Goal: Task Accomplishment & Management: Use online tool/utility

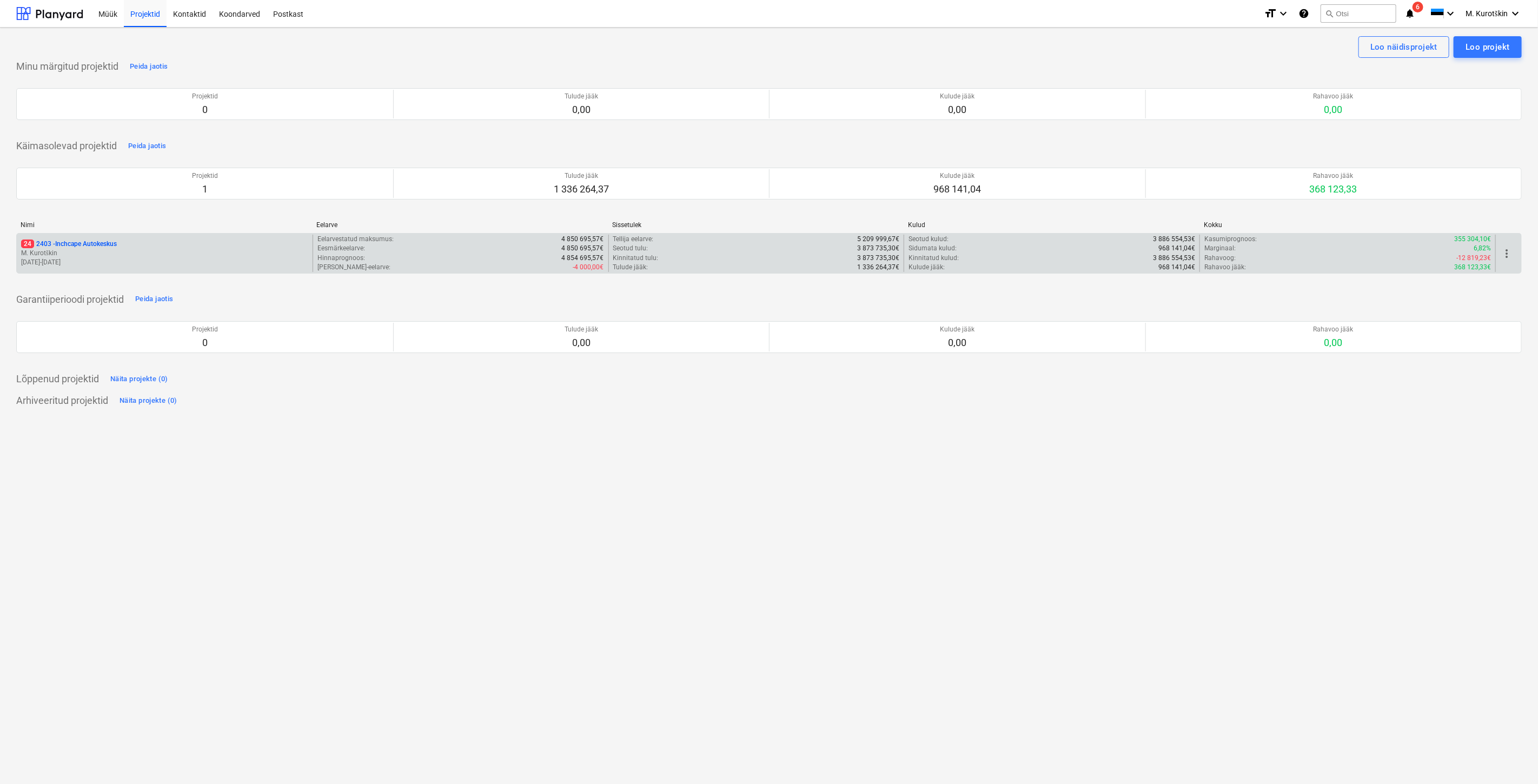
click at [89, 244] on p "24 2403 - Inchcape Autokeskus" at bounding box center [69, 244] width 96 height 9
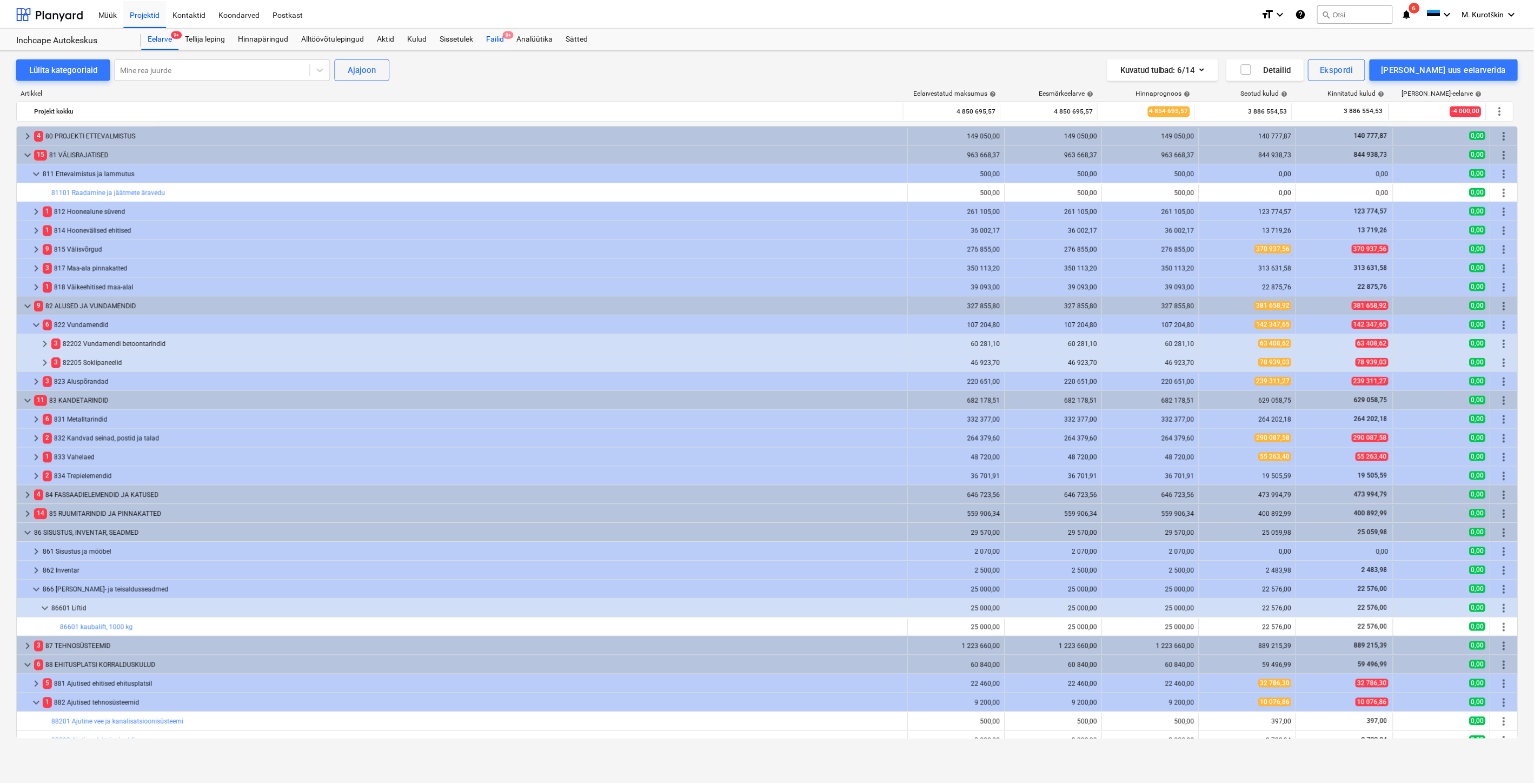
scroll to position [54, 0]
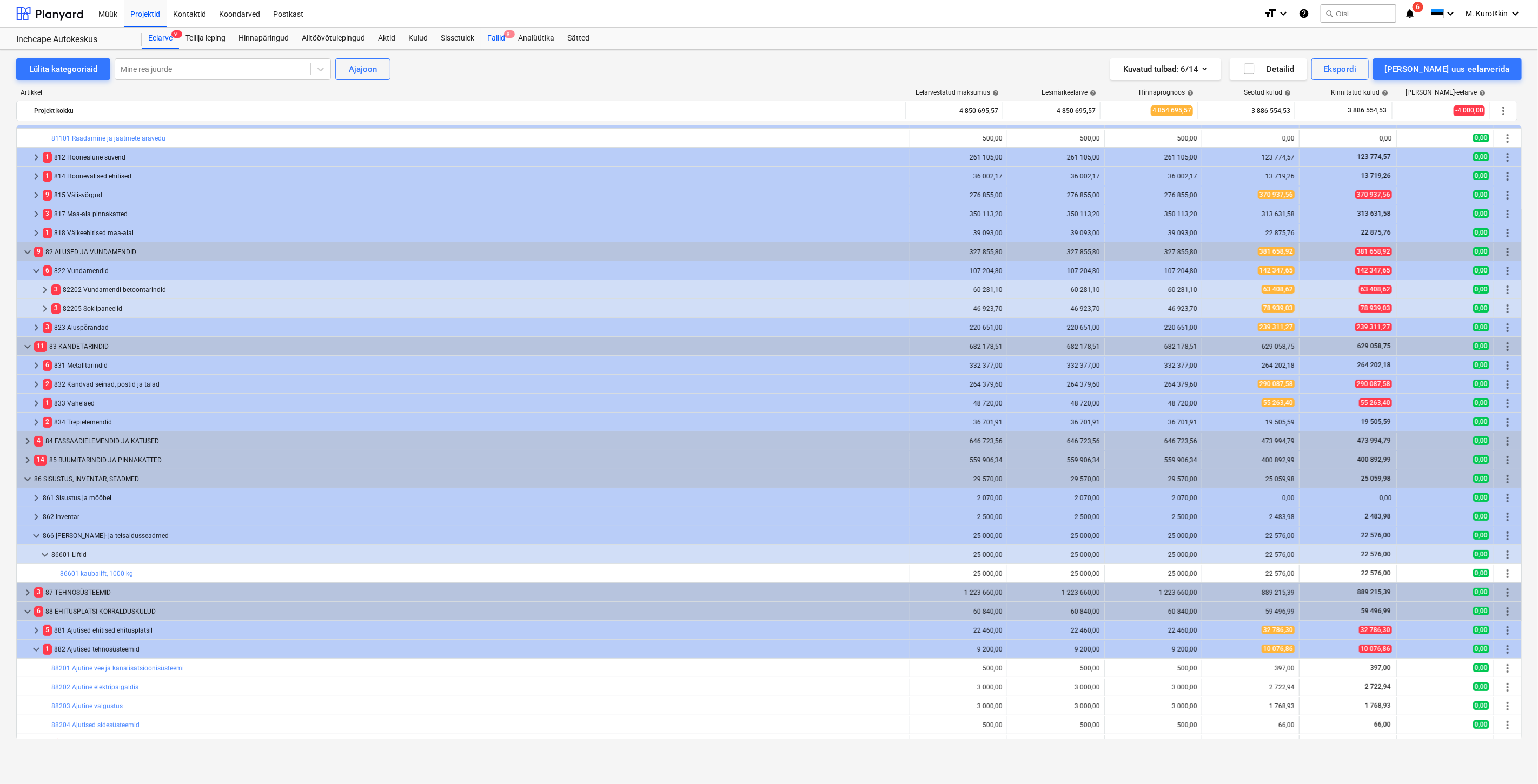
click at [506, 47] on div "Failid 9+" at bounding box center [496, 39] width 31 height 22
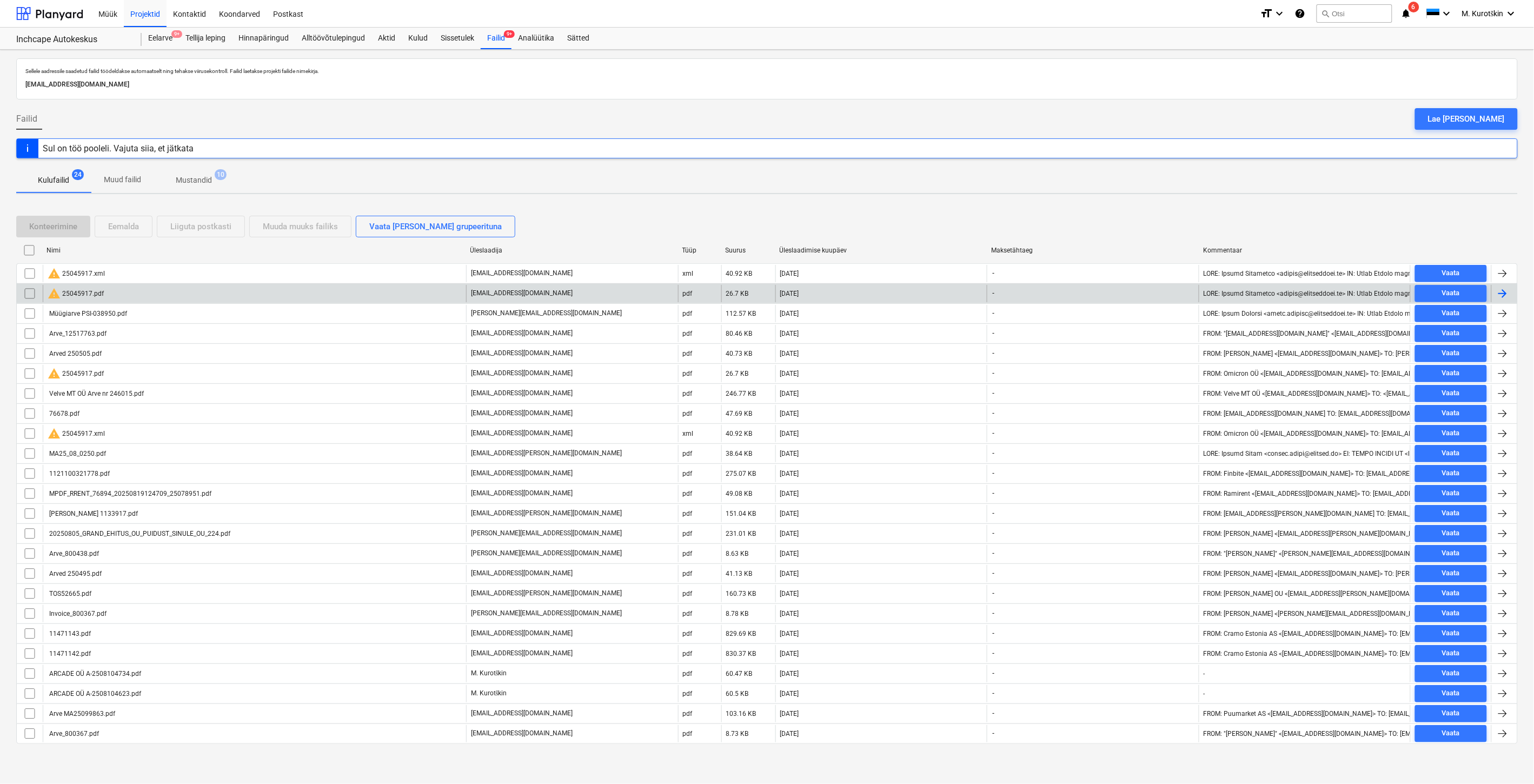
click at [85, 295] on div "warning 25045917.pdf" at bounding box center [76, 293] width 56 height 13
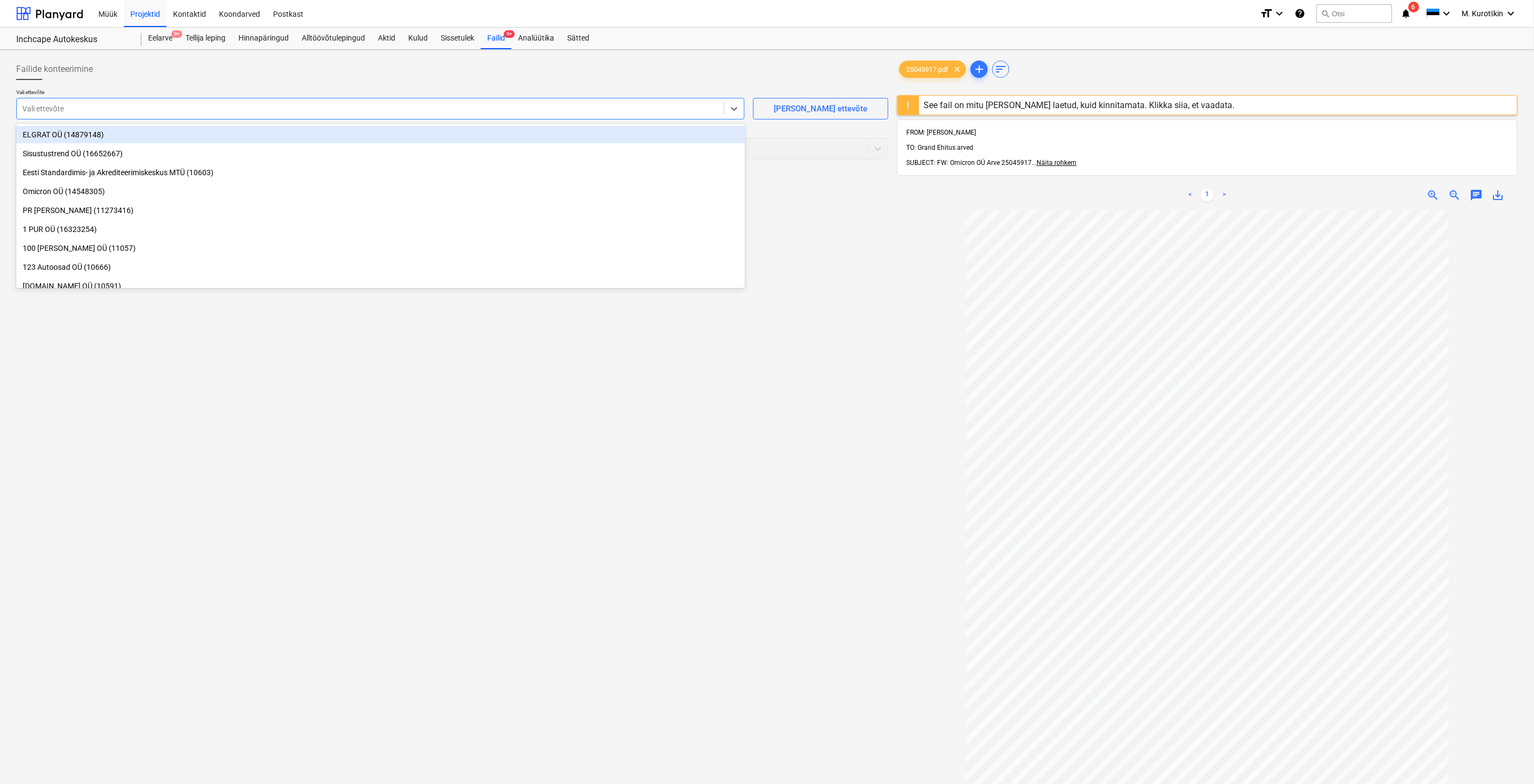
drag, startPoint x: 149, startPoint y: 102, endPoint x: 148, endPoint y: 108, distance: 6.1
click at [149, 104] on div "Vali ettevõte" at bounding box center [371, 108] width 707 height 15
type input "omi"
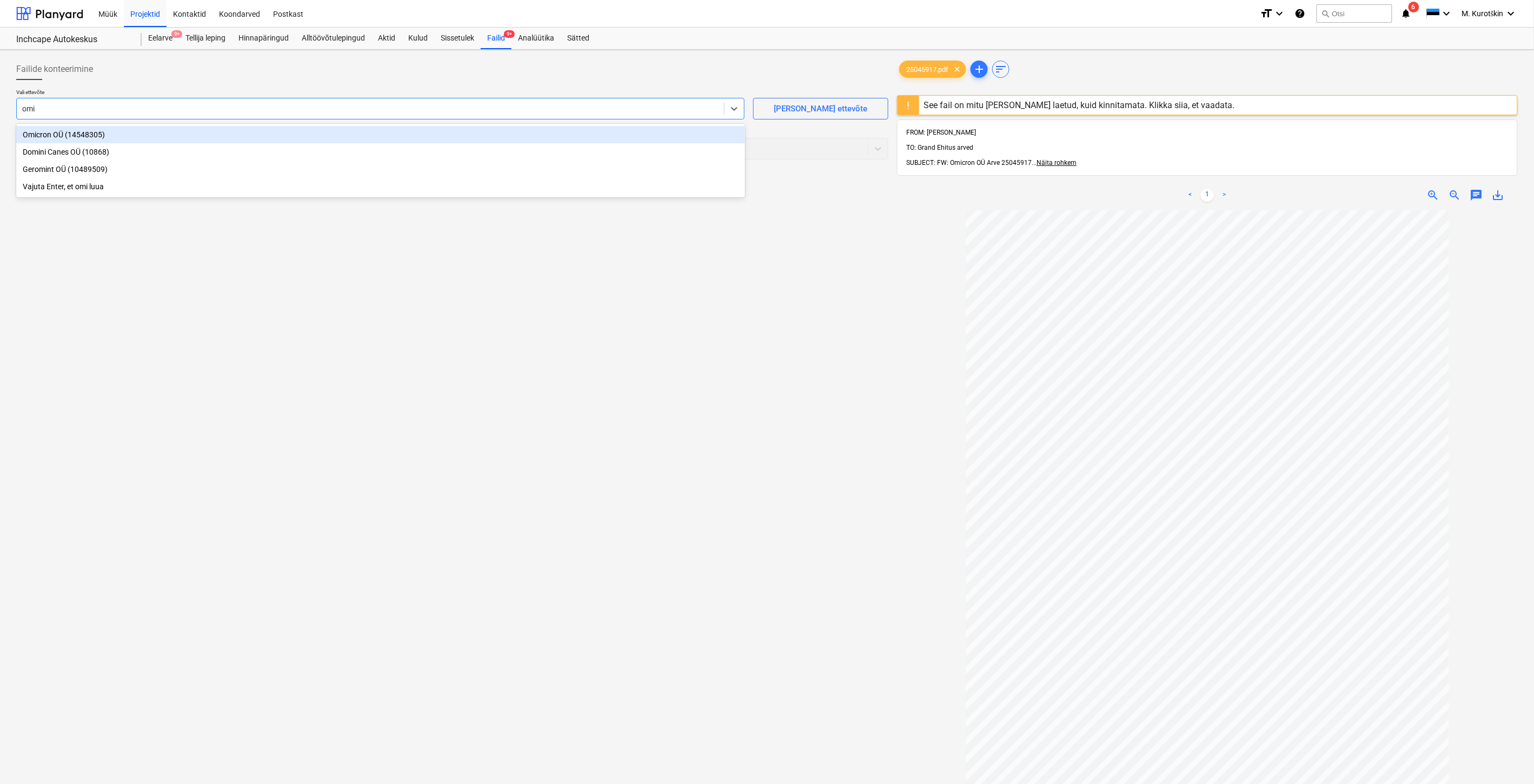
click at [149, 132] on div "Omicron OÜ (14548305)" at bounding box center [381, 134] width 729 height 17
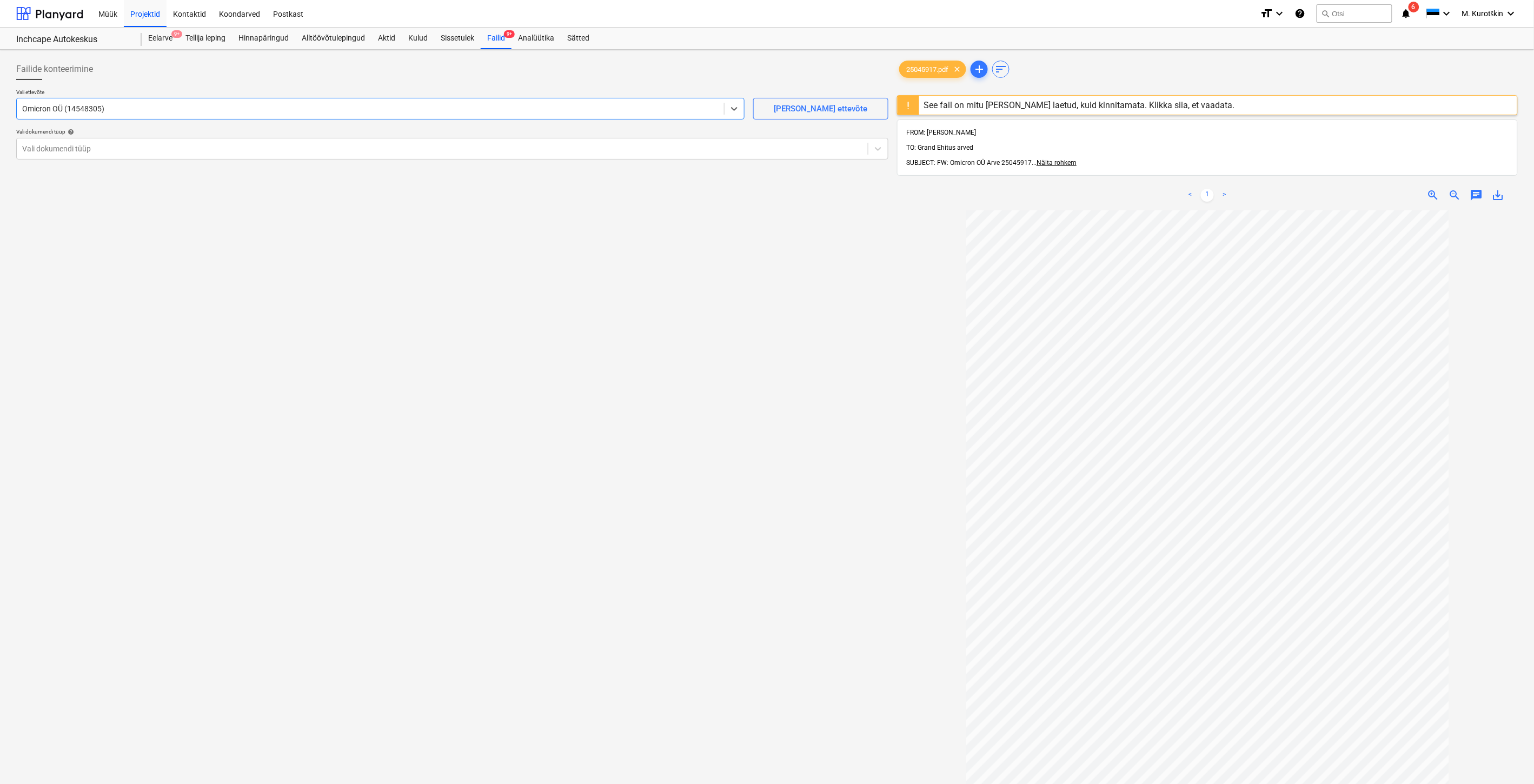
click at [143, 160] on div "Vali ettevõte option Omicron OÜ (14548305) , selected. Select is focused ,type …" at bounding box center [452, 128] width 872 height 79
click at [144, 157] on div "Vali dokumendi tüüp" at bounding box center [452, 149] width 872 height 22
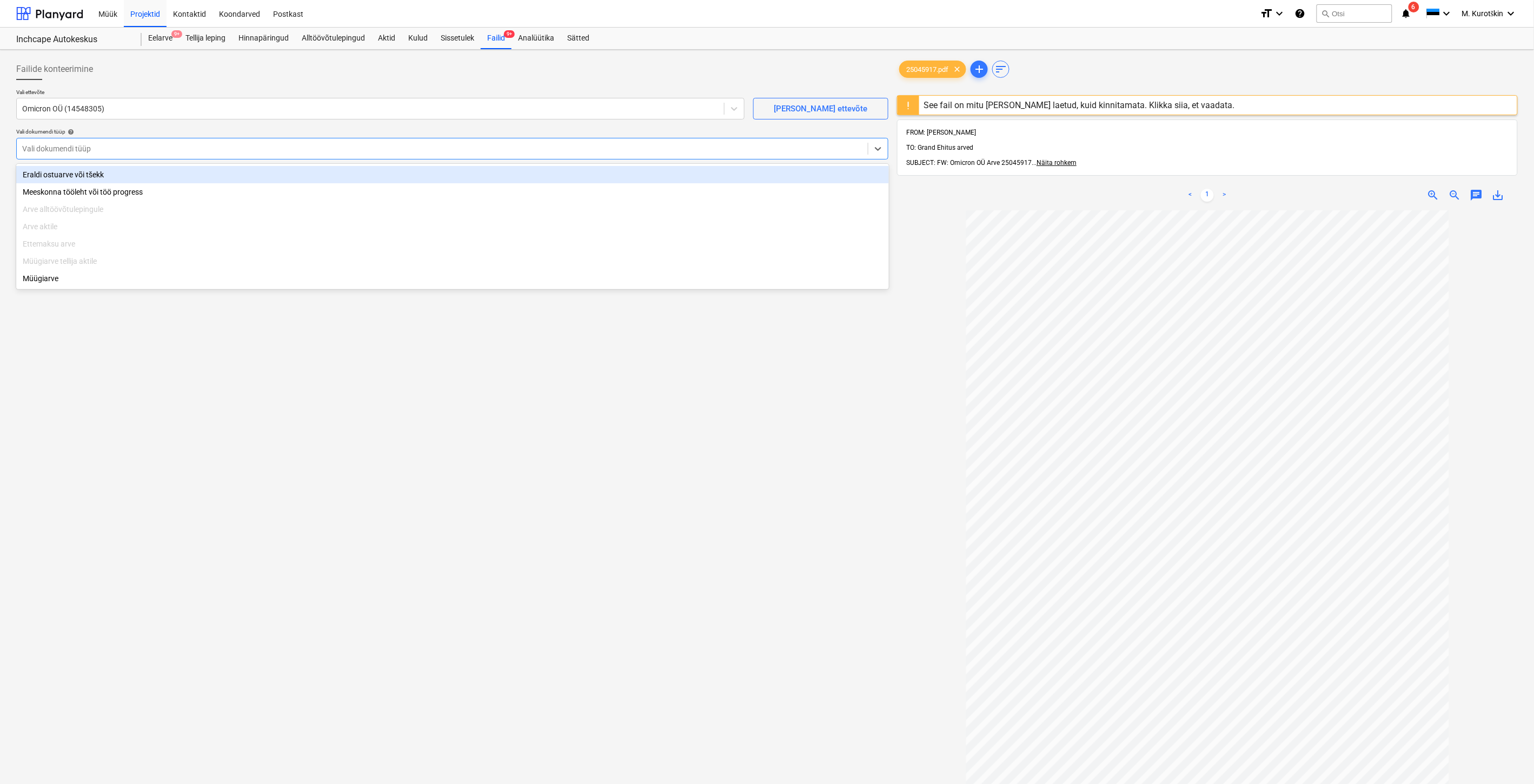
click at [141, 176] on div "Eraldi ostuarve või tšekk" at bounding box center [452, 174] width 873 height 17
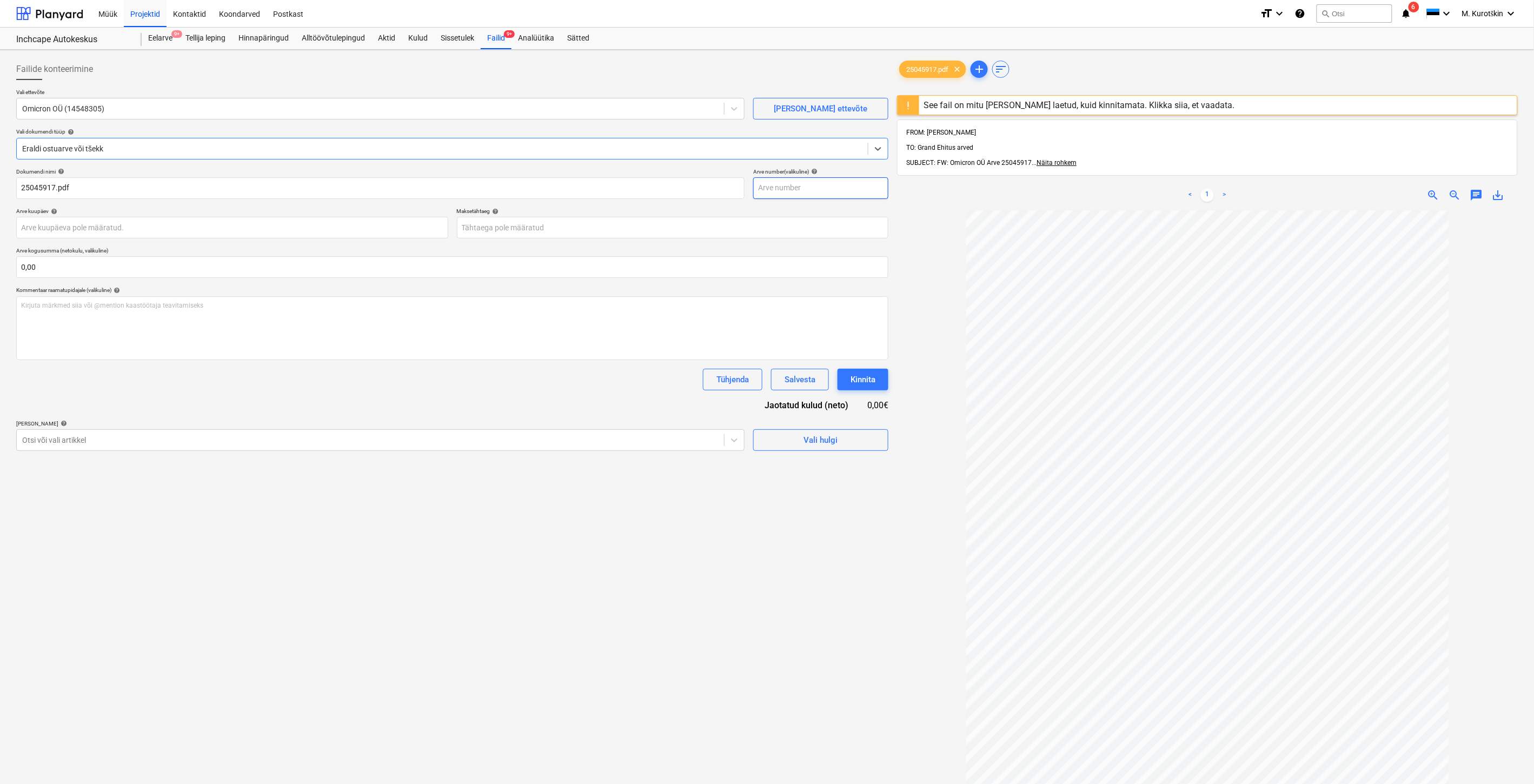
click at [856, 187] on input "text" at bounding box center [821, 189] width 135 height 22
drag, startPoint x: 1506, startPoint y: 183, endPoint x: 1492, endPoint y: 182, distance: 14.0
click at [1506, 189] on div "save_alt" at bounding box center [1498, 195] width 22 height 13
click at [1492, 189] on span "save_alt" at bounding box center [1498, 195] width 13 height 13
drag, startPoint x: 784, startPoint y: 185, endPoint x: 801, endPoint y: 188, distance: 17.3
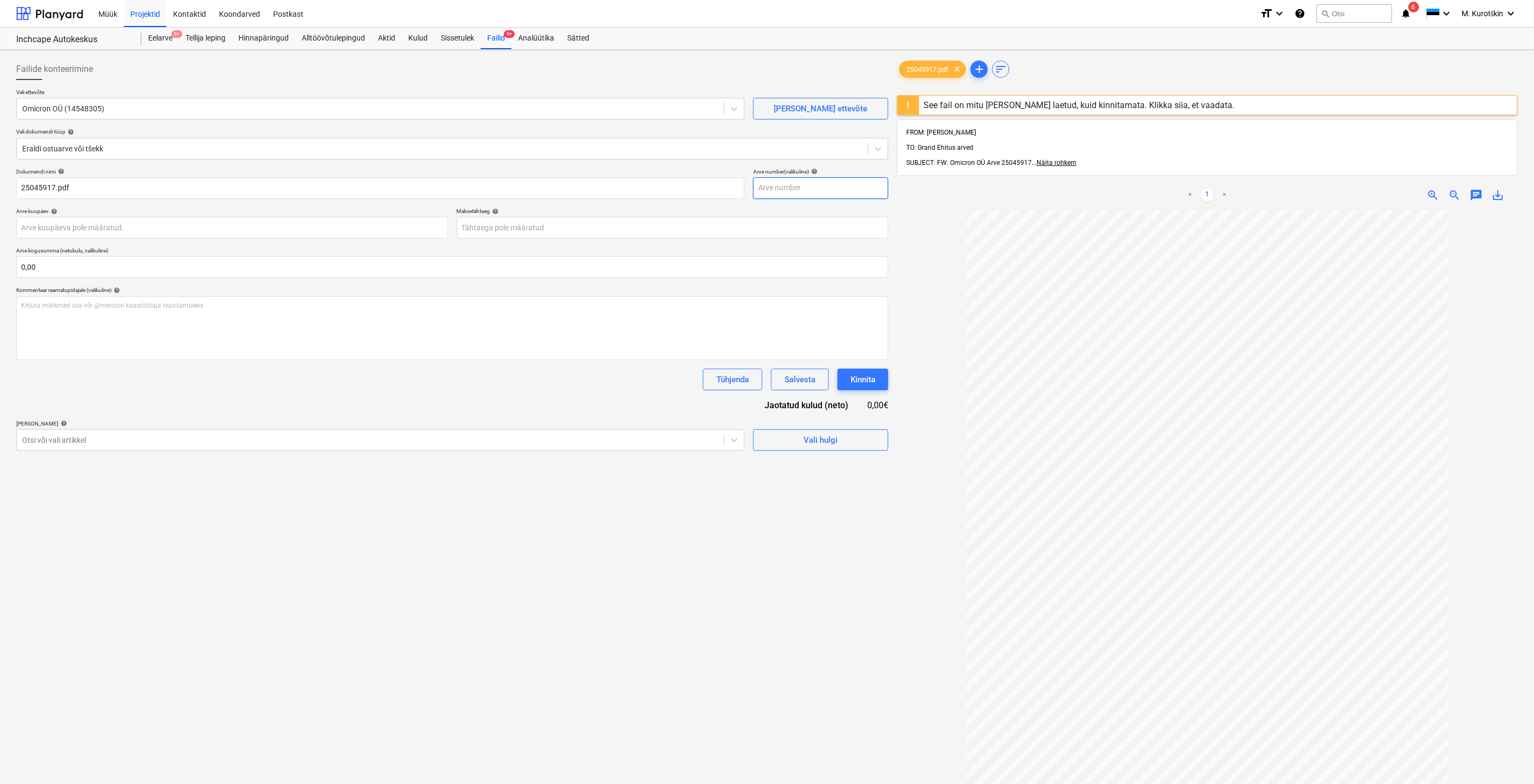
click at [790, 187] on input "text" at bounding box center [821, 189] width 135 height 22
paste input "25045917"
type input "25045917"
click at [543, 217] on body "Müük Projektid Kontaktid Koondarved Postkast format_size keyboard_arrow_down he…" at bounding box center [767, 392] width 1534 height 784
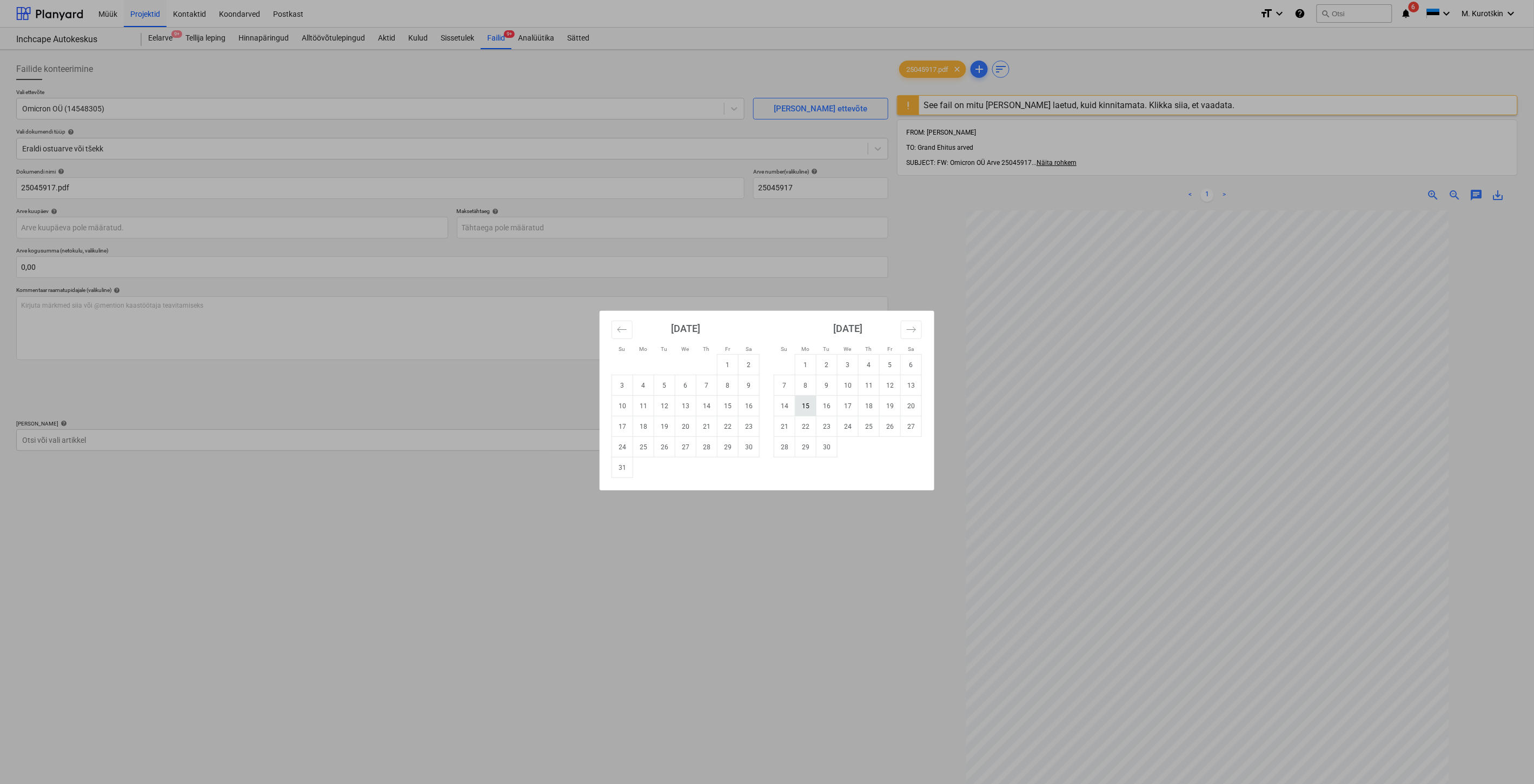
click at [803, 406] on td "15" at bounding box center [805, 406] width 21 height 21
type input "[DATE]"
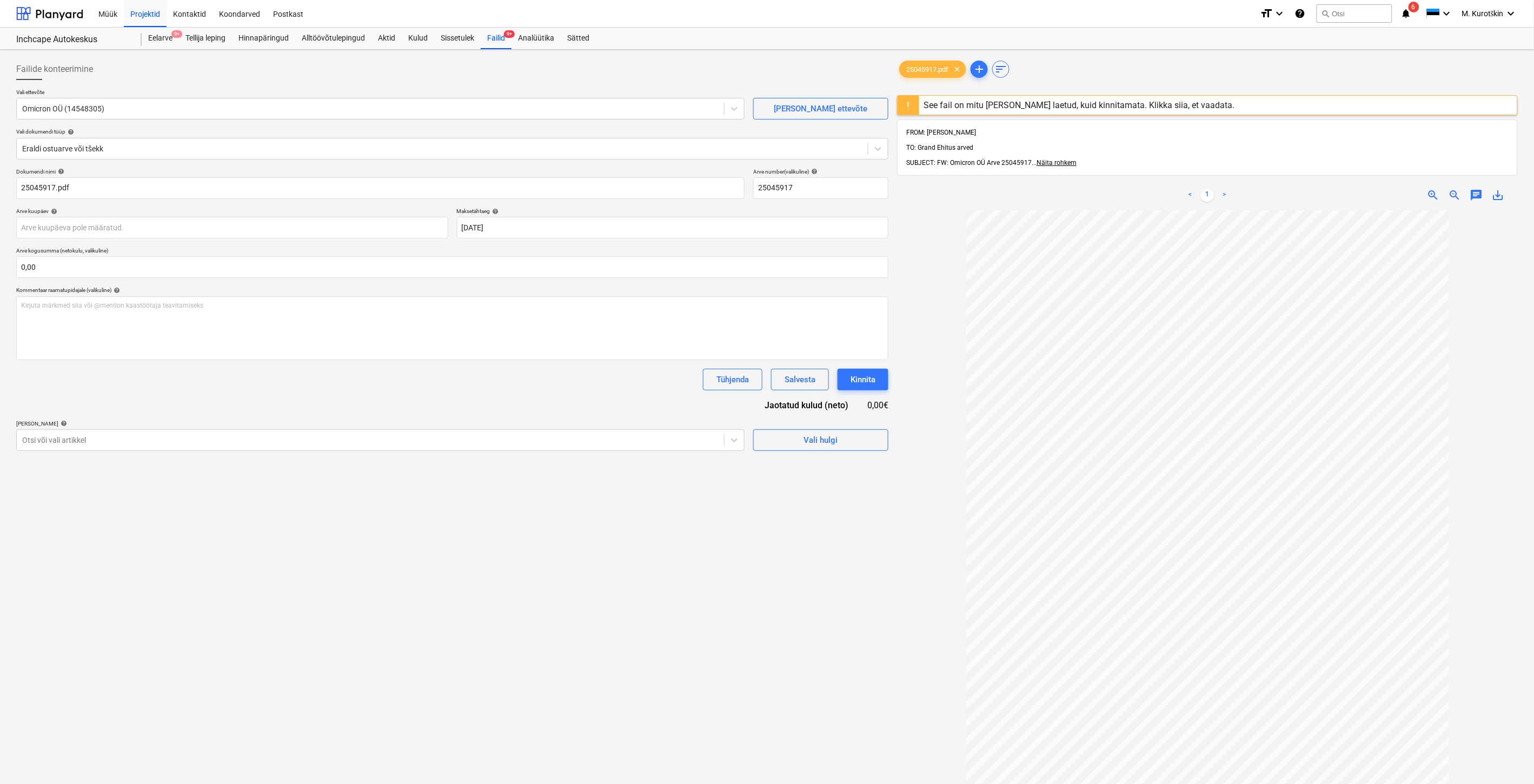
click at [865, 606] on div "Failide konteerimine Vali ettevõte Omicron OÜ (14548305) [PERSON_NAME] uus ette…" at bounding box center [452, 511] width 881 height 914
drag, startPoint x: 345, startPoint y: 413, endPoint x: 339, endPoint y: 444, distance: 31.6
click at [345, 415] on div "Dokumendi nimi help 25045917.pdf Arve number (valikuline) help 25045917 Arve ku…" at bounding box center [452, 309] width 872 height 282
click at [339, 445] on div at bounding box center [371, 440] width 697 height 11
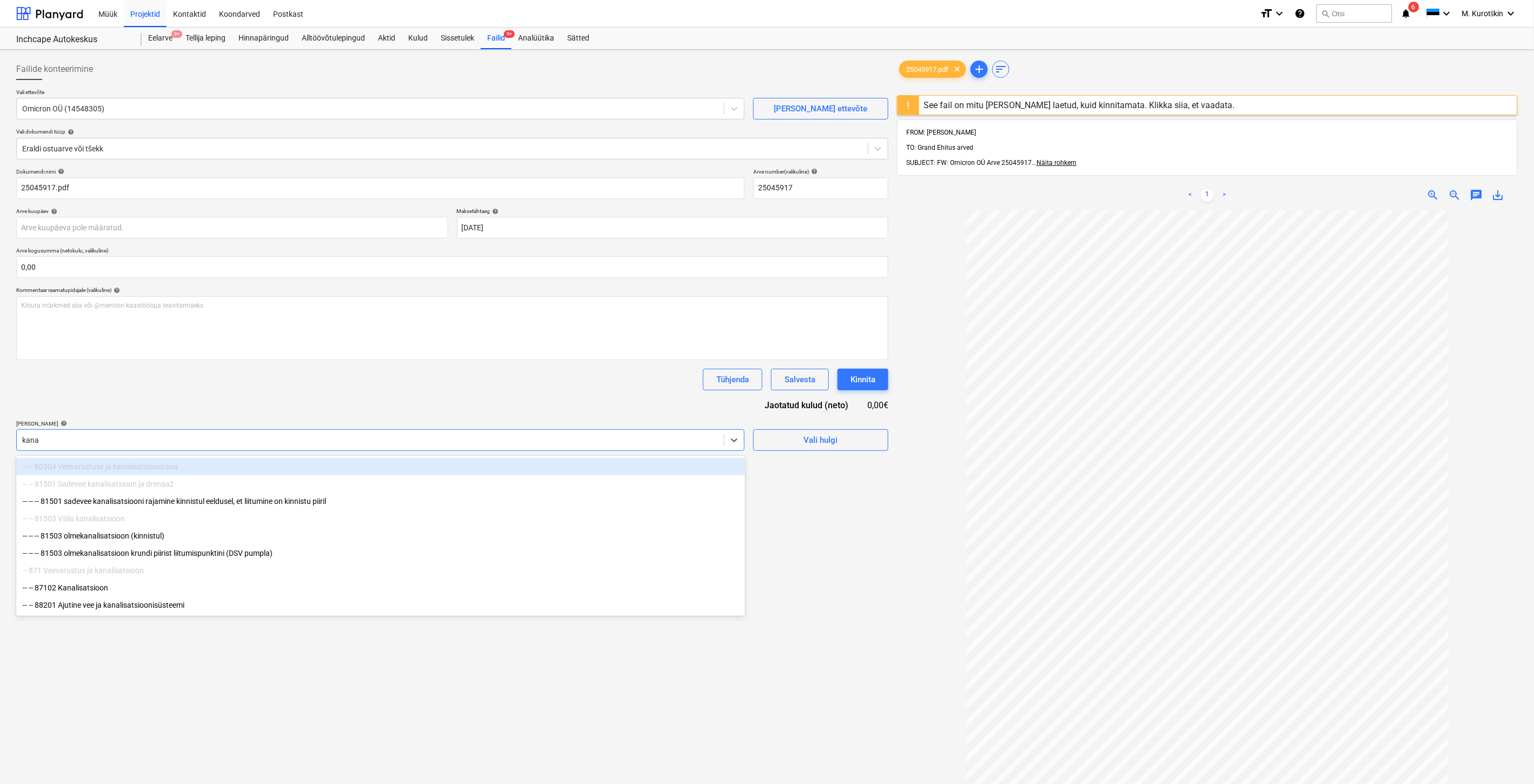
type input "kanal"
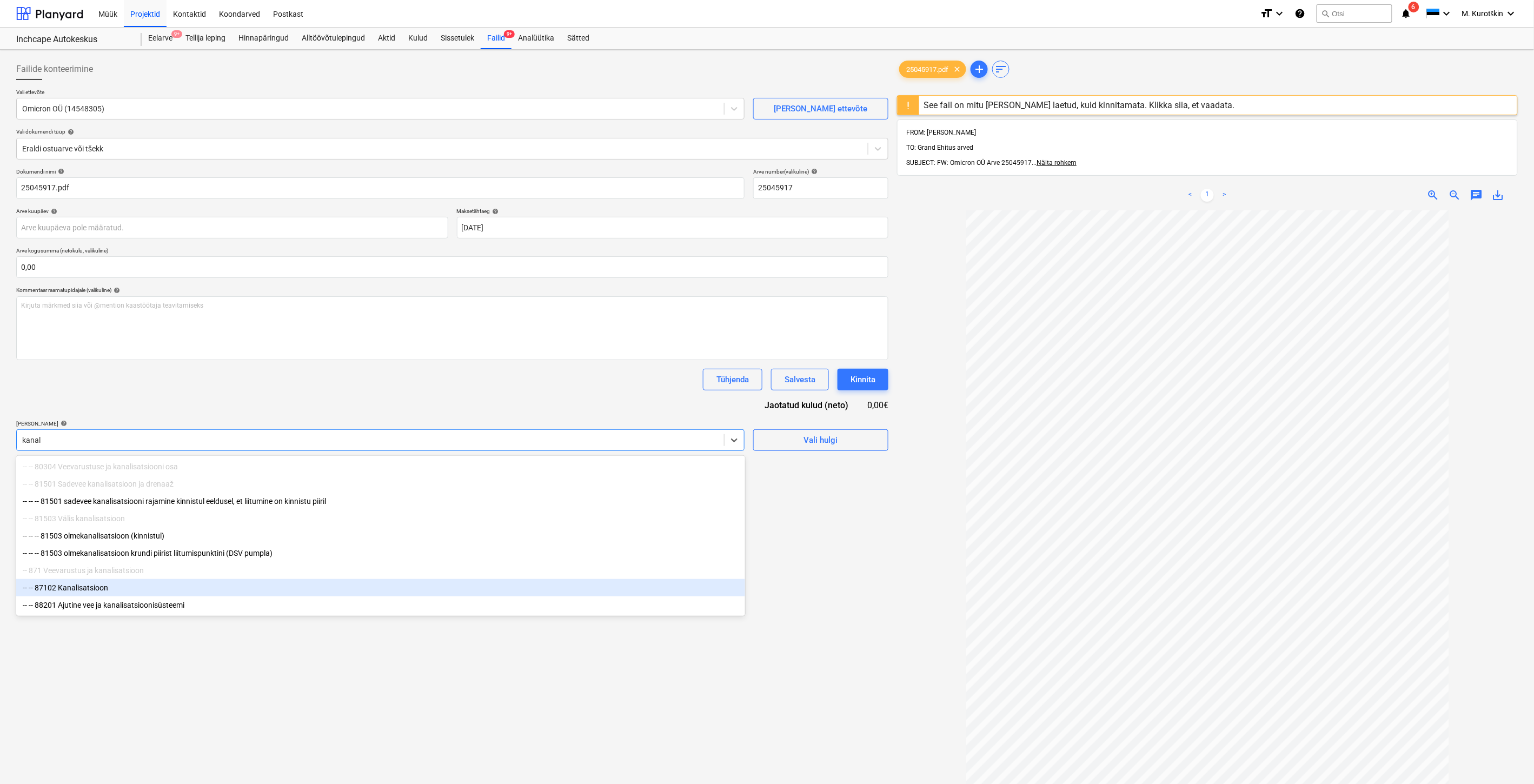
click at [282, 595] on div "-- -- 87102 Kanalisatsioon" at bounding box center [381, 587] width 729 height 17
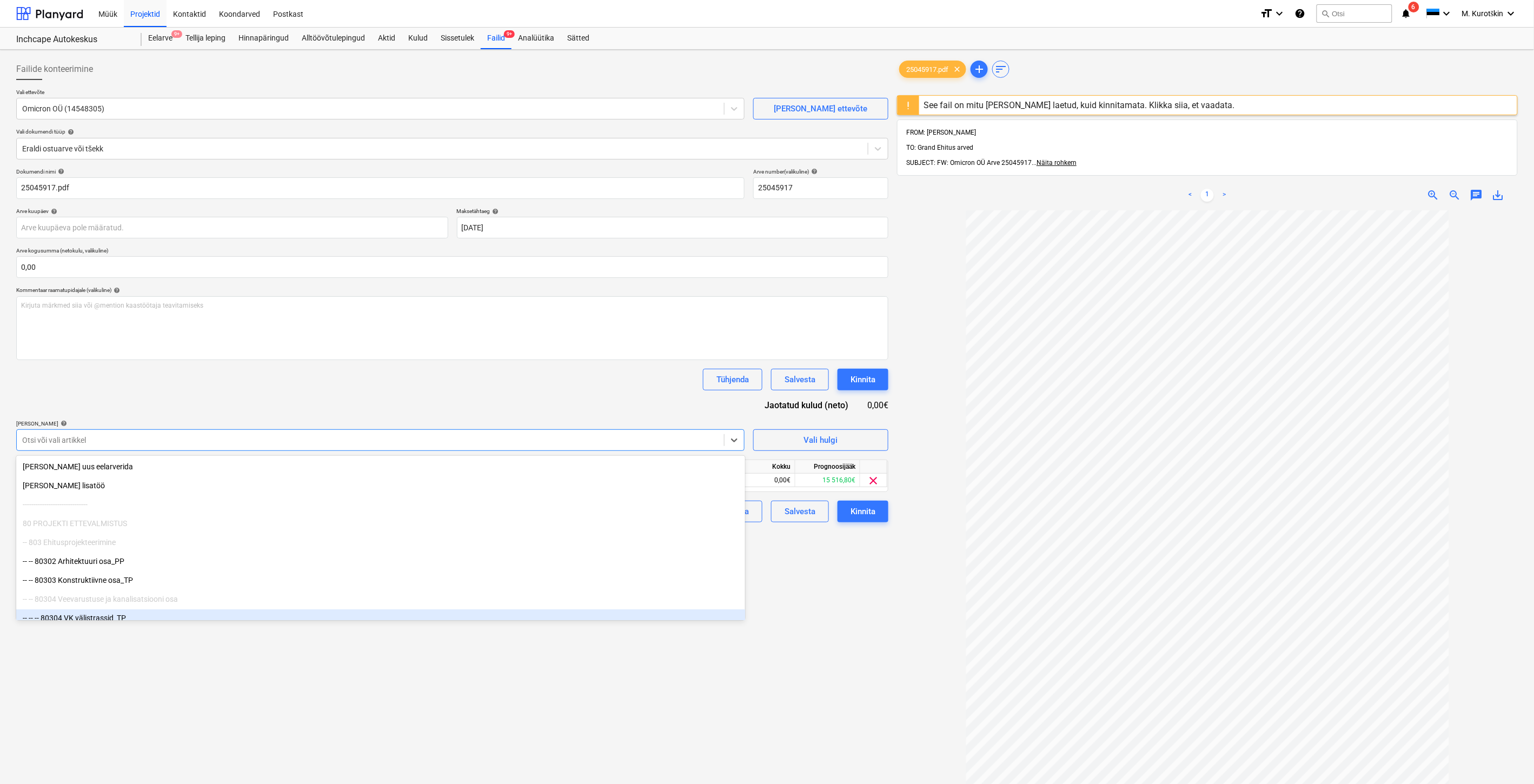
click at [631, 731] on div "Failide konteerimine Vali ettevõte Omicron OÜ (14548305) [PERSON_NAME] uus ette…" at bounding box center [452, 511] width 881 height 914
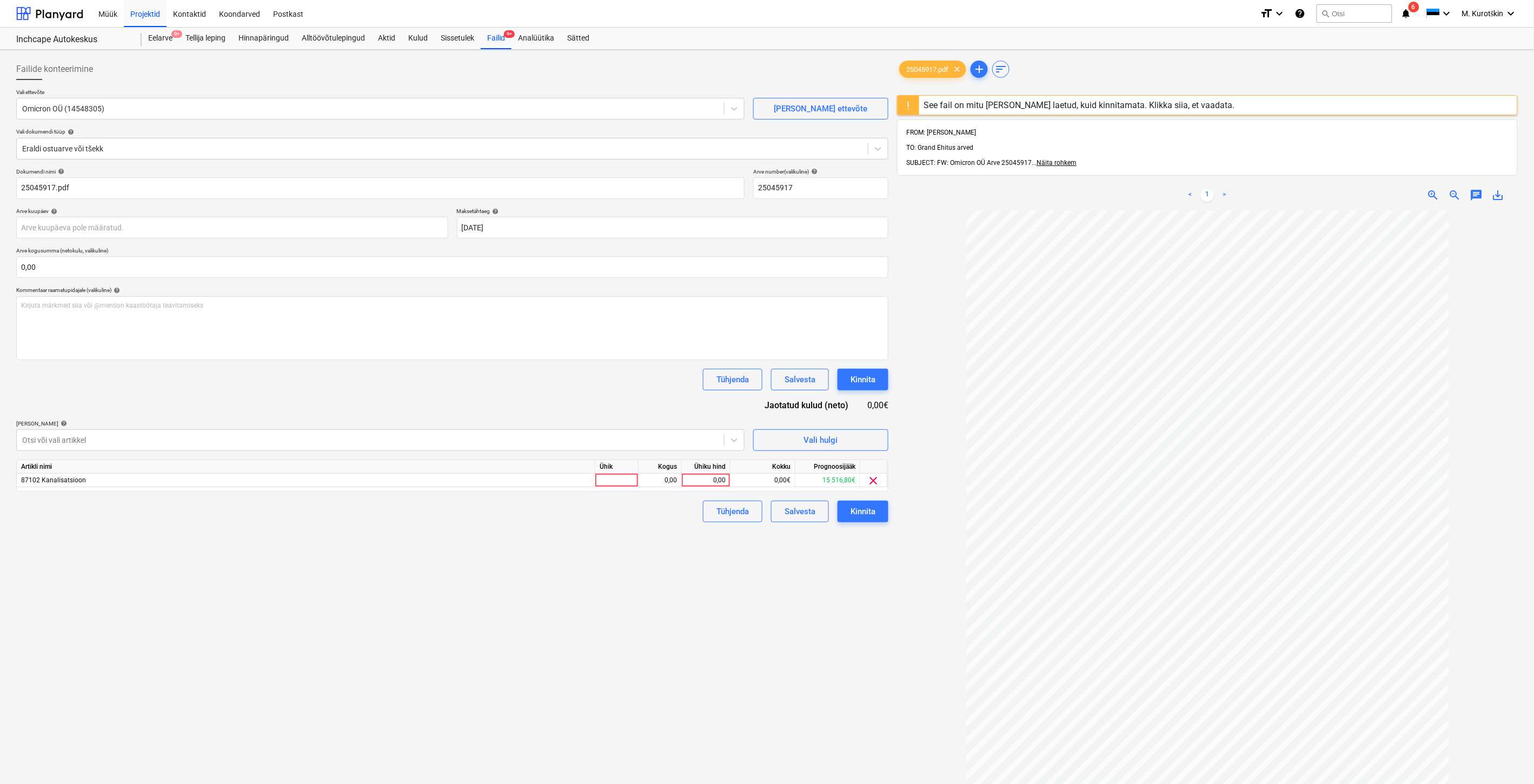
click at [706, 488] on div "Artikli nimi Ühik Kogus Ühiku hind Kokku Prognoosijääk 87102 Kanalisatsioon 0,0…" at bounding box center [452, 475] width 872 height 32
click at [708, 485] on div "0,00" at bounding box center [706, 480] width 40 height 14
click at [712, 480] on input at bounding box center [705, 480] width 48 height 13
type input "550,76"
click at [603, 584] on div "Failide konteerimine Vali ettevõte Omicron OÜ (14548305) [PERSON_NAME] uus ette…" at bounding box center [452, 511] width 881 height 914
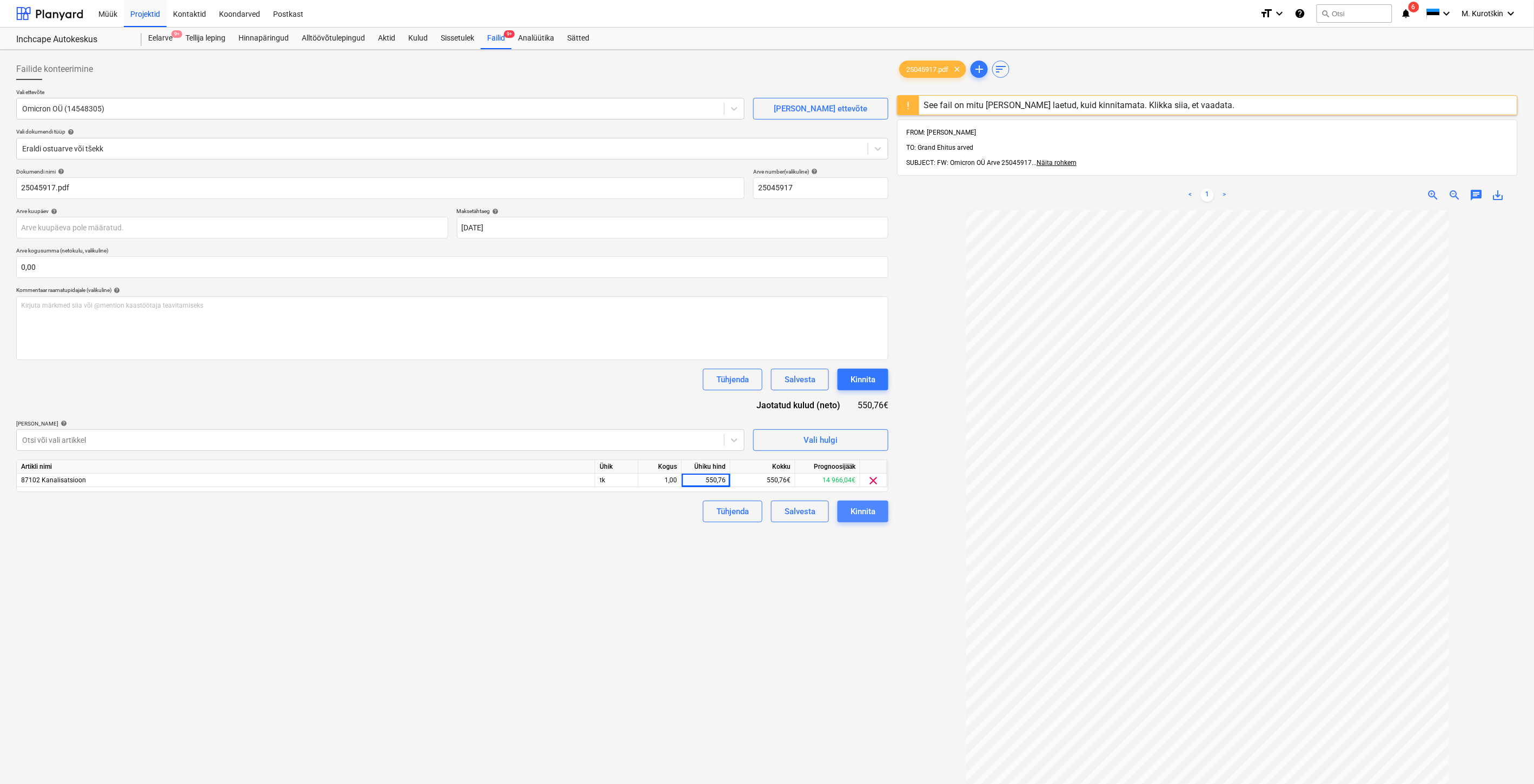
click at [860, 509] on div "Kinnita" at bounding box center [863, 512] width 25 height 14
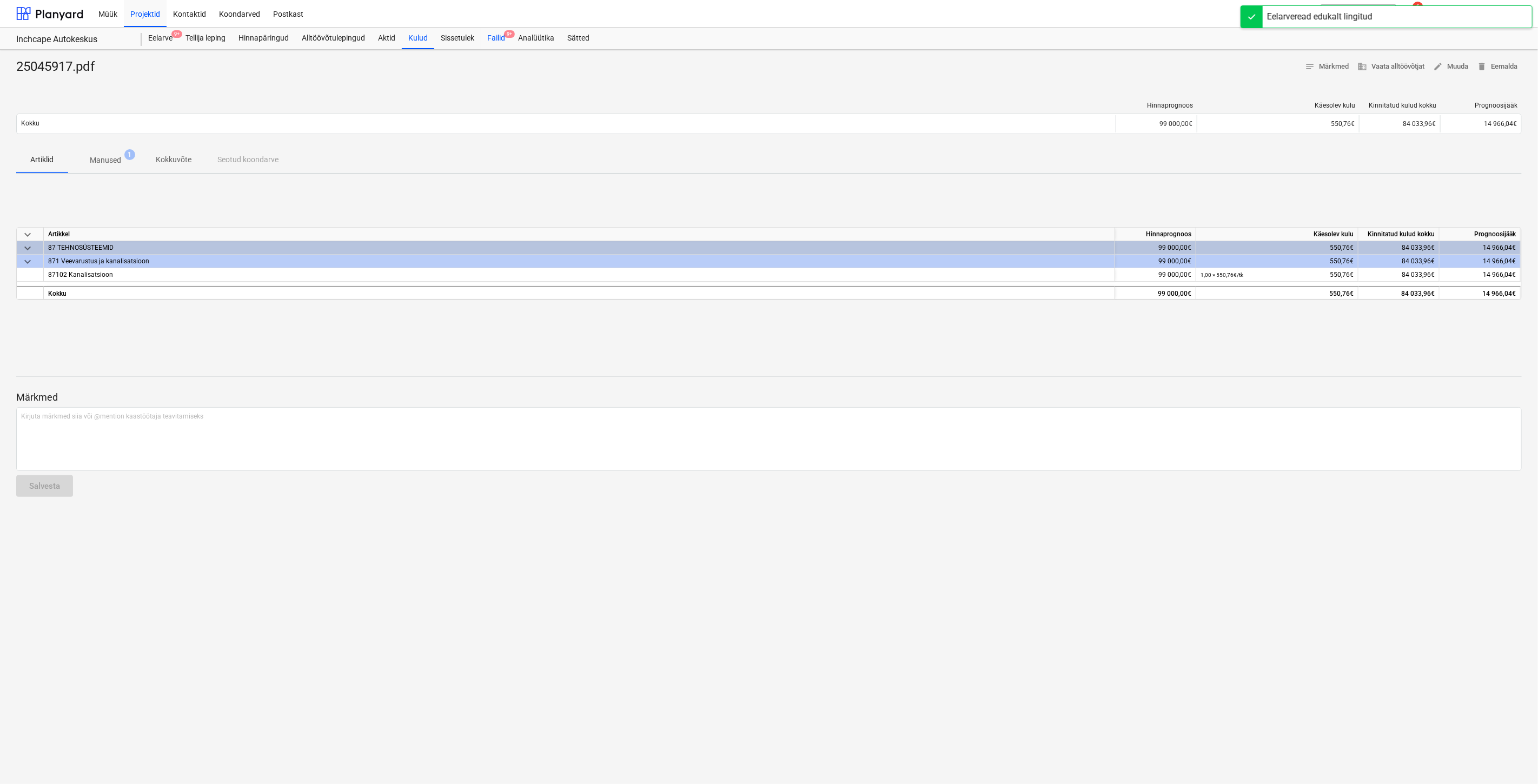
click at [508, 40] on div "Failid 9+" at bounding box center [496, 39] width 31 height 22
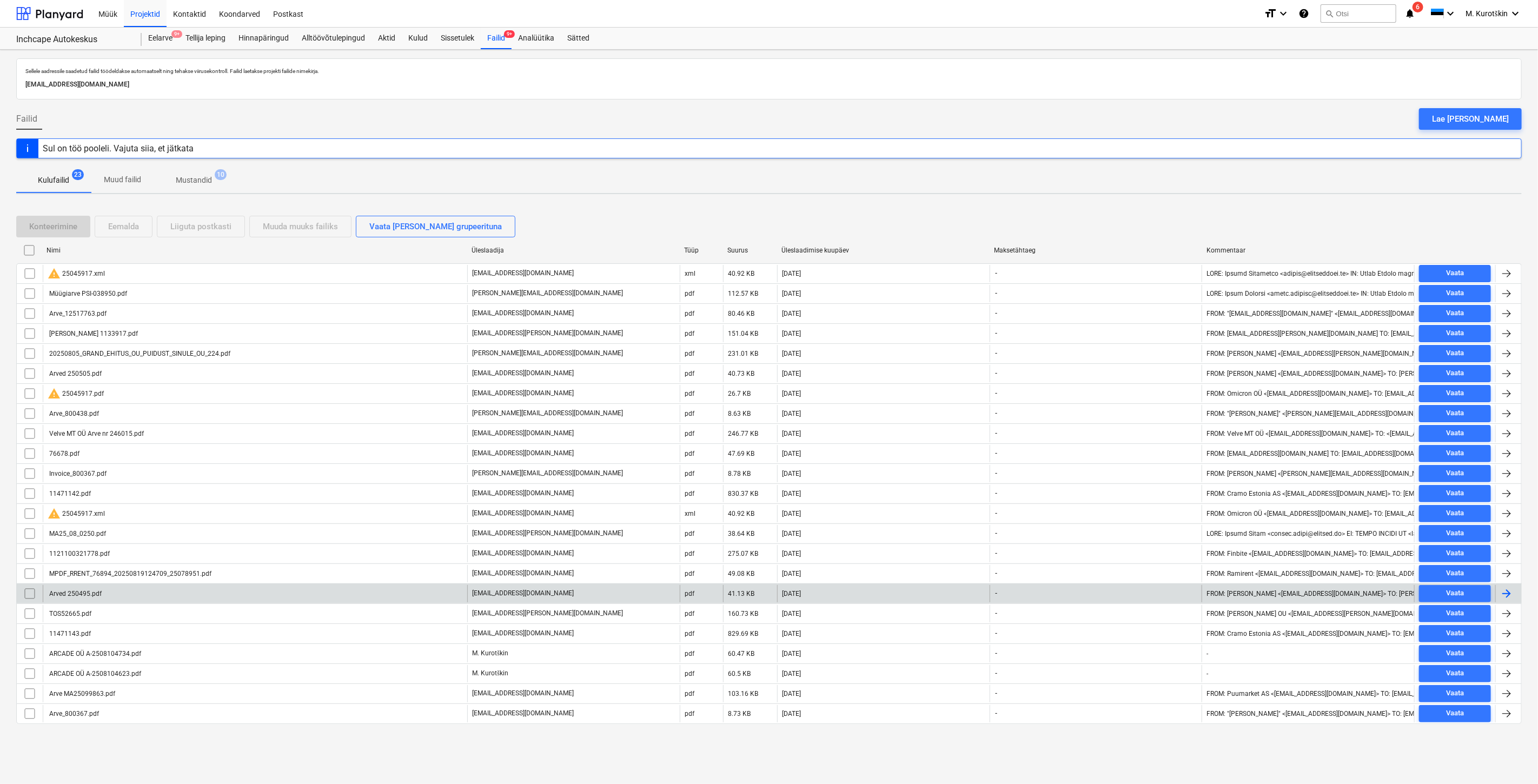
click at [423, 595] on div "Arved 250495.pdf" at bounding box center [255, 593] width 424 height 17
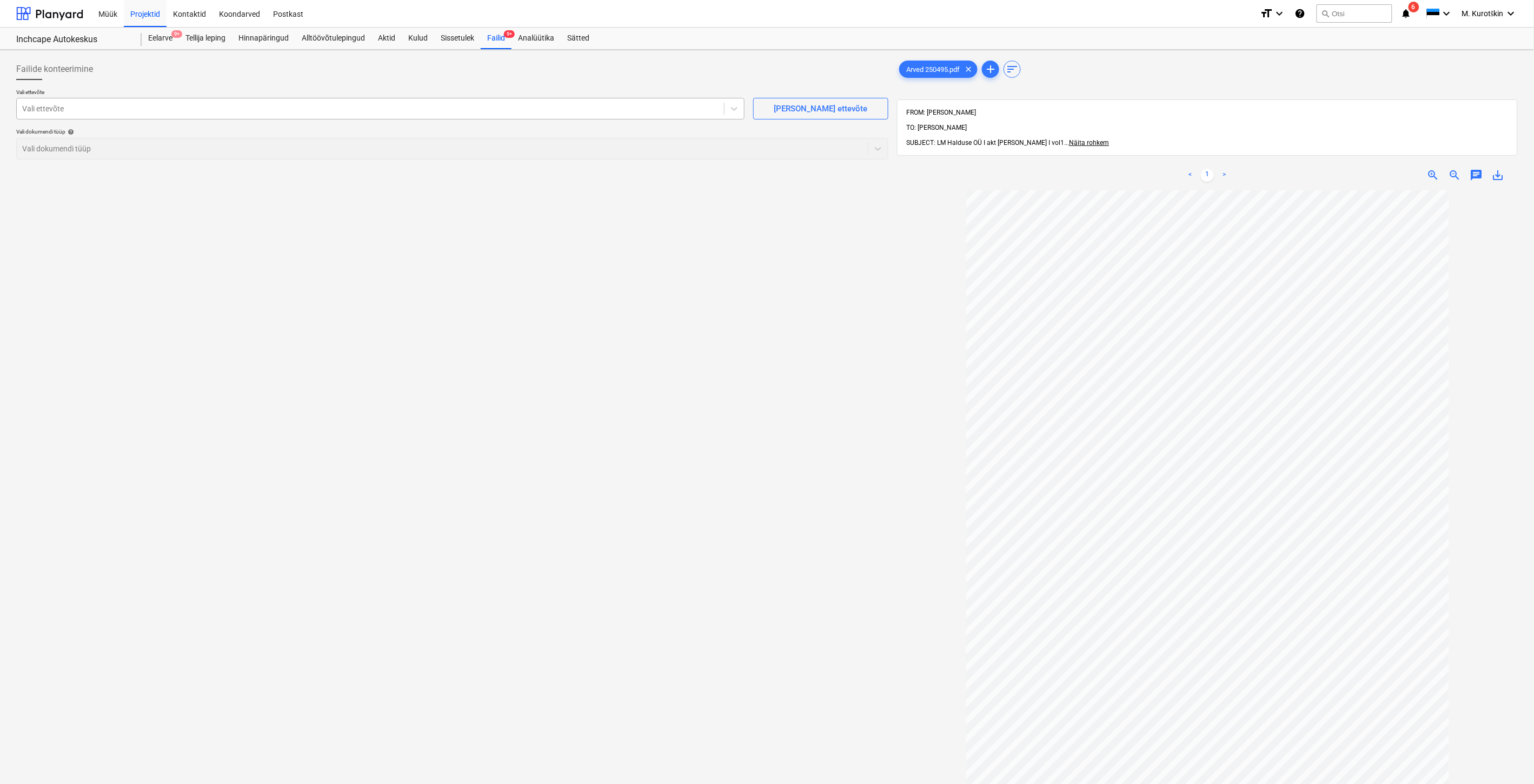
click at [429, 119] on div "Vali ettevõte" at bounding box center [380, 108] width 728 height 22
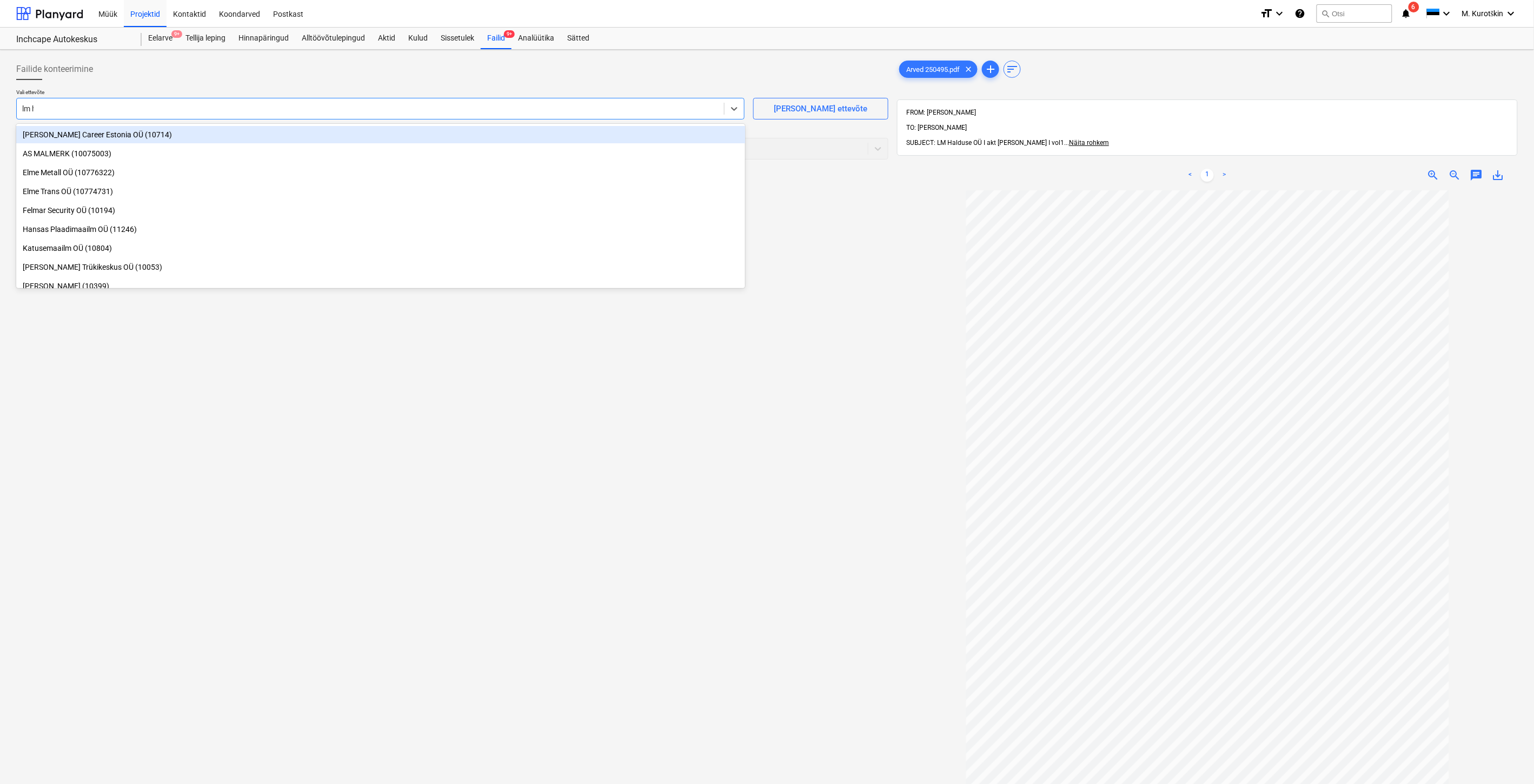
type input "[PERSON_NAME]"
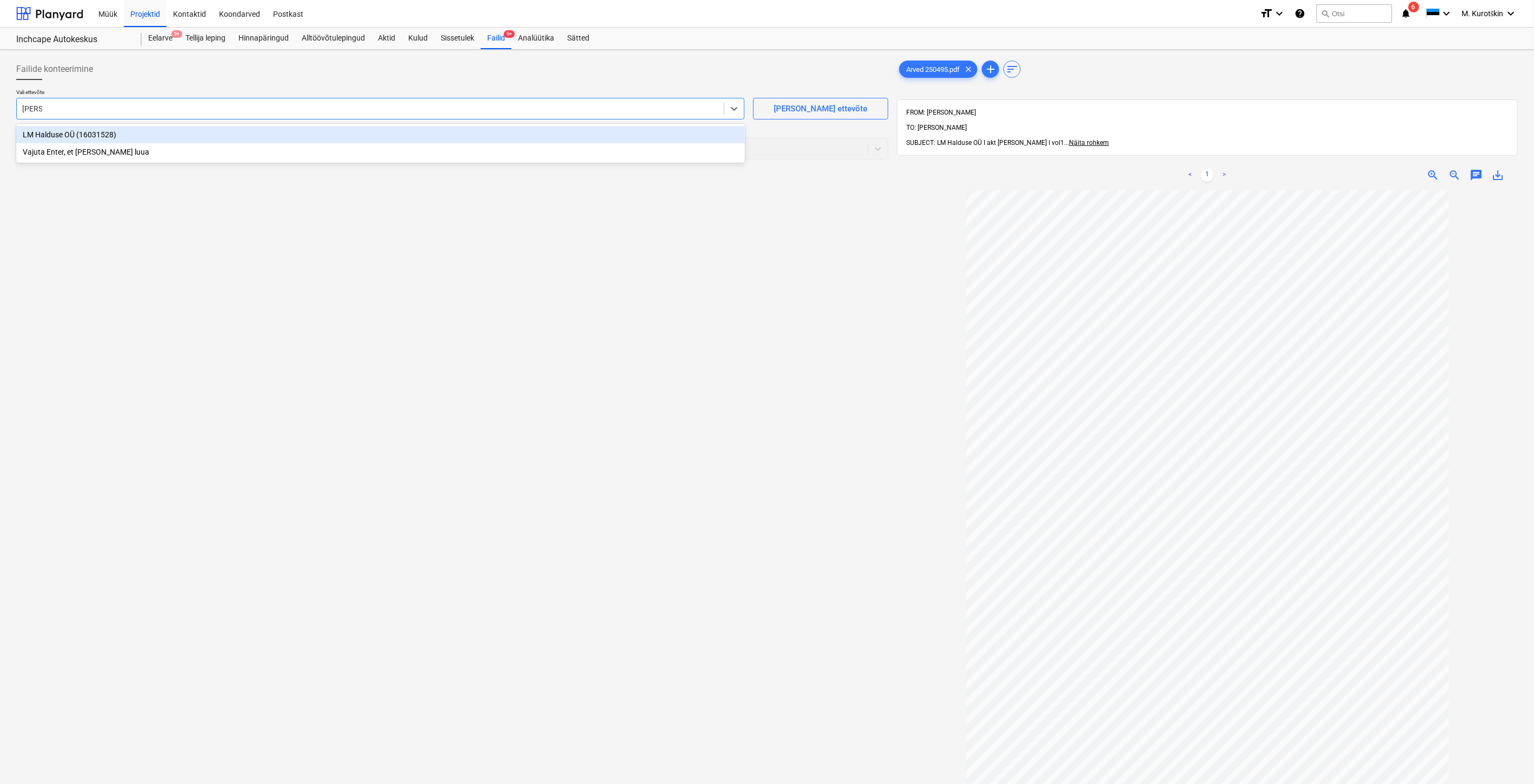
click at [411, 131] on div "LM Halduse OÜ (16031528)" at bounding box center [381, 134] width 729 height 17
drag, startPoint x: 411, startPoint y: 144, endPoint x: 411, endPoint y: 153, distance: 9.0
click at [411, 145] on div at bounding box center [442, 149] width 840 height 11
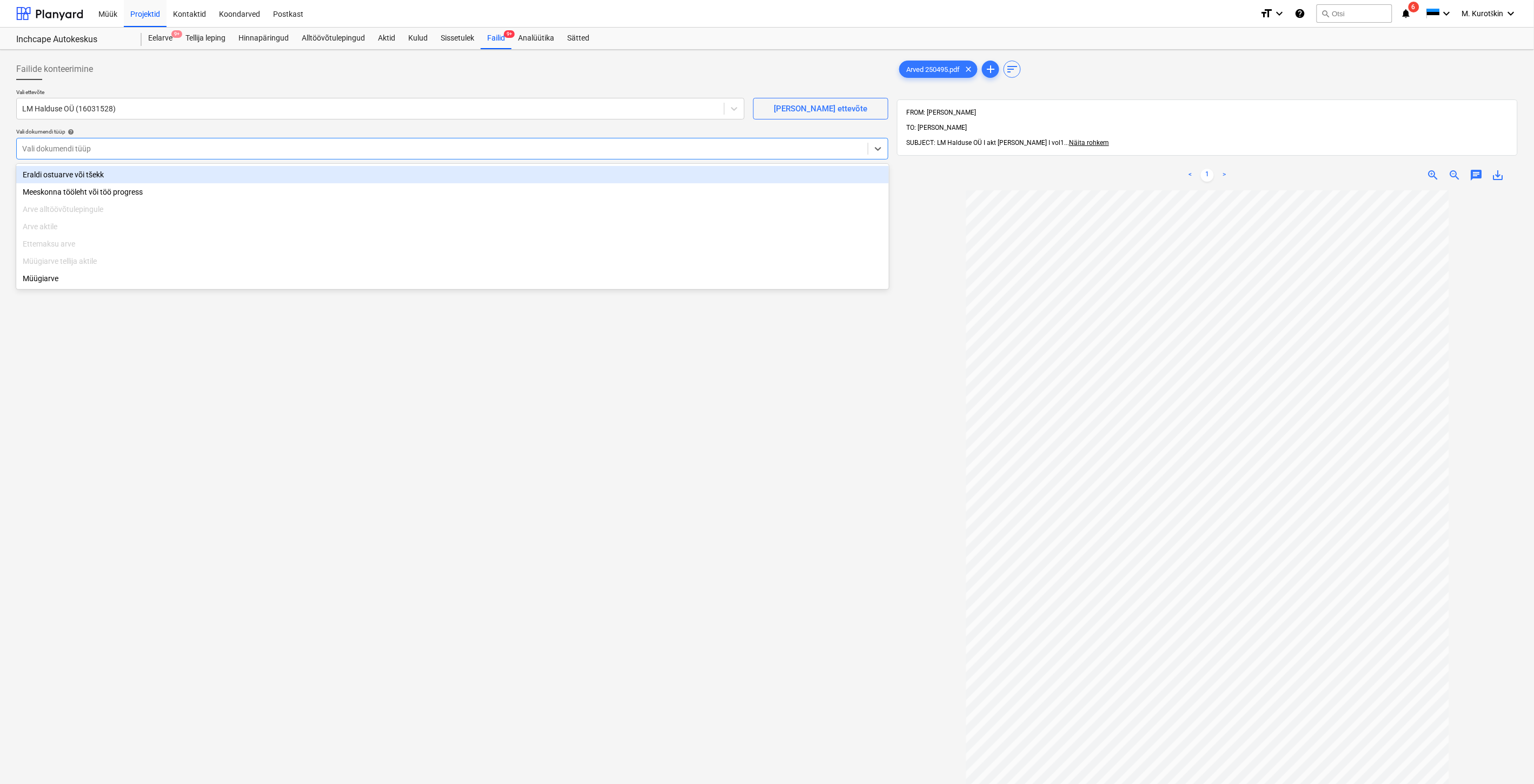
click at [410, 169] on div "Eraldi ostuarve või tšekk" at bounding box center [452, 174] width 873 height 17
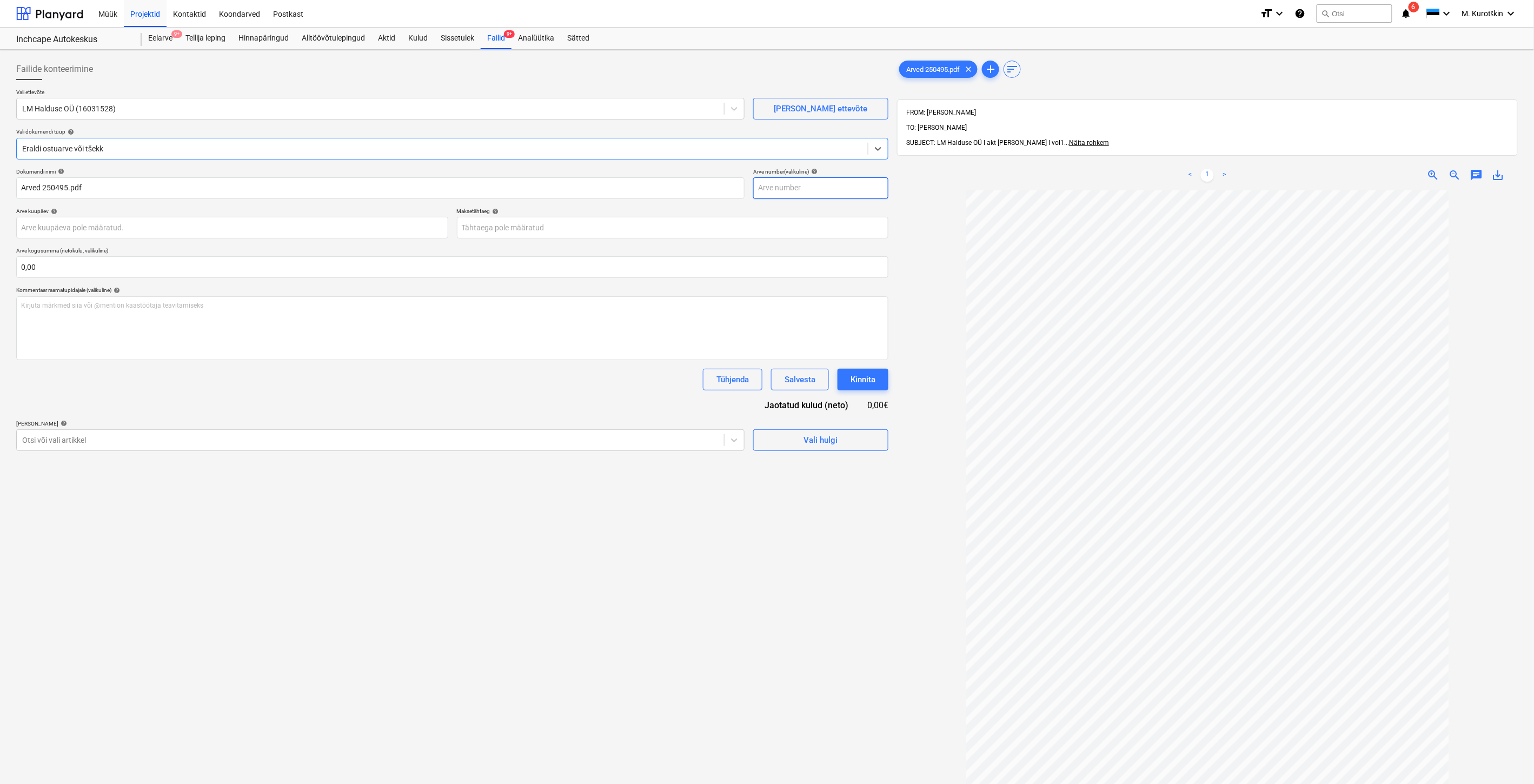
click at [827, 190] on input "text" at bounding box center [821, 189] width 135 height 22
type input "250495"
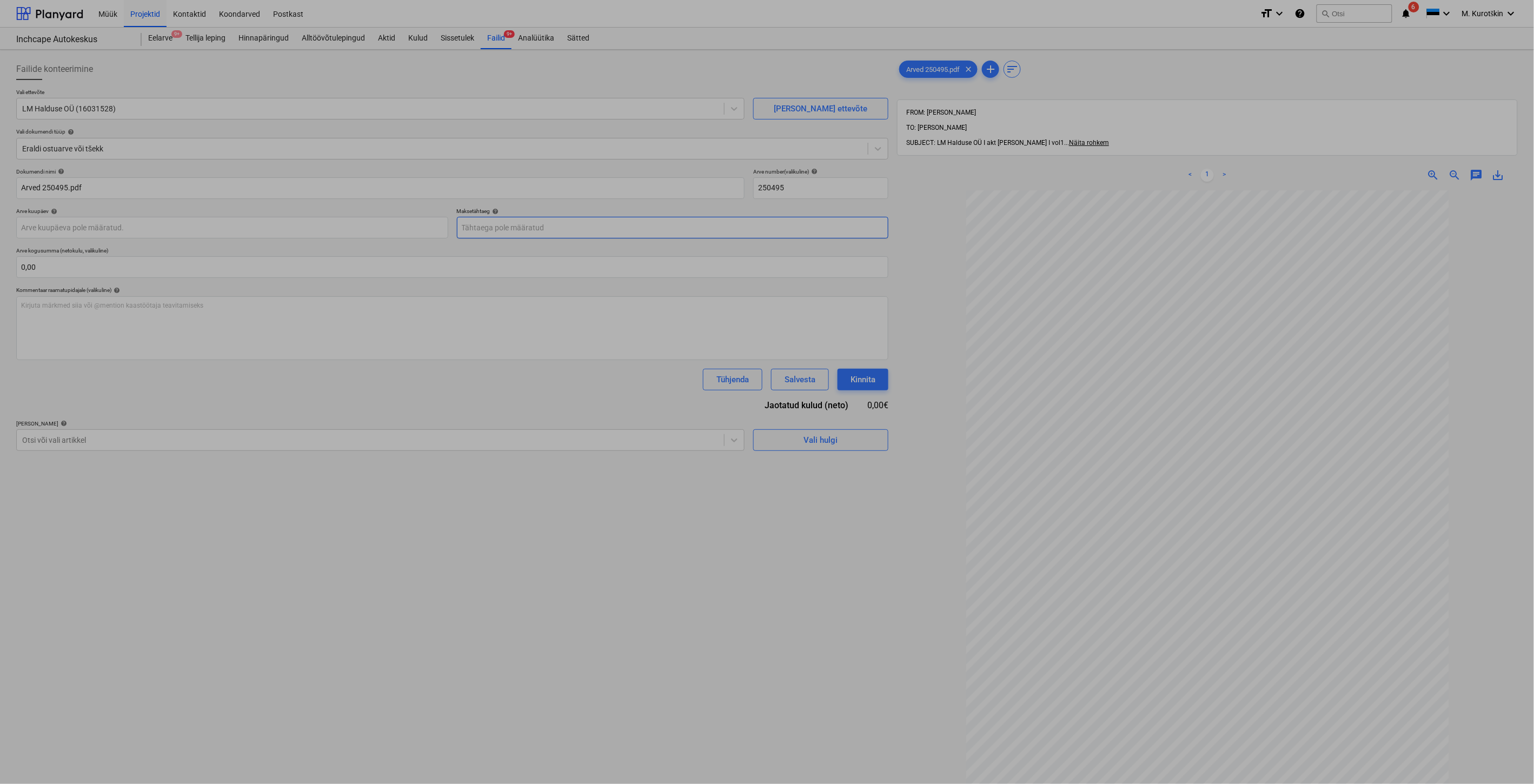
click at [661, 227] on body "Müük Projektid Kontaktid Koondarved Postkast format_size keyboard_arrow_down he…" at bounding box center [767, 392] width 1534 height 784
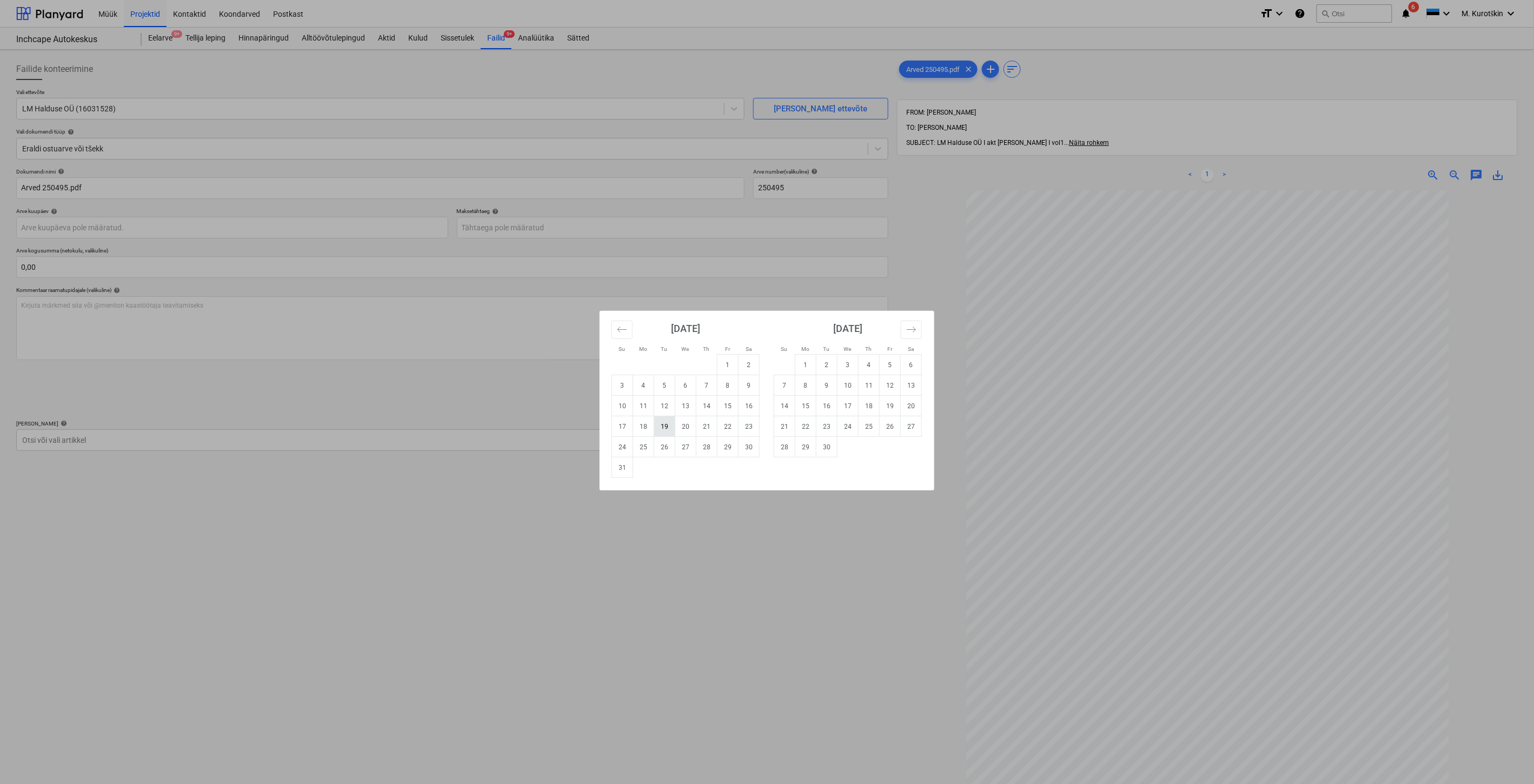
click at [672, 429] on td "19" at bounding box center [664, 426] width 21 height 21
type input "[DATE]"
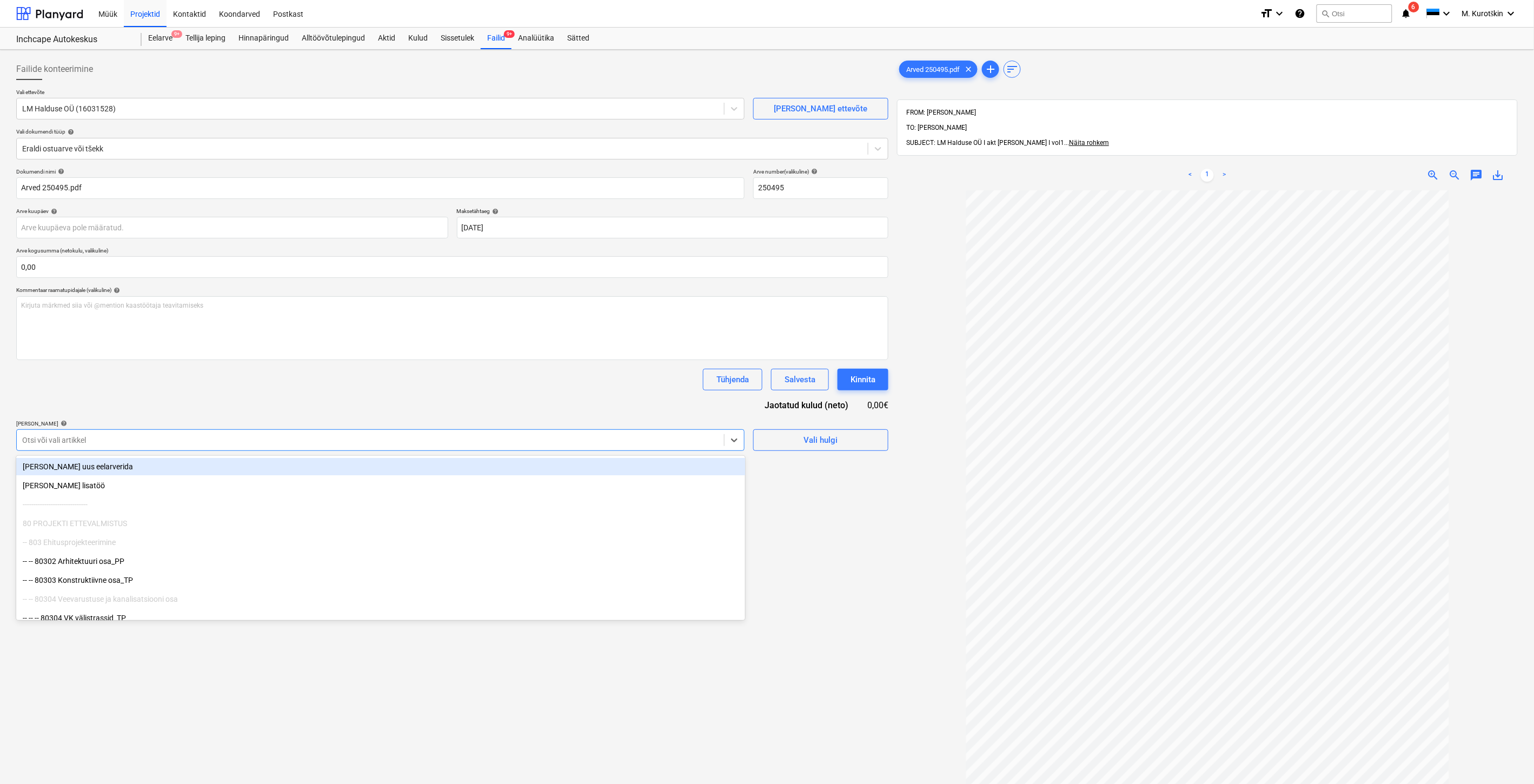
click at [282, 440] on div at bounding box center [371, 440] width 697 height 11
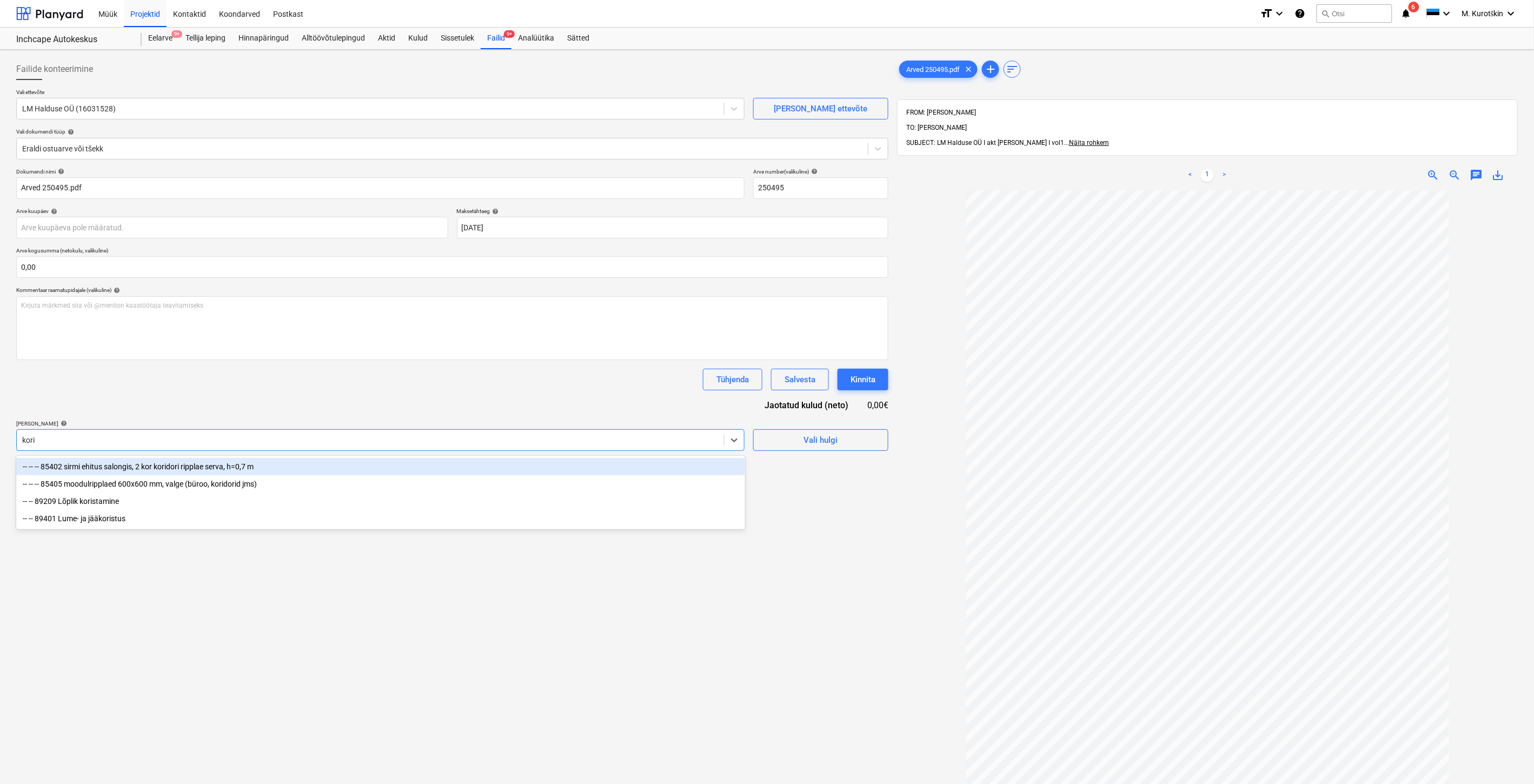
type input "koris"
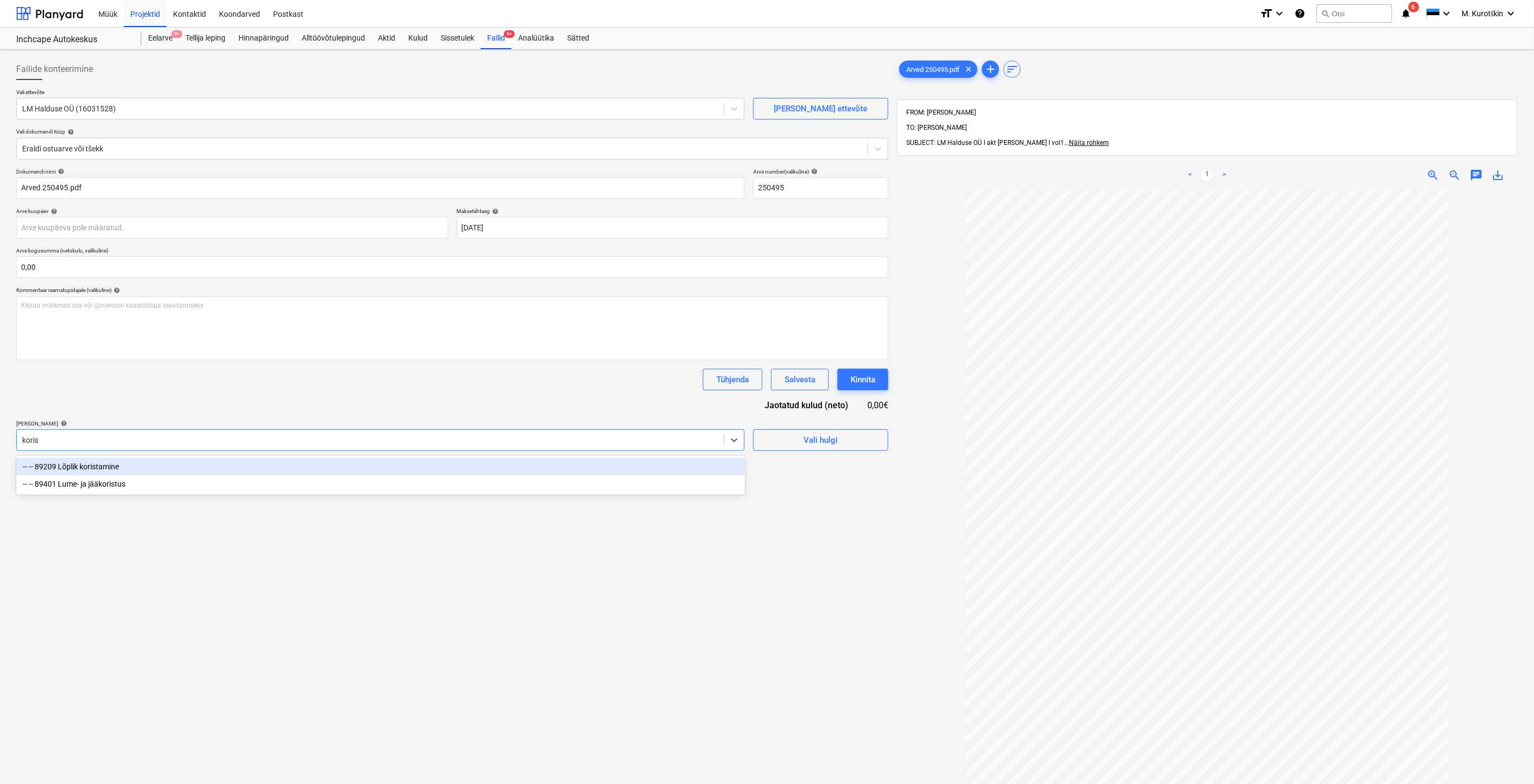
click at [271, 466] on div "-- -- 89209 Lõplik koristamine" at bounding box center [381, 466] width 729 height 17
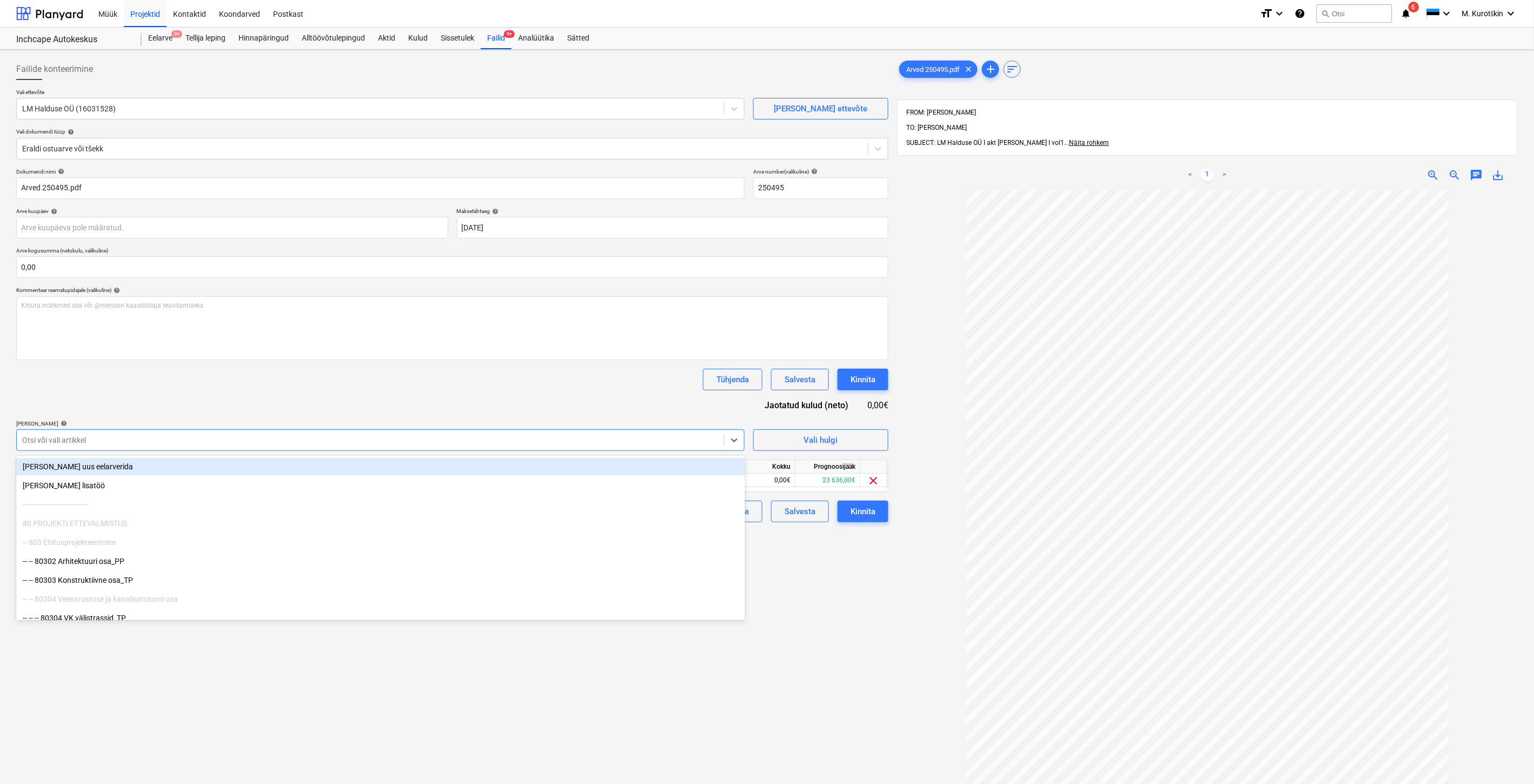
click at [290, 393] on div "Dokumendi nimi help Arved 250495.pdf Arve number (valikuline) help 250495 Arve …" at bounding box center [452, 345] width 872 height 354
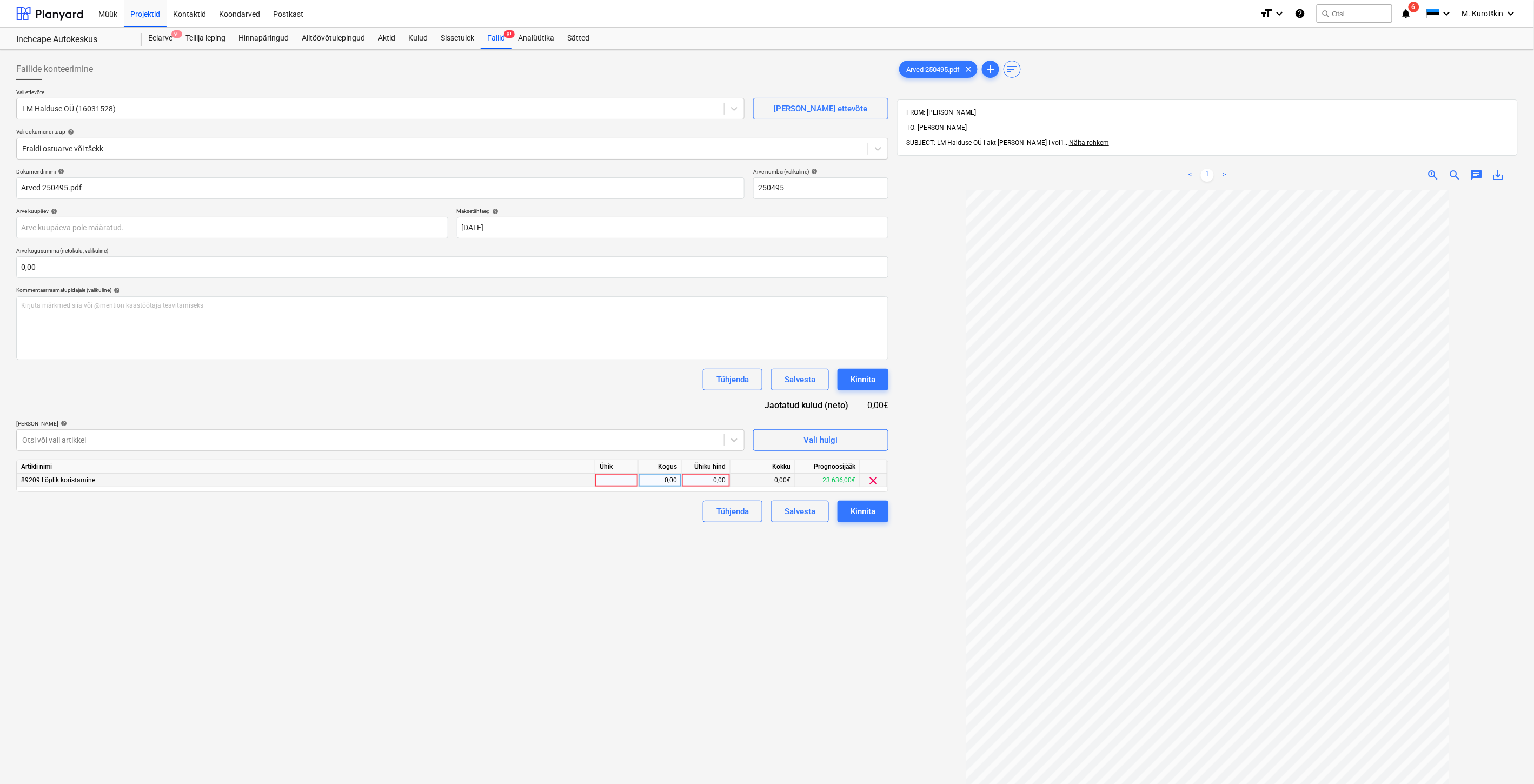
click at [721, 482] on div "0,00" at bounding box center [706, 480] width 40 height 14
type input "4400"
click at [786, 687] on div "Failide konteerimine Vali ettevõte LM Halduse OÜ (16031528) [PERSON_NAME] uus e…" at bounding box center [452, 501] width 881 height 894
click at [554, 223] on body "Müük Projektid Kontaktid Koondarved Postkast format_size keyboard_arrow_down he…" at bounding box center [767, 392] width 1534 height 784
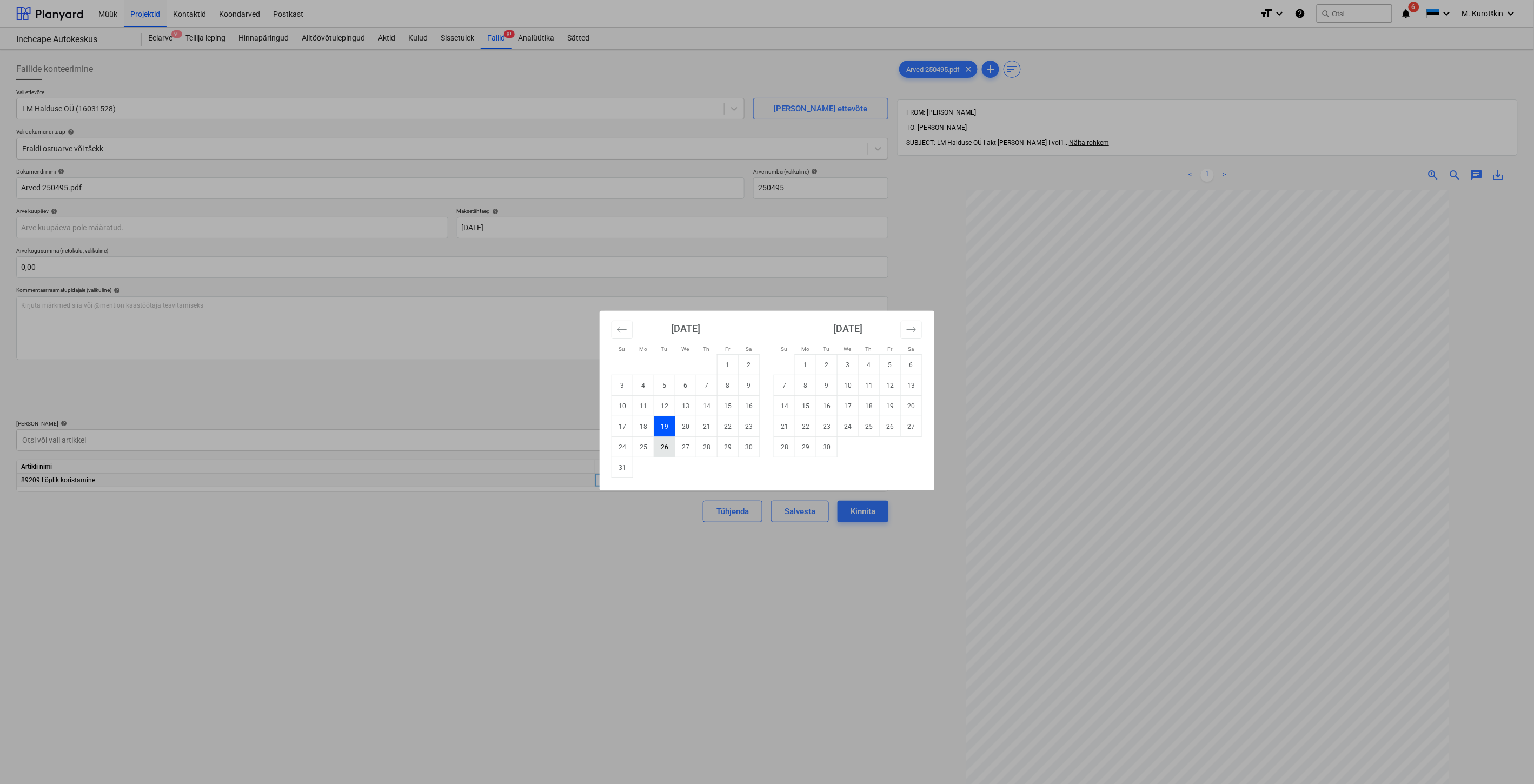
click at [671, 450] on td "26" at bounding box center [664, 447] width 21 height 21
type input "[DATE]"
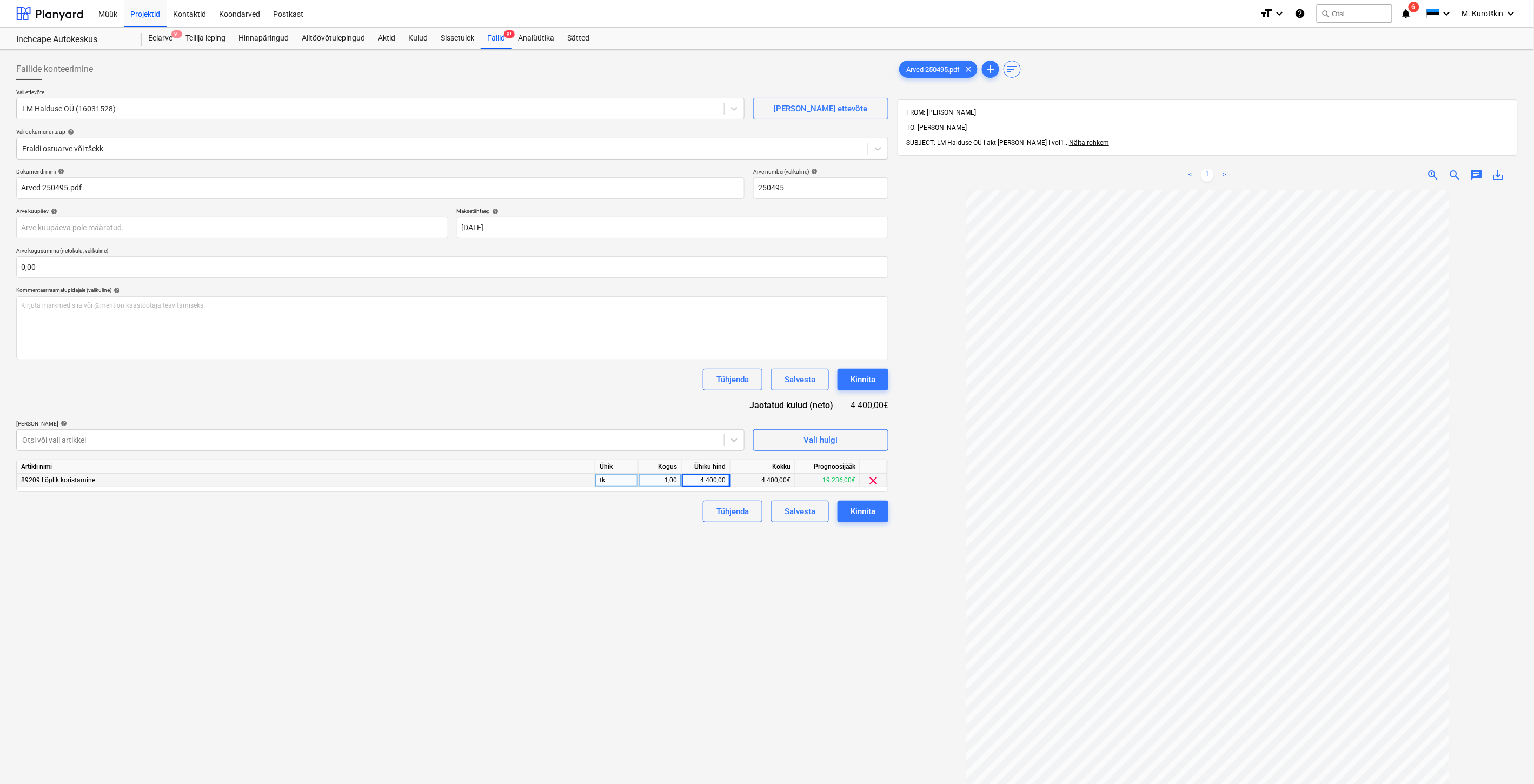
click at [883, 526] on div "Failide konteerimine Vali ettevõte LM Halduse OÜ (16031528) [PERSON_NAME] uus e…" at bounding box center [452, 501] width 881 height 894
drag, startPoint x: 880, startPoint y: 505, endPoint x: 941, endPoint y: 353, distance: 163.8
click at [945, 355] on div "Failide konteerimine Vali ettevõte LM Halduse OÜ (16031528) [PERSON_NAME] uus e…" at bounding box center [766, 501] width 1510 height 894
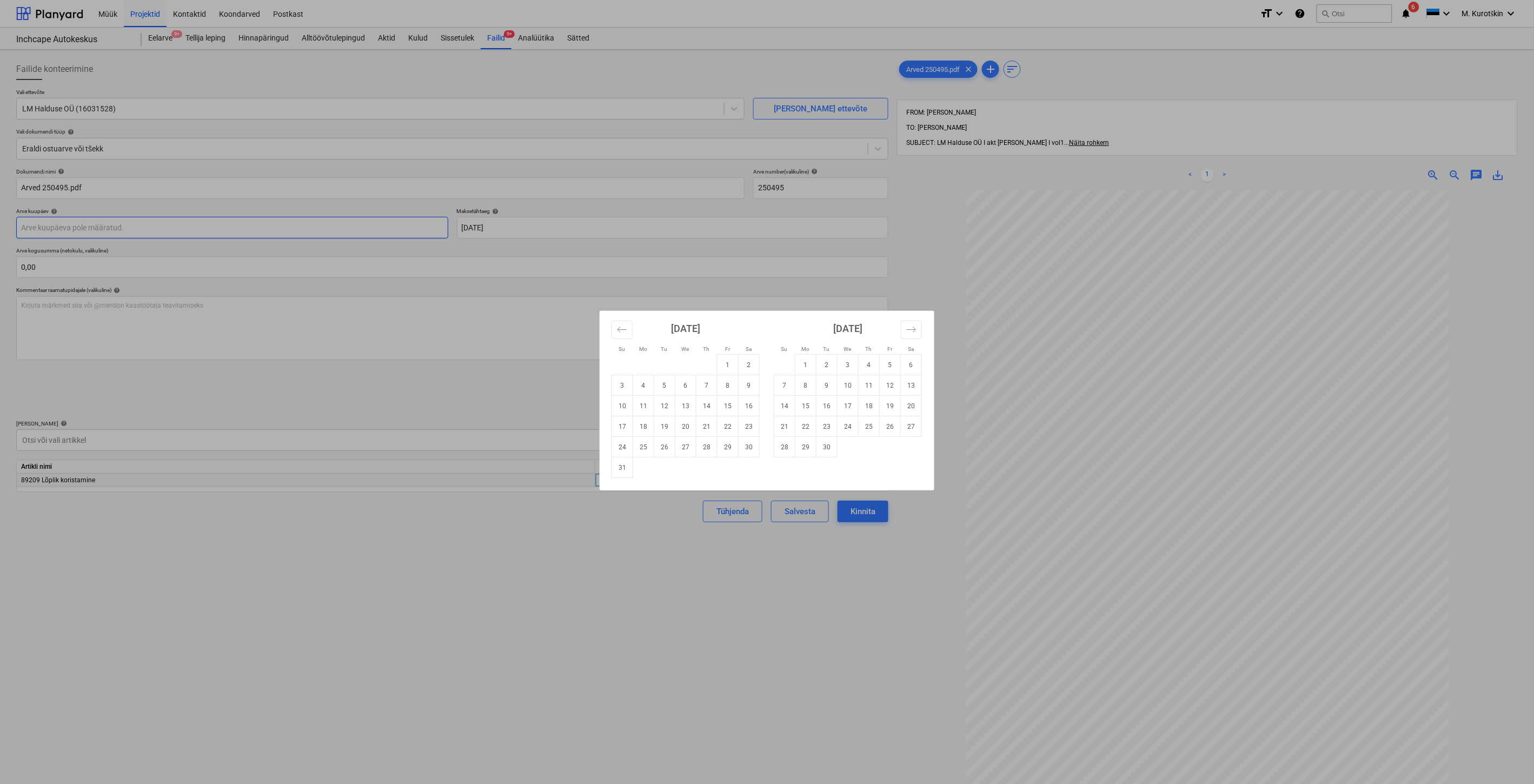
click at [227, 235] on body "Müük Projektid Kontaktid Koondarved Postkast format_size keyboard_arrow_down he…" at bounding box center [767, 392] width 1534 height 784
click at [670, 420] on td "19" at bounding box center [664, 426] width 21 height 21
type input "[DATE]"
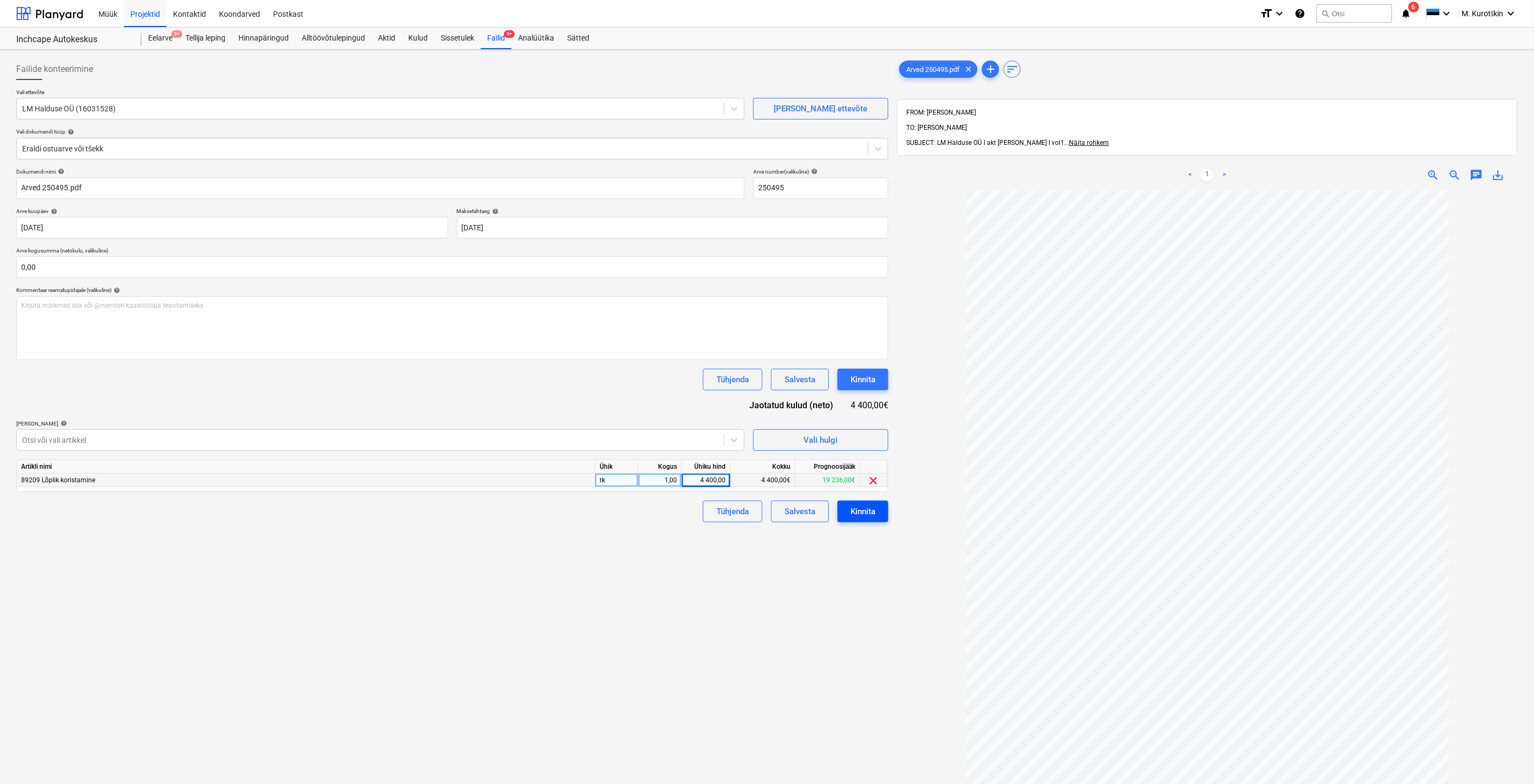
click at [872, 517] on div "Kinnita" at bounding box center [863, 512] width 25 height 14
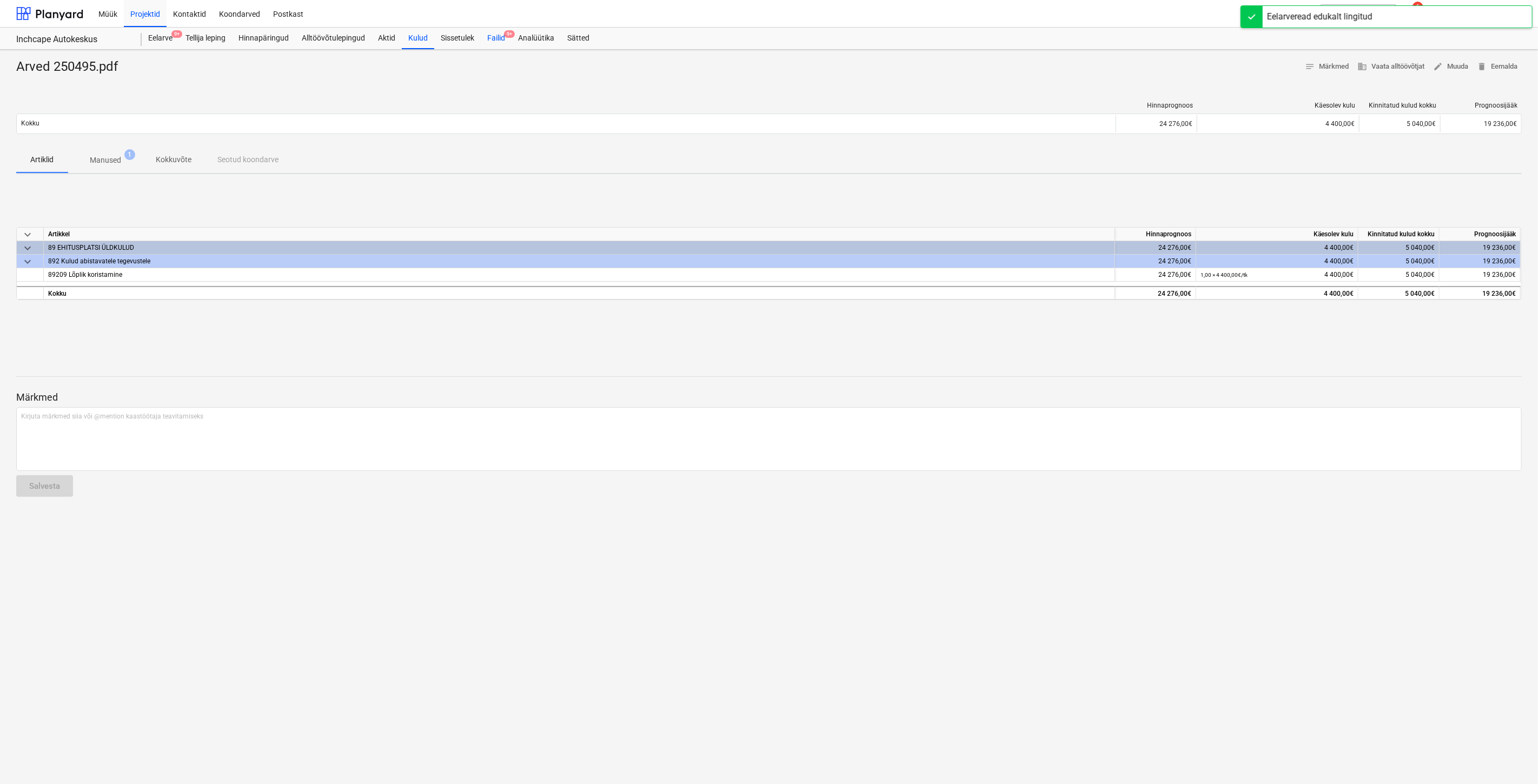
click at [496, 33] on div "Failid 9+" at bounding box center [496, 39] width 31 height 22
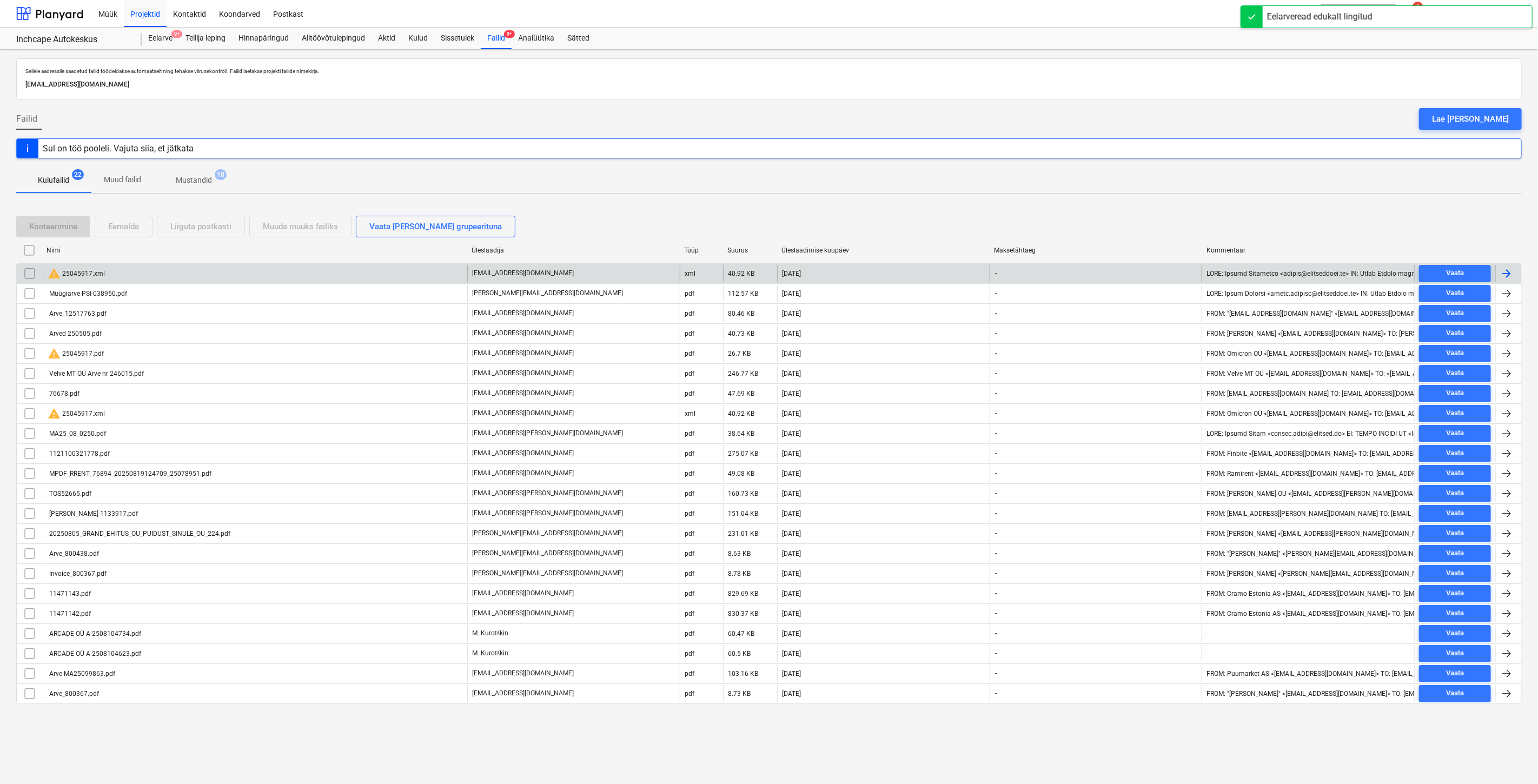
click at [29, 274] on input "checkbox" at bounding box center [29, 273] width 17 height 17
click at [126, 229] on div "Eemalda" at bounding box center [124, 226] width 31 height 14
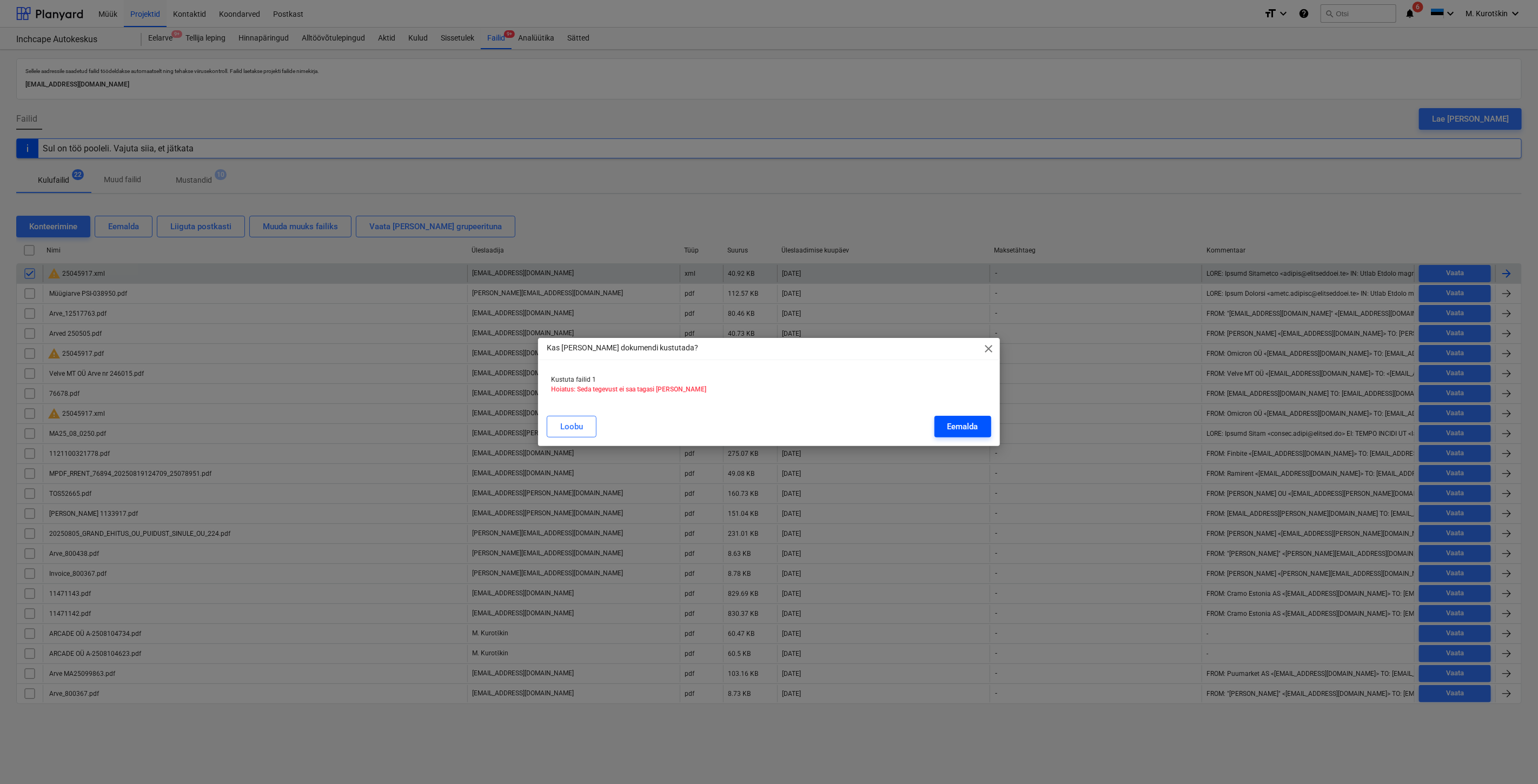
click at [978, 427] on button "Eemalda" at bounding box center [962, 427] width 57 height 22
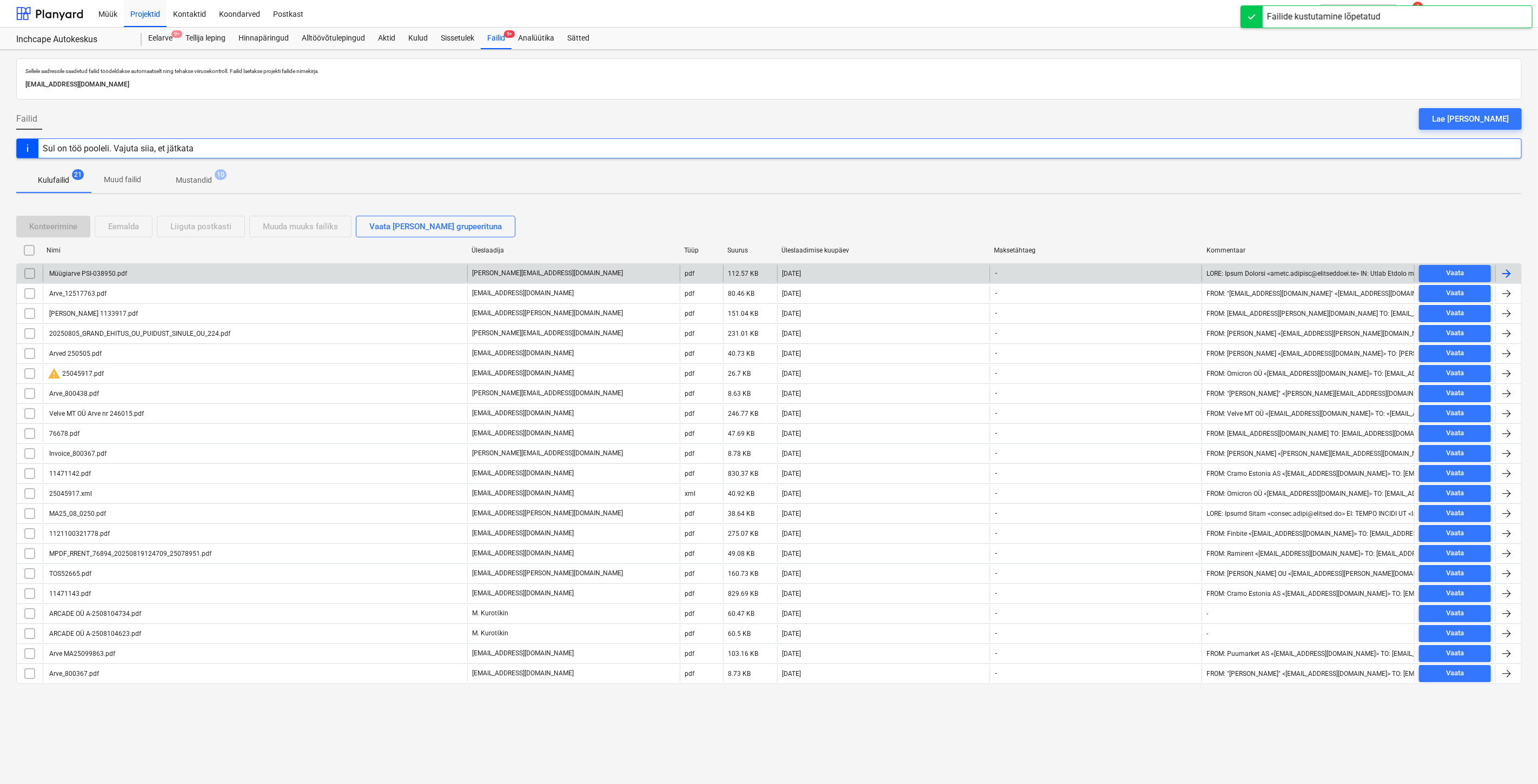
click at [100, 274] on div "Müügiarve PSI-038950.pdf" at bounding box center [88, 273] width 79 height 7
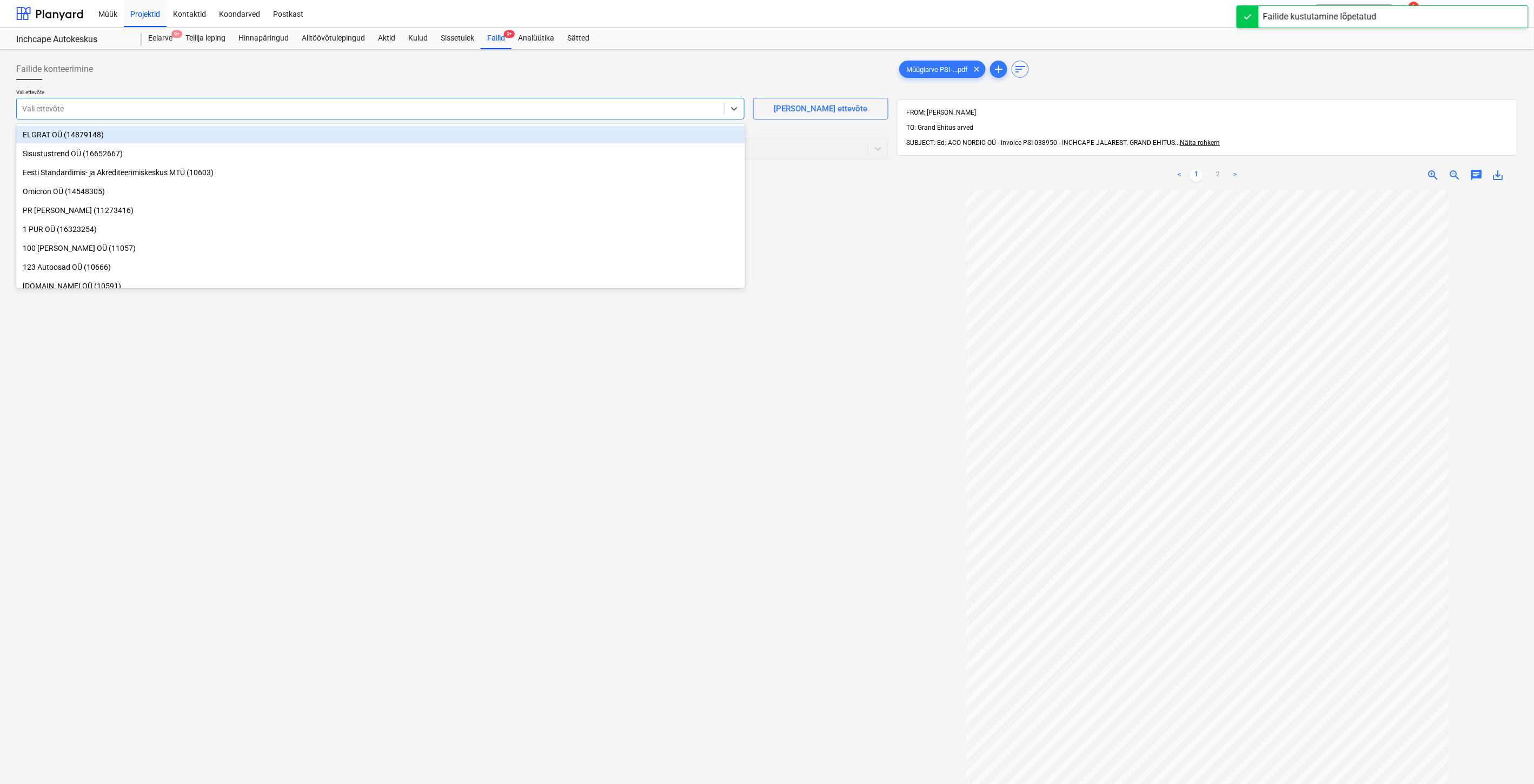
click at [493, 114] on div at bounding box center [371, 108] width 697 height 11
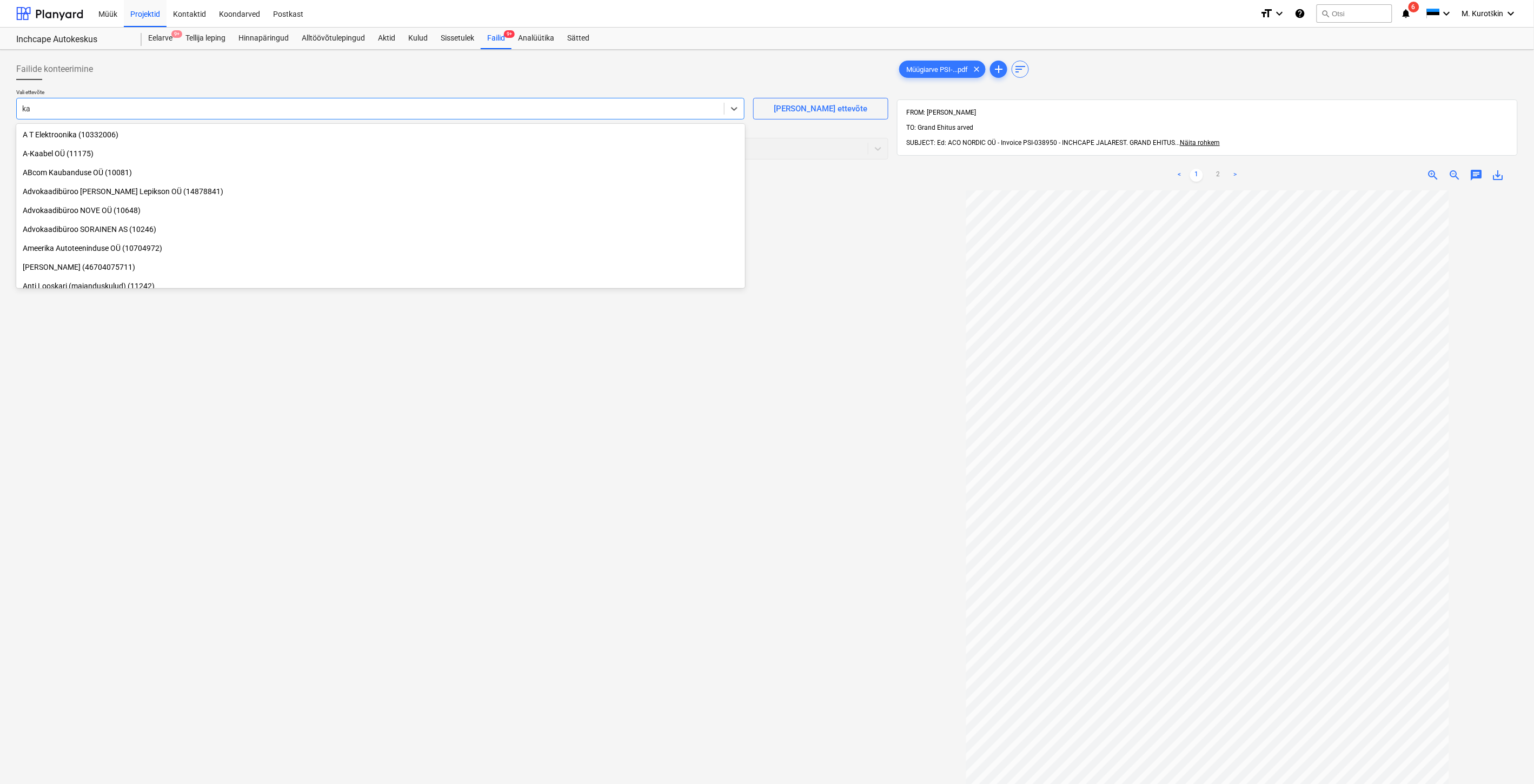
type input "k"
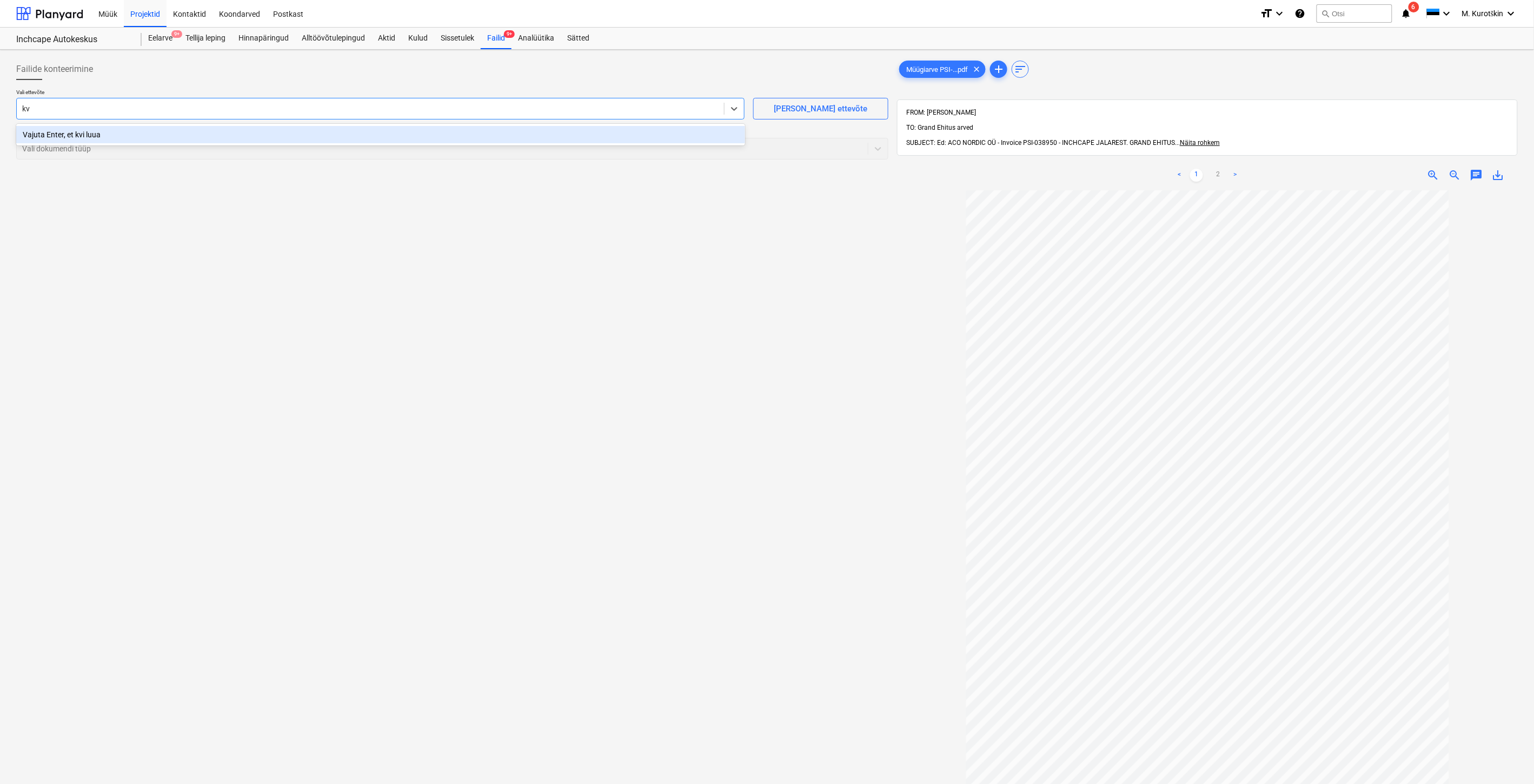
type input "k"
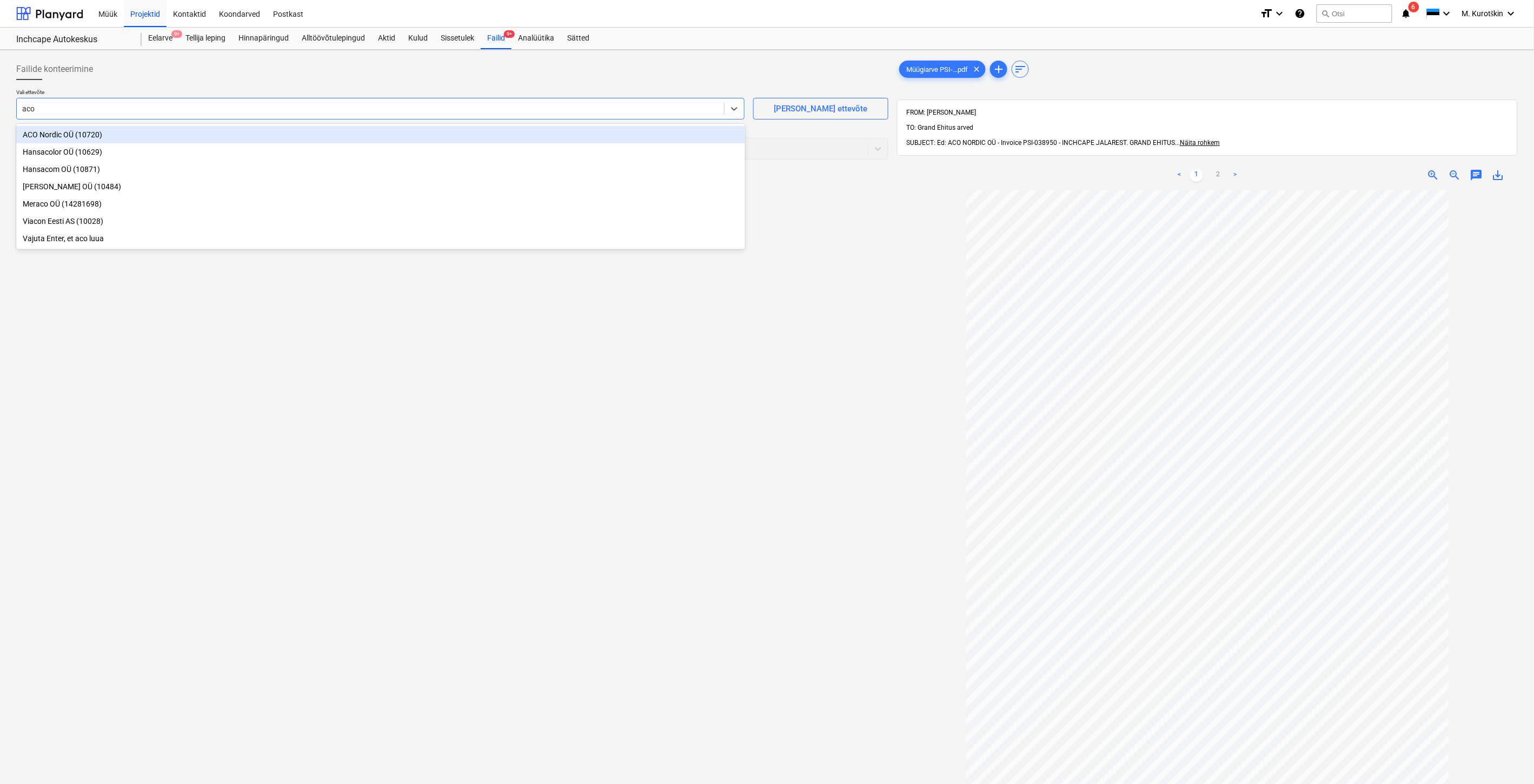
type input "aco"
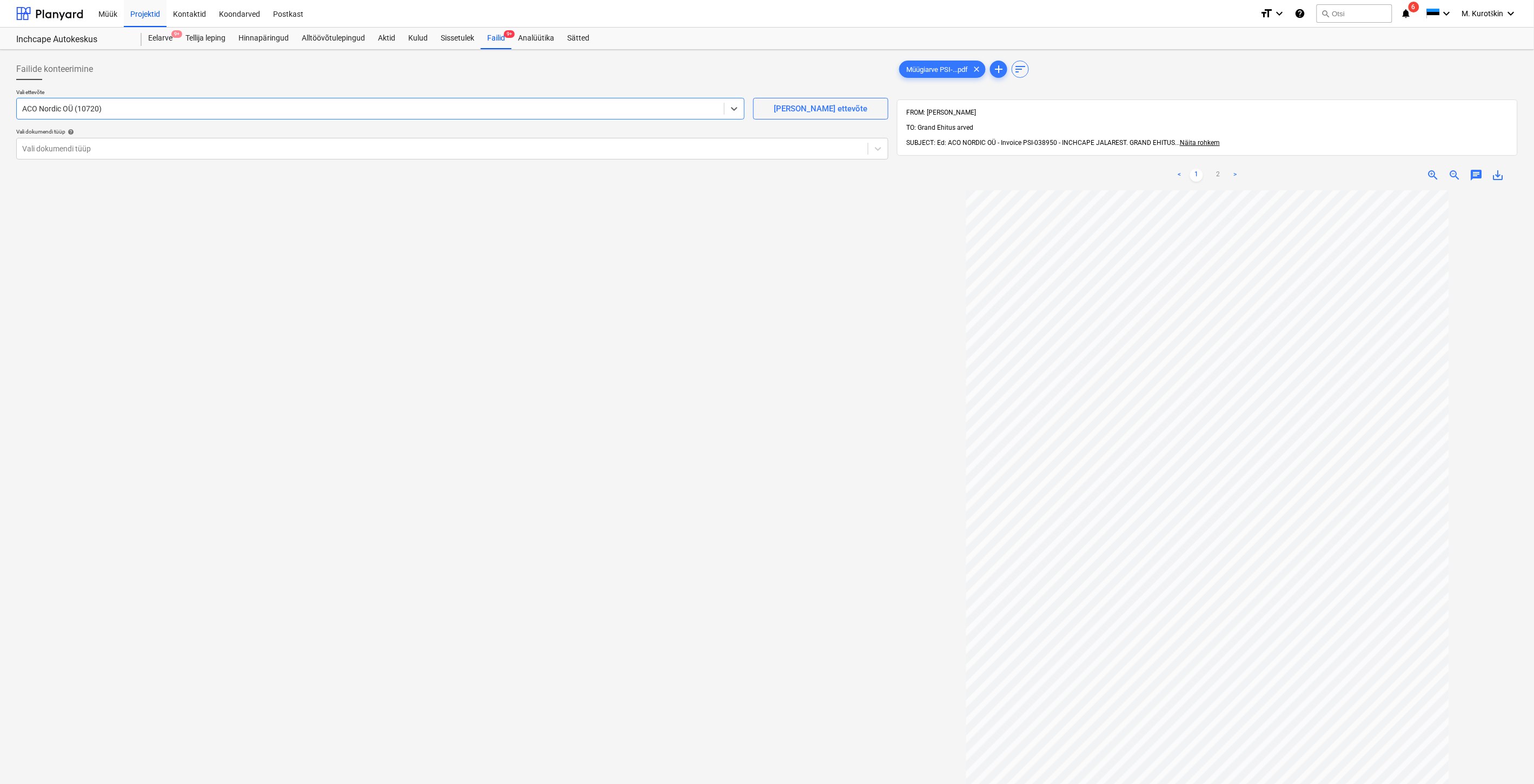
click at [342, 149] on div at bounding box center [442, 149] width 840 height 11
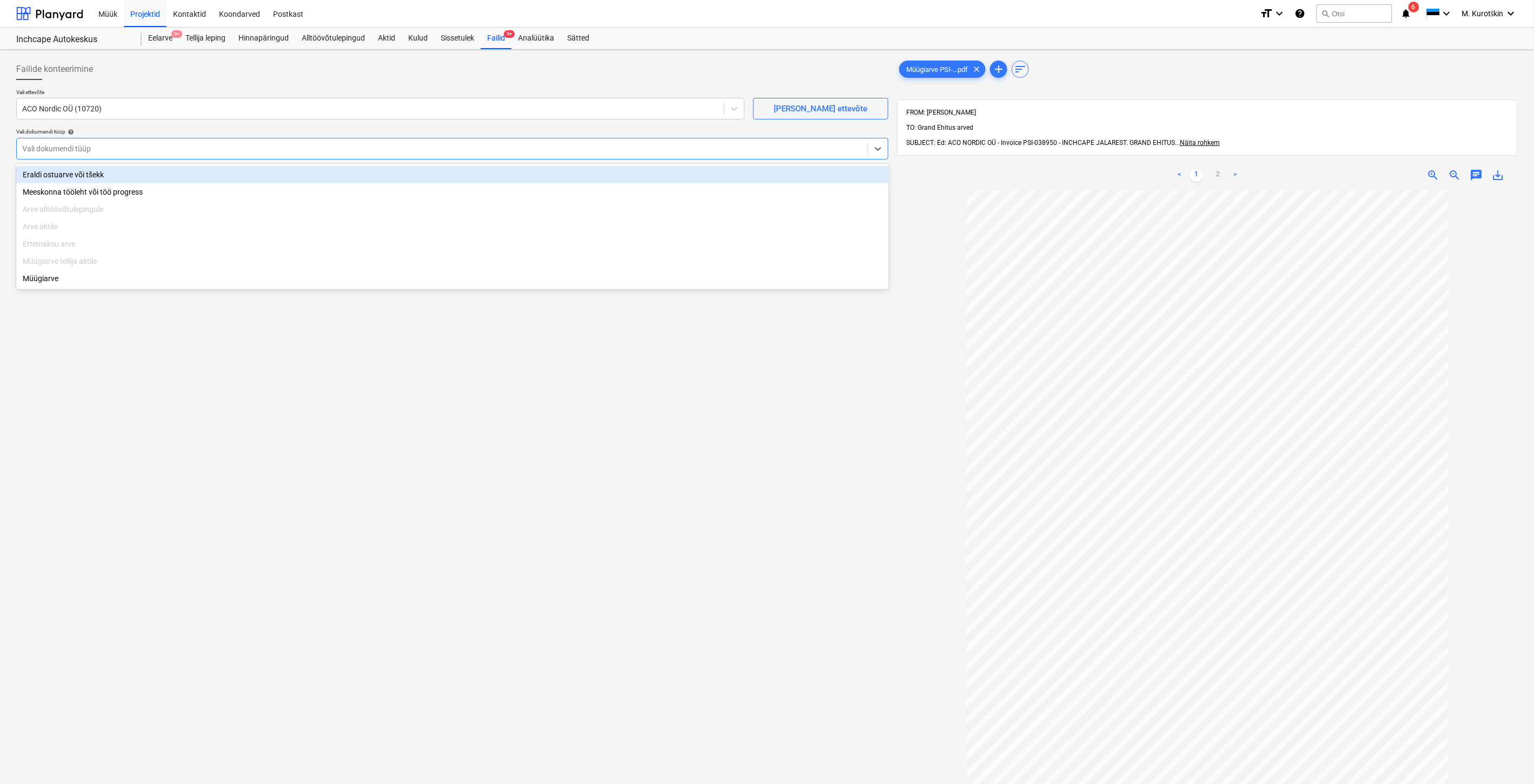
click at [314, 174] on div "Eraldi ostuarve või tšekk" at bounding box center [452, 174] width 873 height 17
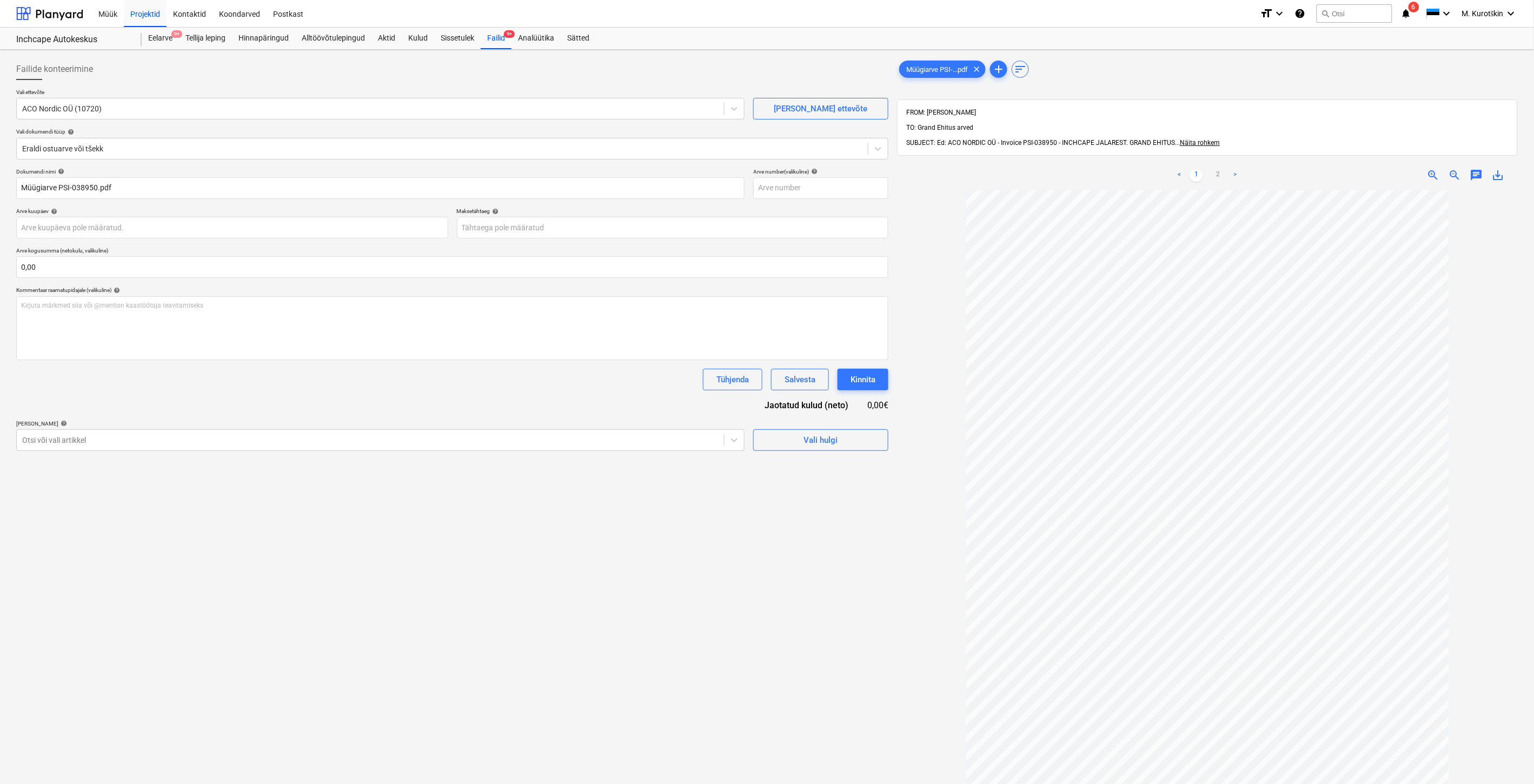
click at [1502, 168] on div "< 1 2 > zoom_in zoom_out chat 0 save_alt" at bounding box center [1207, 175] width 621 height 31
click at [1502, 169] on span "save_alt" at bounding box center [1498, 175] width 13 height 13
click at [792, 191] on input "text" at bounding box center [821, 189] width 135 height 22
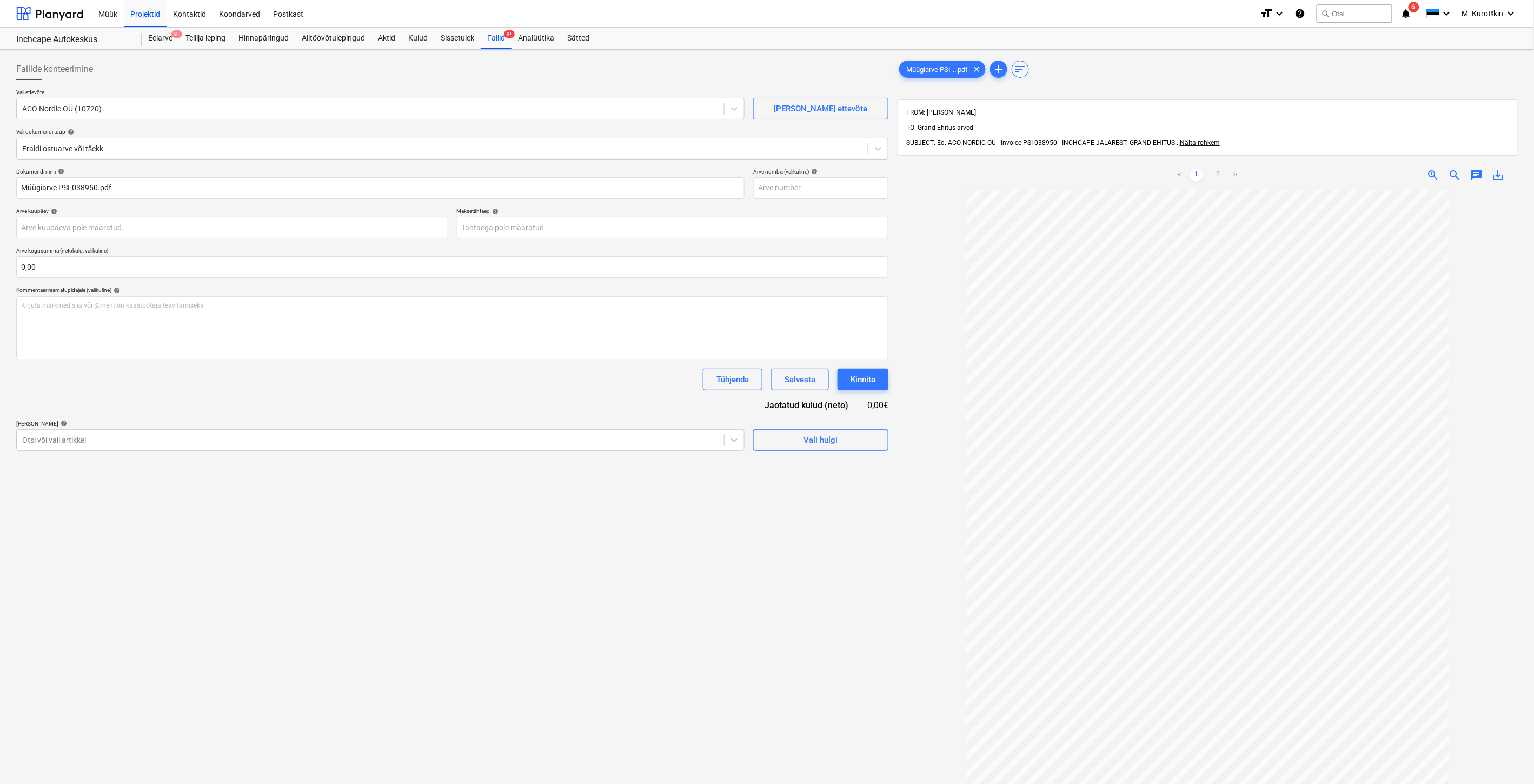
click at [1215, 169] on link "2" at bounding box center [1218, 175] width 13 height 13
click at [1193, 169] on link "1" at bounding box center [1197, 175] width 13 height 13
click at [1494, 168] on div "< 1 2 > zoom_in zoom_out chat 0 save_alt" at bounding box center [1207, 175] width 621 height 31
click at [1498, 169] on span "save_alt" at bounding box center [1498, 175] width 13 height 13
click at [769, 203] on div "Dokumendi nimi help Müügiarve PSI-038950.pdf Arve number (valikuline) help Arve…" at bounding box center [452, 309] width 872 height 282
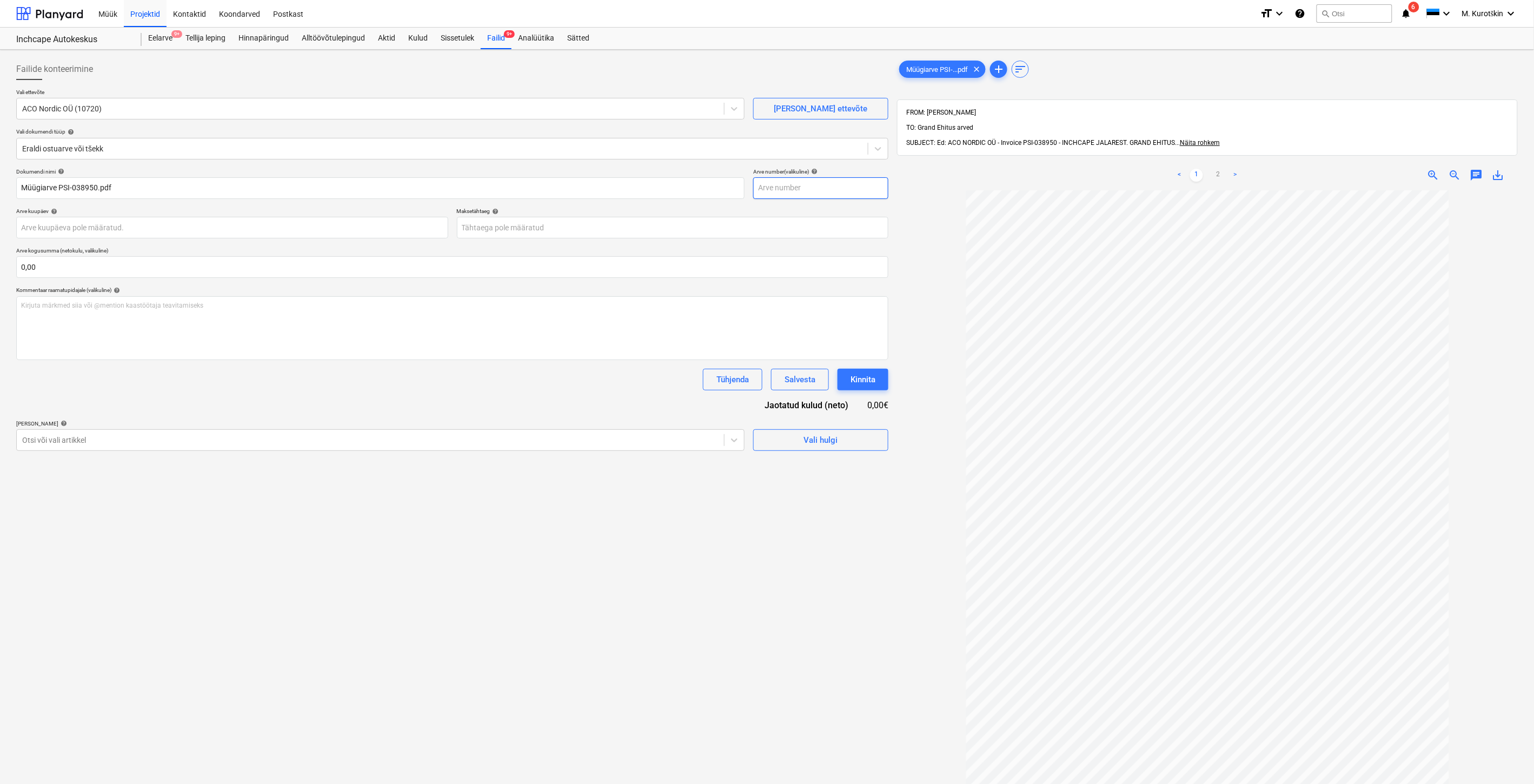
click at [786, 187] on input "text" at bounding box center [821, 189] width 135 height 22
paste input "038950"
type input "038950"
click at [713, 239] on div "Dokumendi nimi help Müügiarve PSI-038950.pdf Arve number (valikuline) help 0389…" at bounding box center [452, 309] width 872 height 282
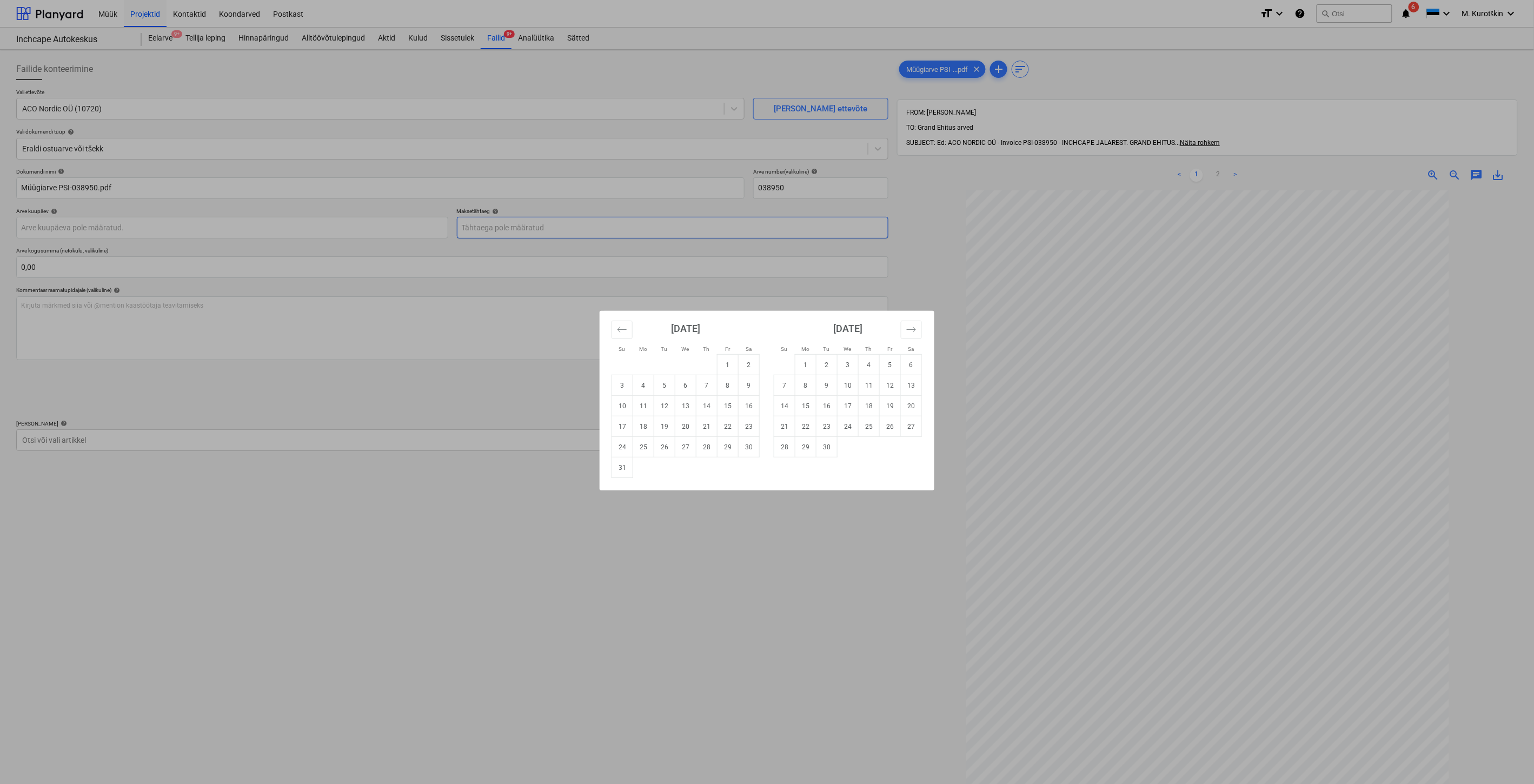
click at [716, 236] on body "Müük Projektid Kontaktid Koondarved Postkast format_size keyboard_arrow_down he…" at bounding box center [767, 392] width 1534 height 784
click at [826, 392] on td "9" at bounding box center [827, 385] width 21 height 21
type input "[DATE]"
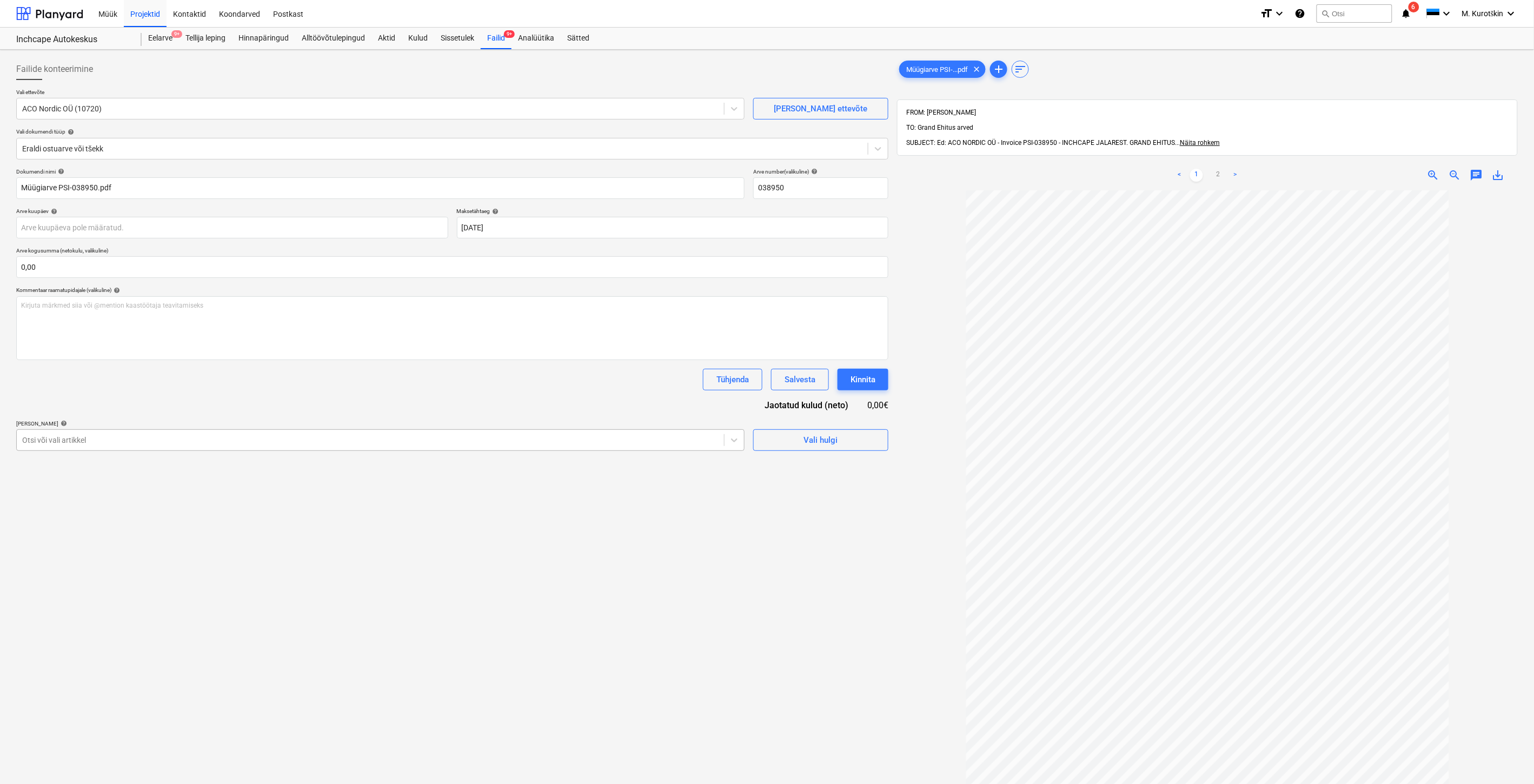
click at [263, 439] on div at bounding box center [371, 440] width 697 height 11
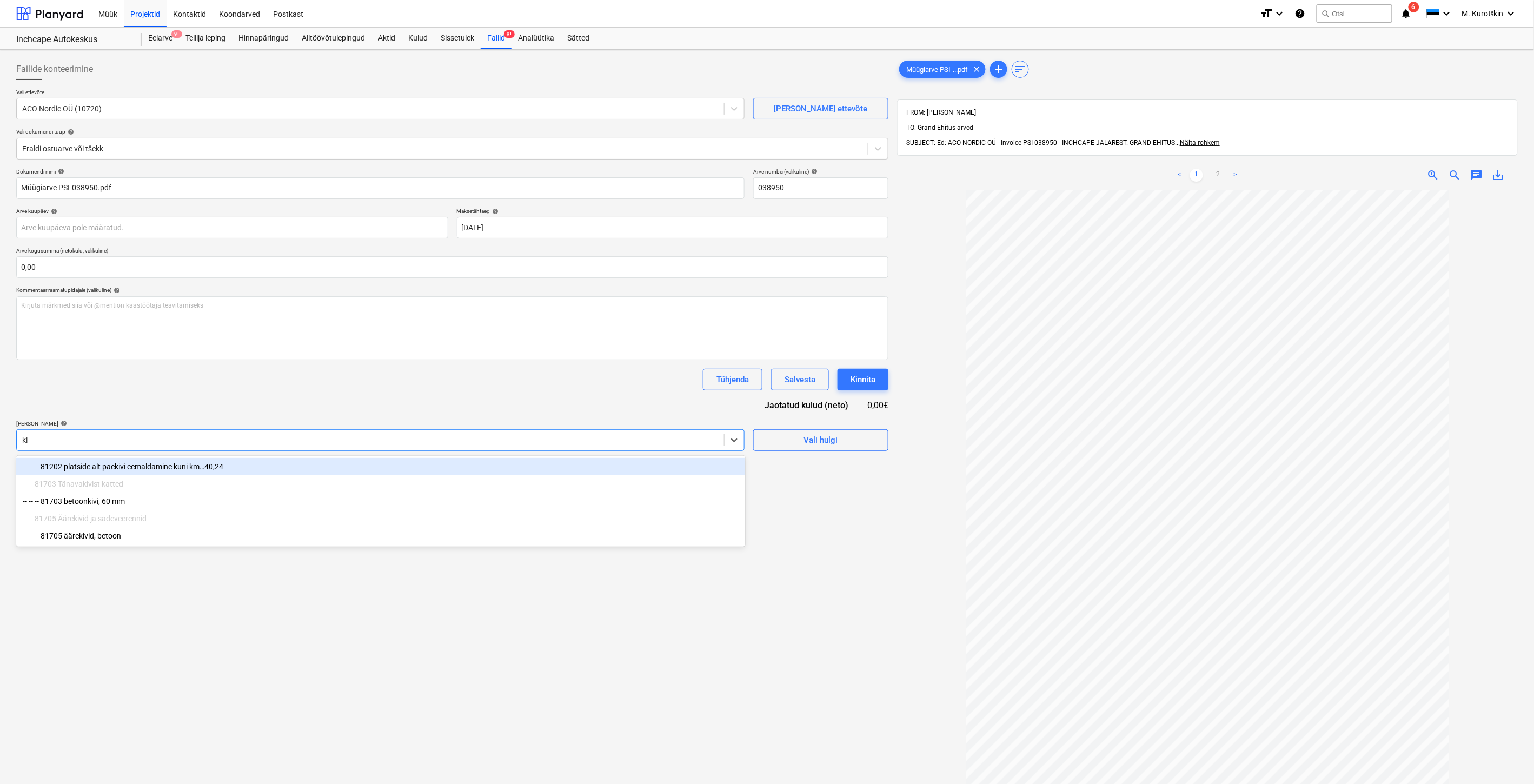
type input "k"
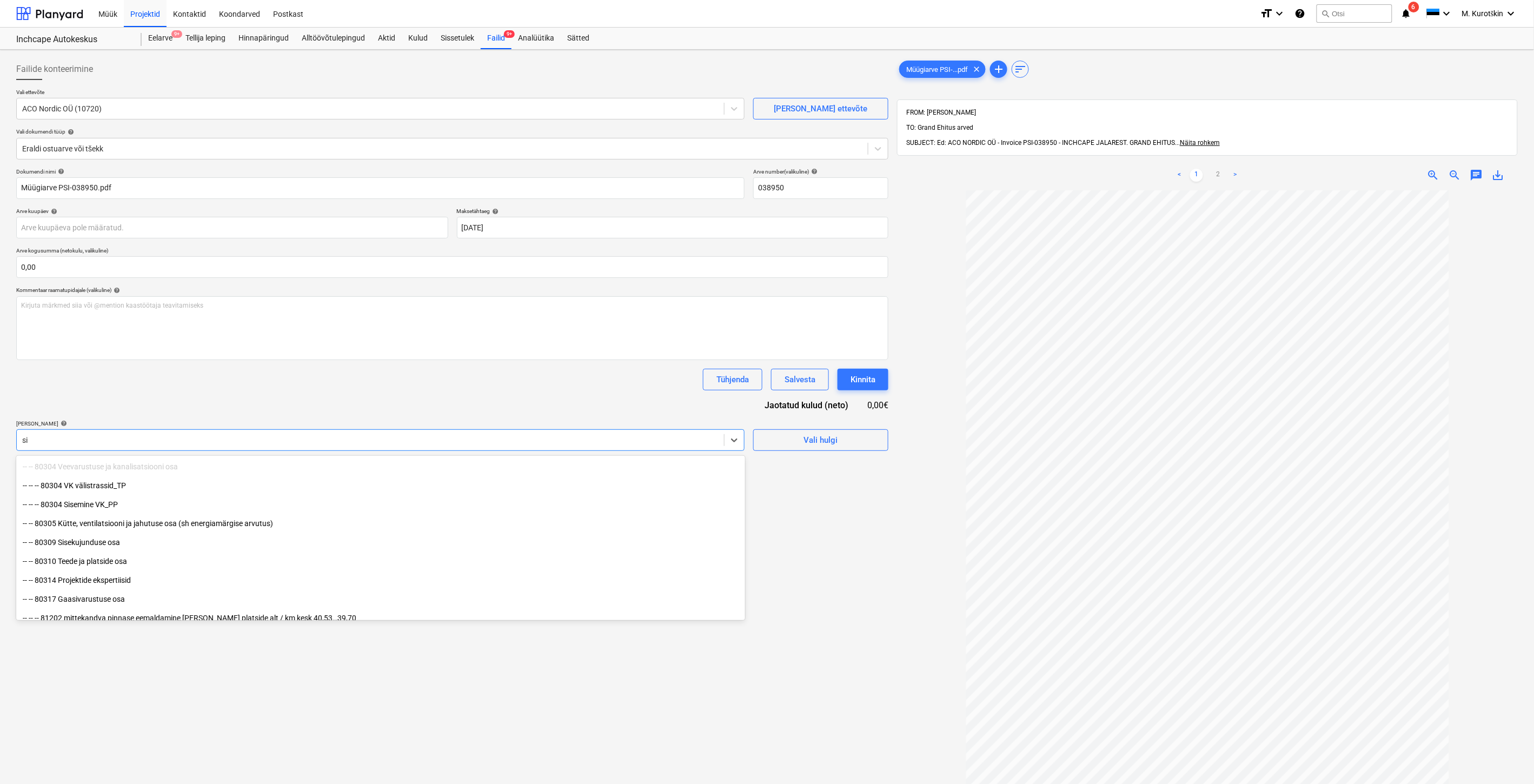
type input "s"
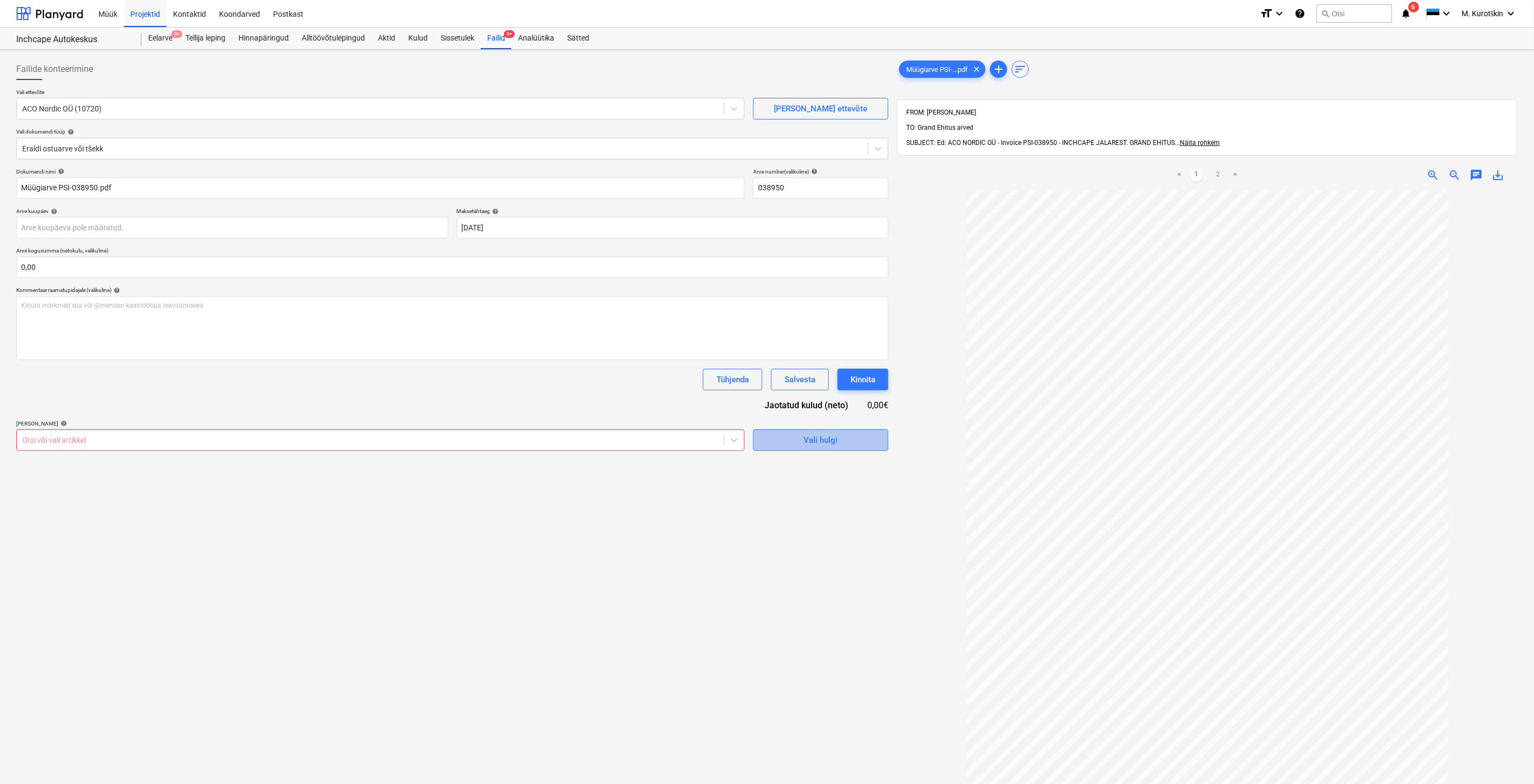
click at [815, 439] on div "Vali hulgi" at bounding box center [821, 440] width 34 height 14
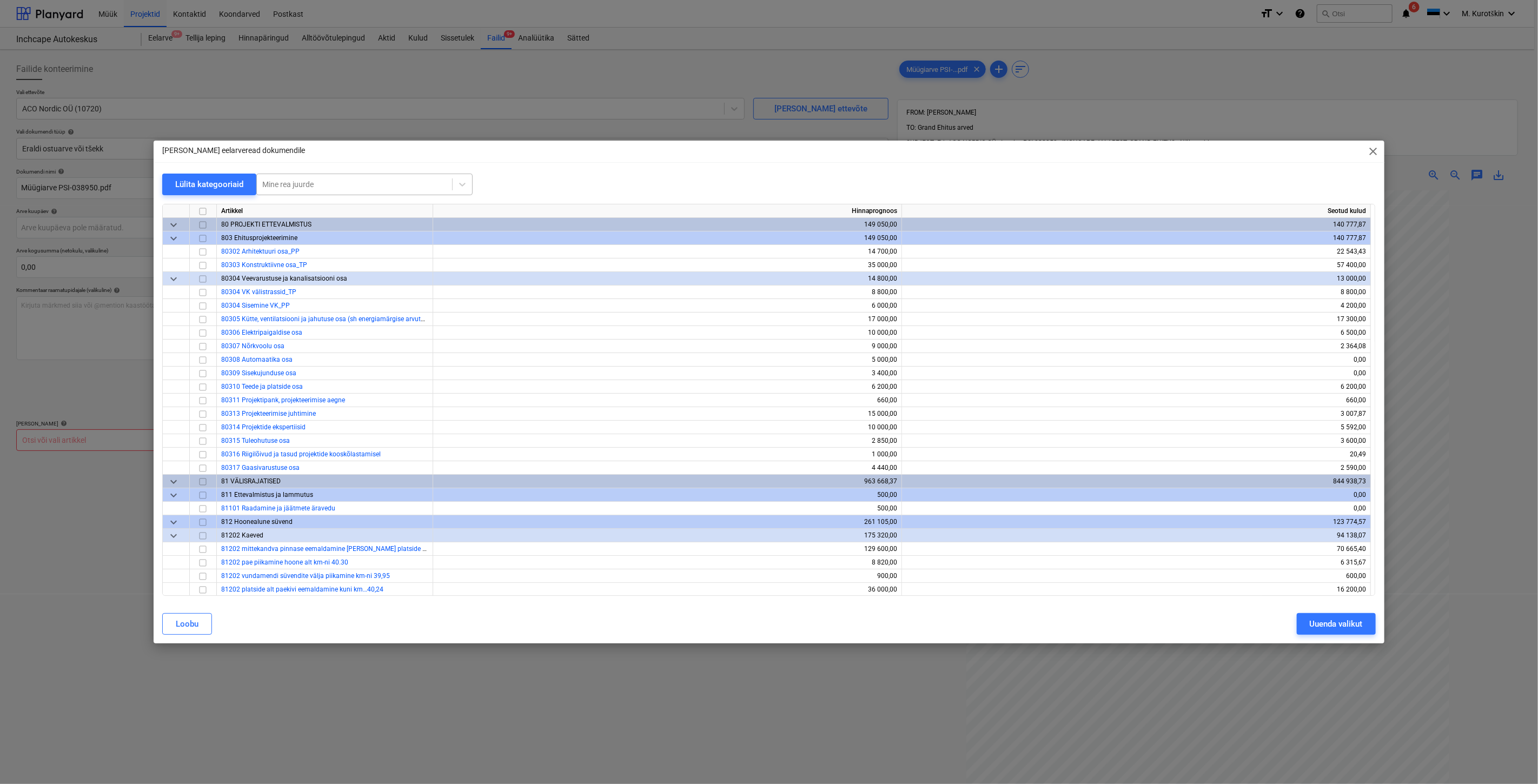
click at [363, 185] on div at bounding box center [355, 184] width 184 height 11
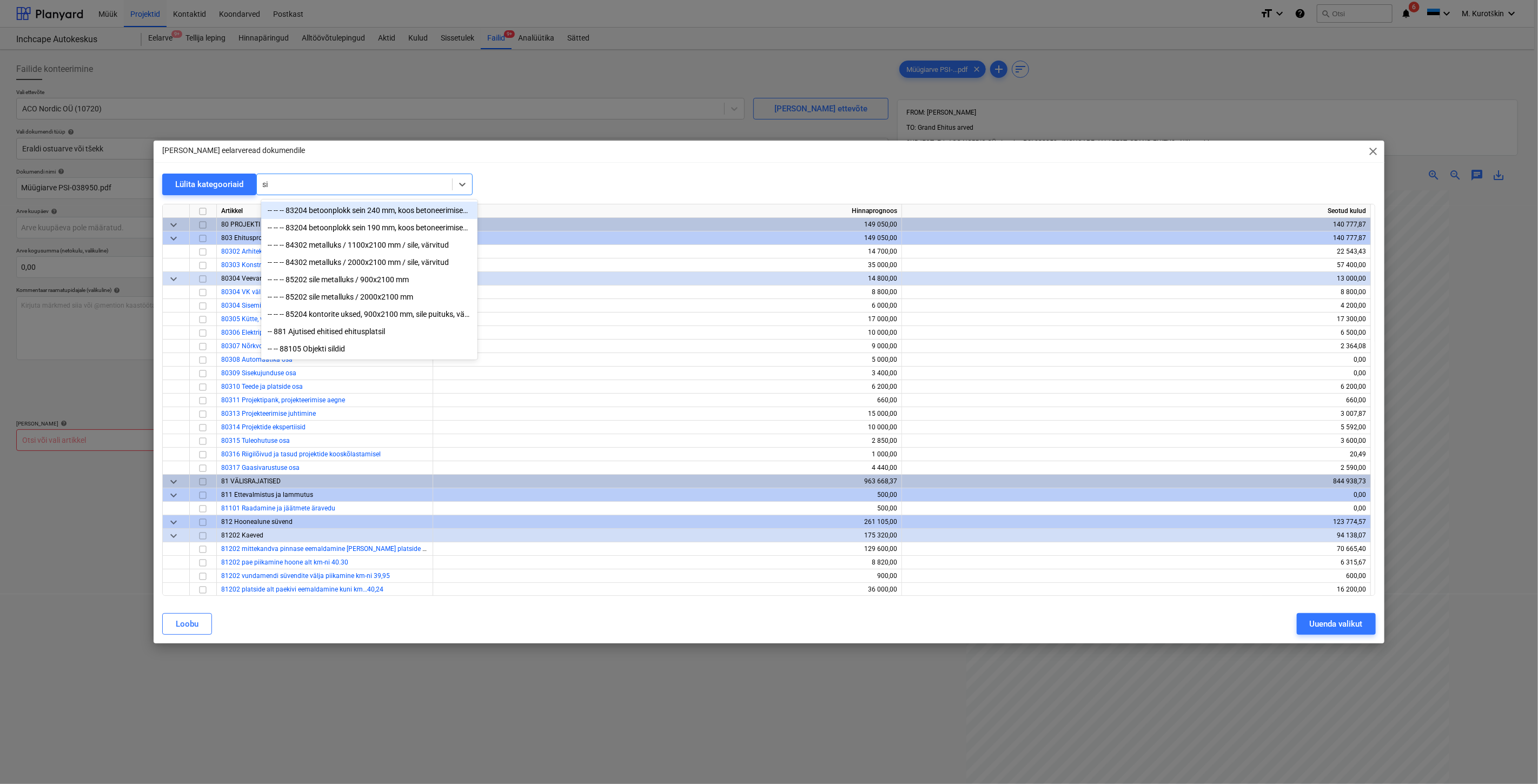
type input "s"
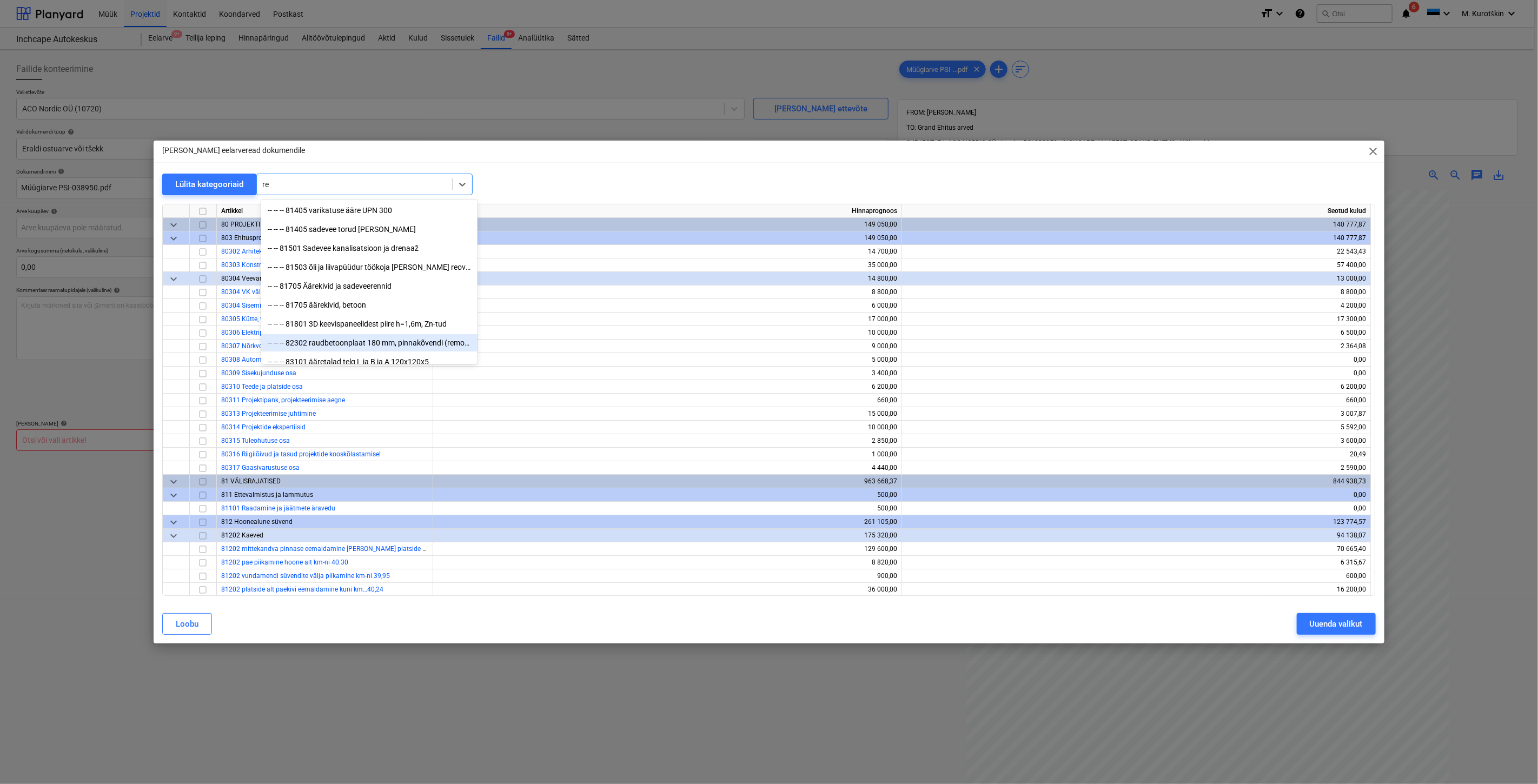
type input "r"
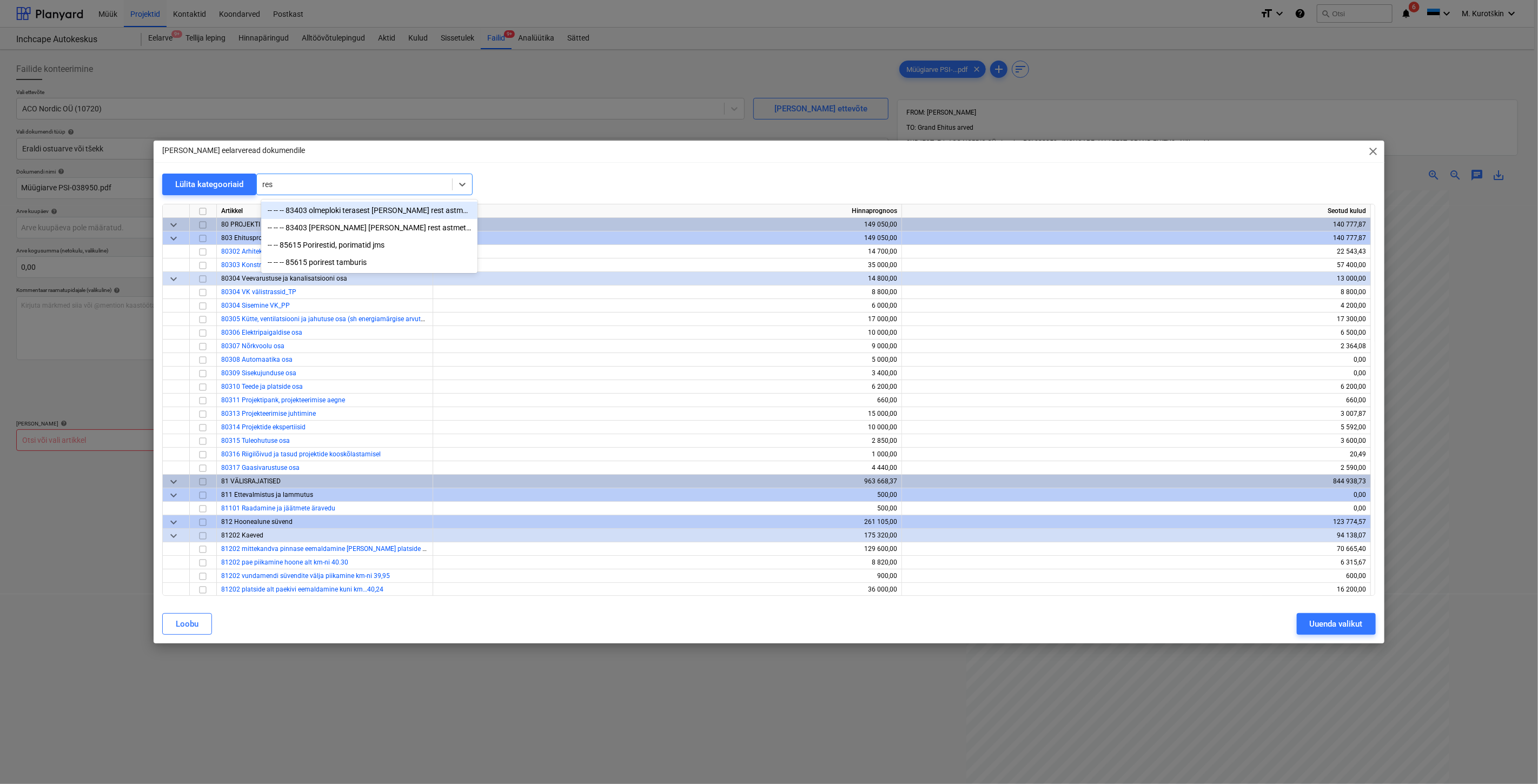
type input "rest"
click at [356, 244] on div "-- -- 85615 Porirestid, porimatid jms" at bounding box center [369, 244] width 217 height 17
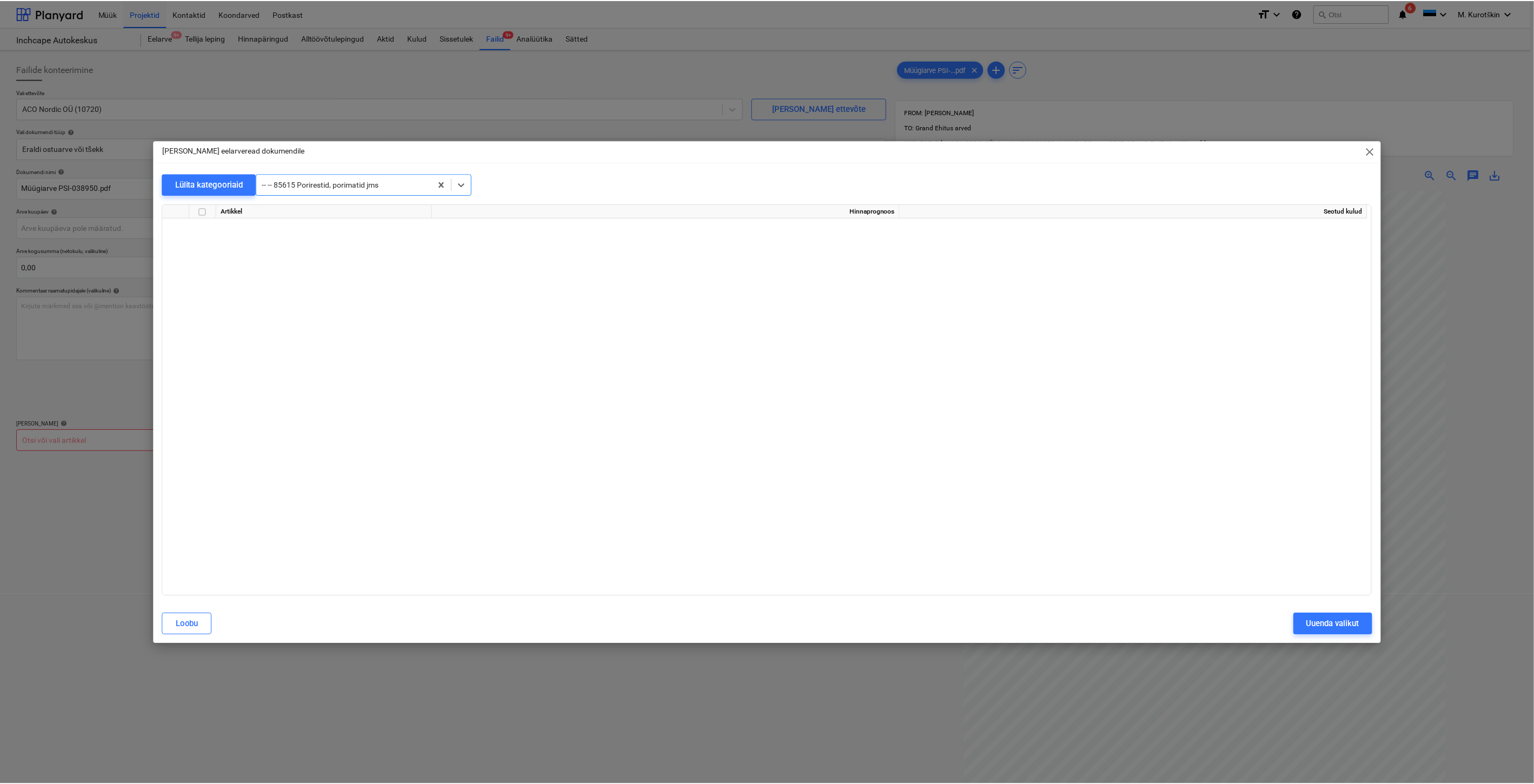
scroll to position [3851, 0]
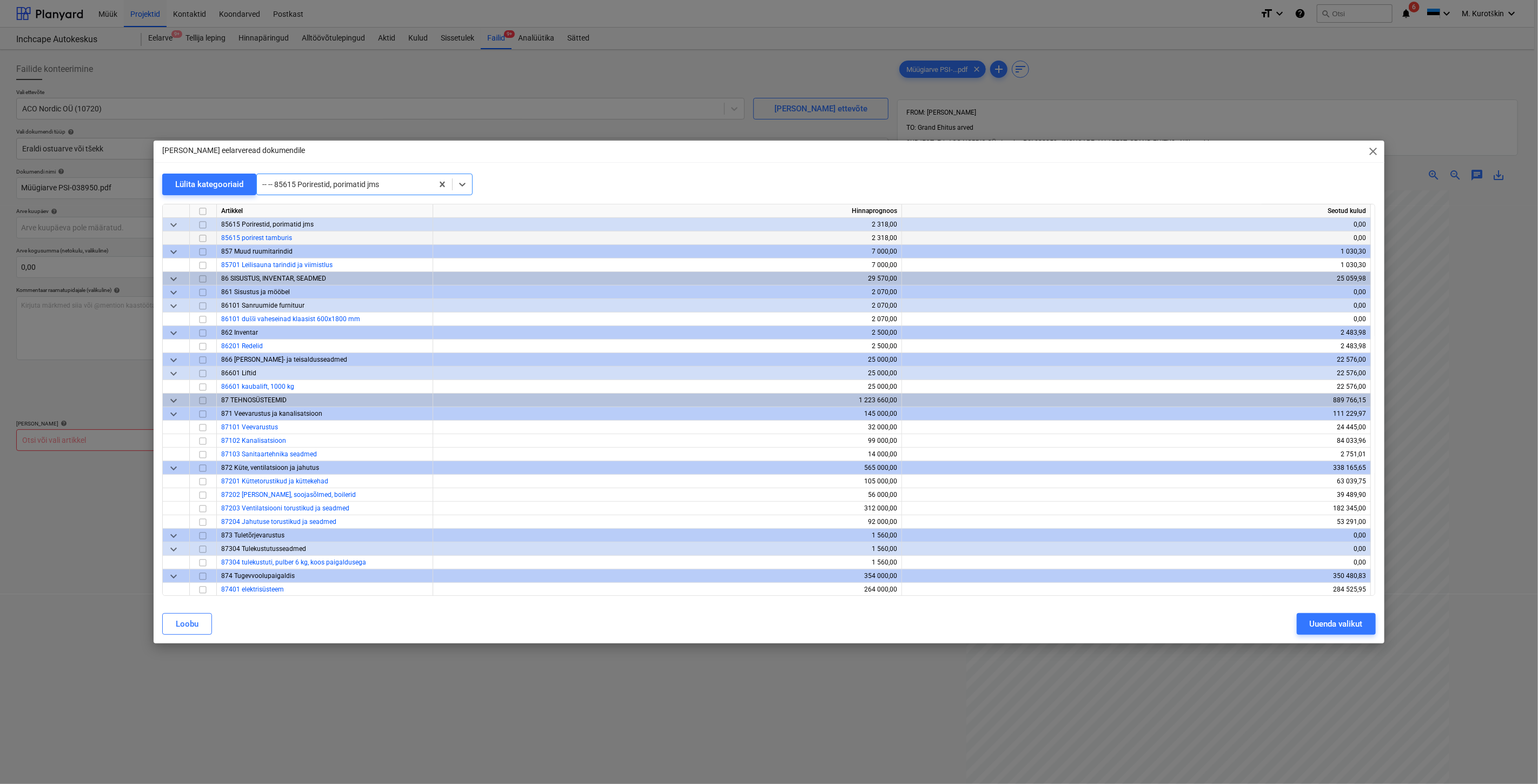
click at [258, 241] on span "85615 porirest tamburis" at bounding box center [256, 237] width 70 height 7
click at [207, 239] on input "checkbox" at bounding box center [202, 238] width 13 height 13
click at [1319, 624] on div "Uuenda valikut" at bounding box center [1336, 624] width 53 height 14
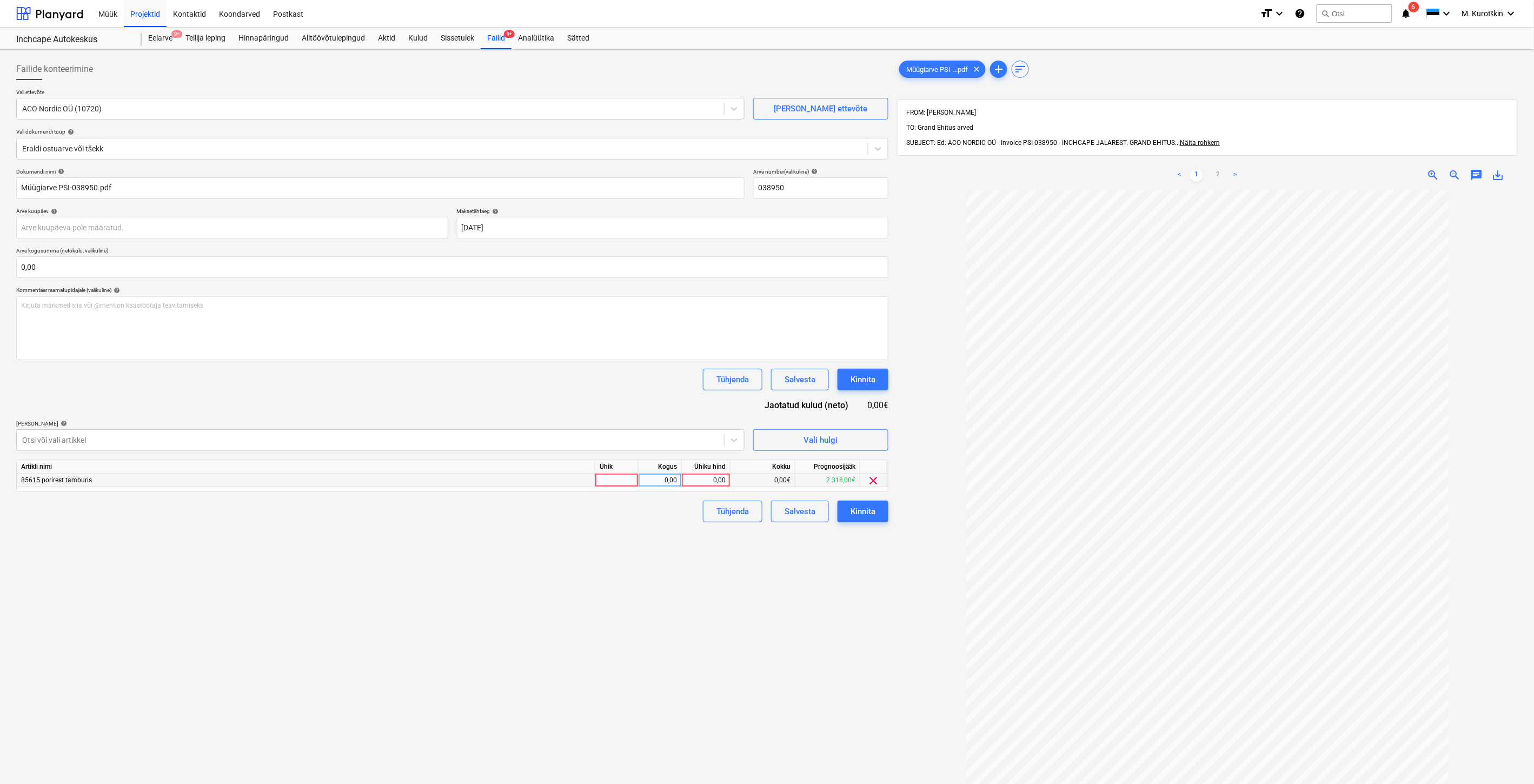
click at [707, 484] on div "0,00" at bounding box center [706, 480] width 40 height 14
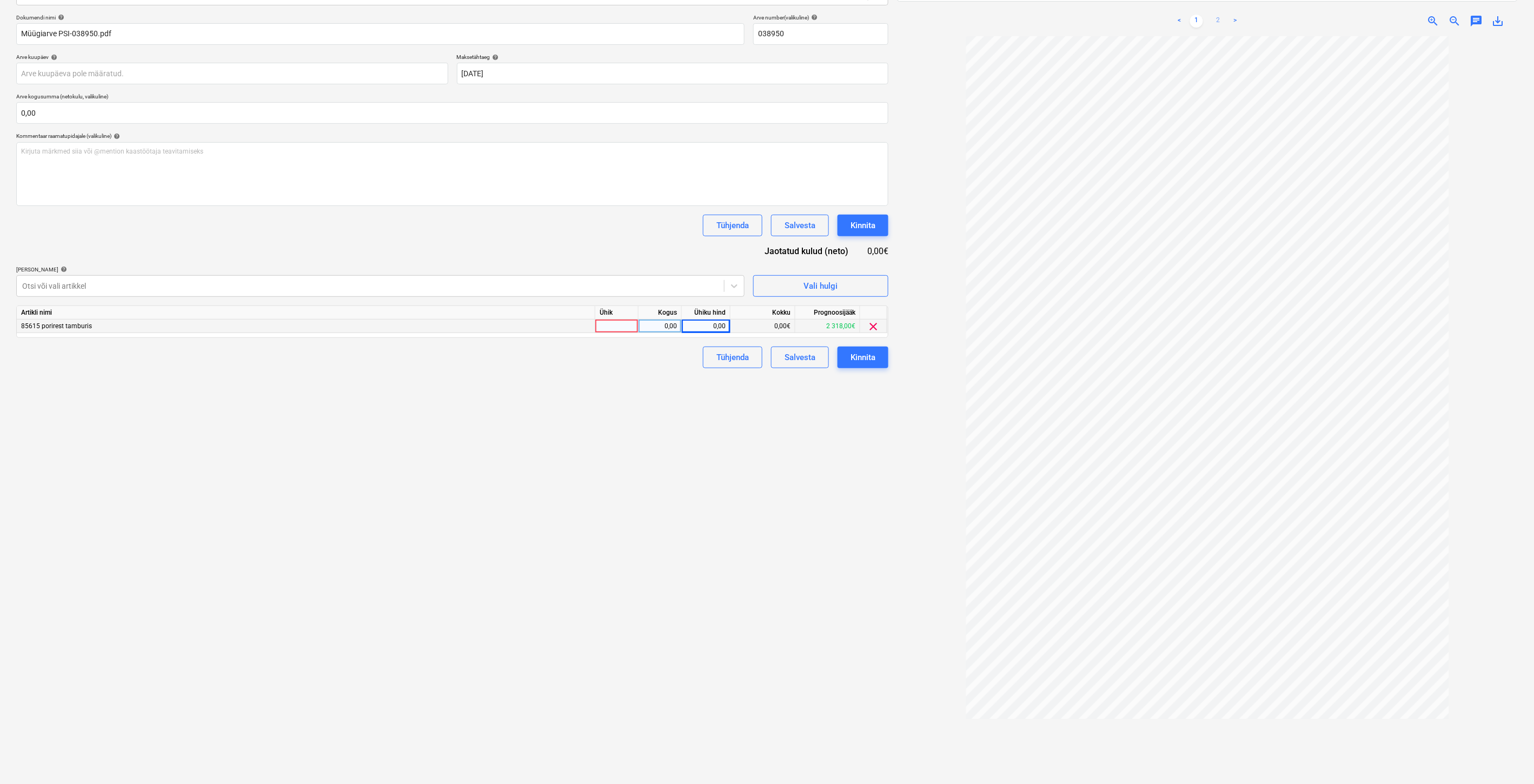
click at [1216, 14] on link "2" at bounding box center [1218, 21] width 13 height 13
click at [711, 332] on div "0,00" at bounding box center [706, 326] width 40 height 14
type input "3073,33"
click at [749, 457] on div "Failide konteerimine Vali ettevõte ACO Nordic OÜ (10720) [PERSON_NAME] uus ette…" at bounding box center [452, 346] width 881 height 894
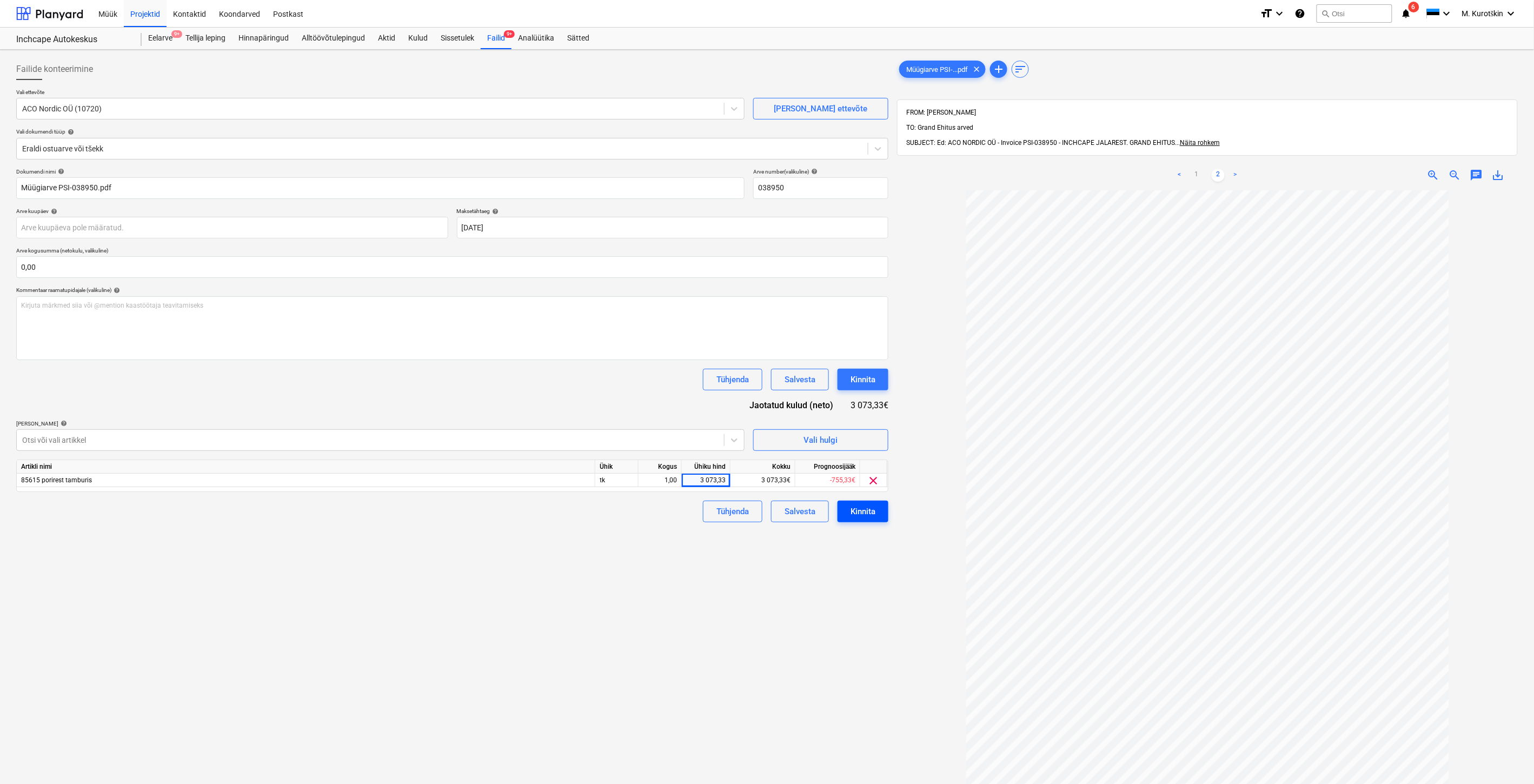
click at [861, 517] on div "Kinnita" at bounding box center [863, 512] width 25 height 14
